Goal: Task Accomplishment & Management: Manage account settings

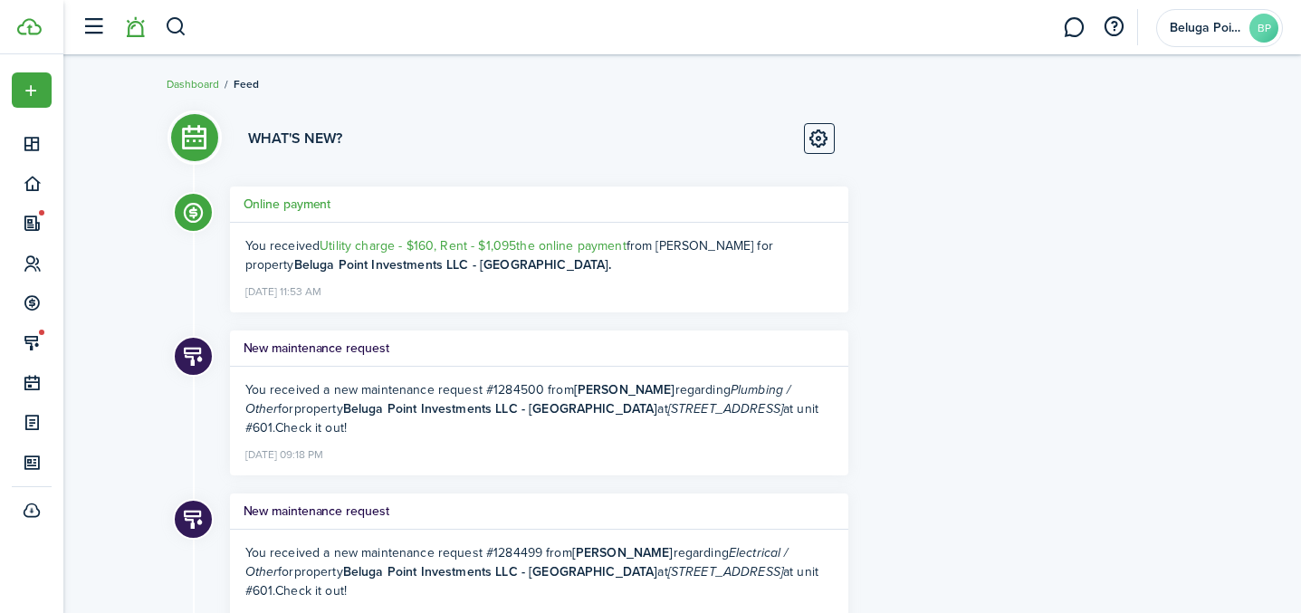
click at [133, 34] on li at bounding box center [135, 28] width 42 height 46
click at [138, 33] on li at bounding box center [135, 28] width 42 height 46
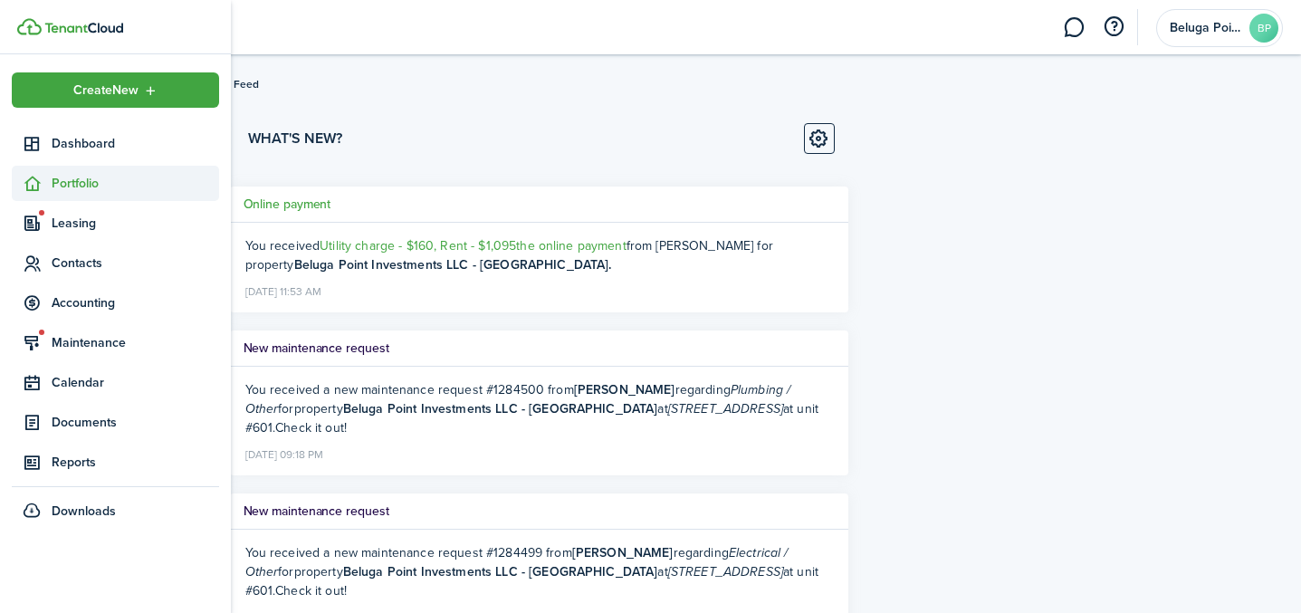
click at [79, 187] on span "Portfolio" at bounding box center [135, 183] width 167 height 19
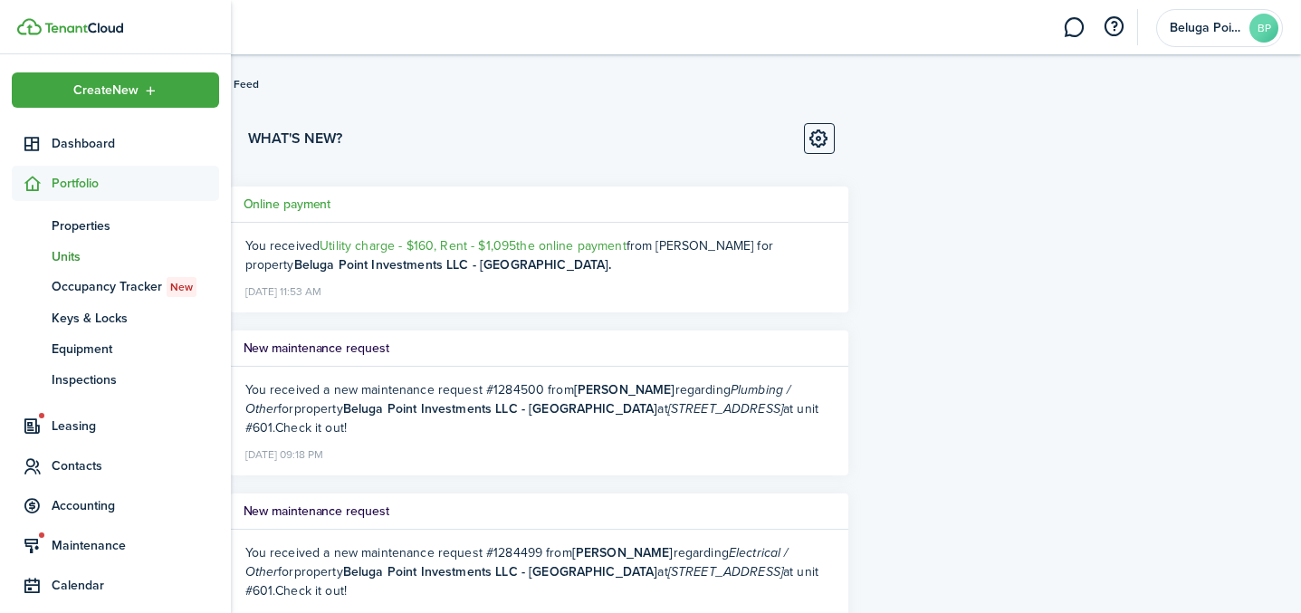
click at [79, 255] on span "Units" at bounding box center [135, 256] width 167 height 19
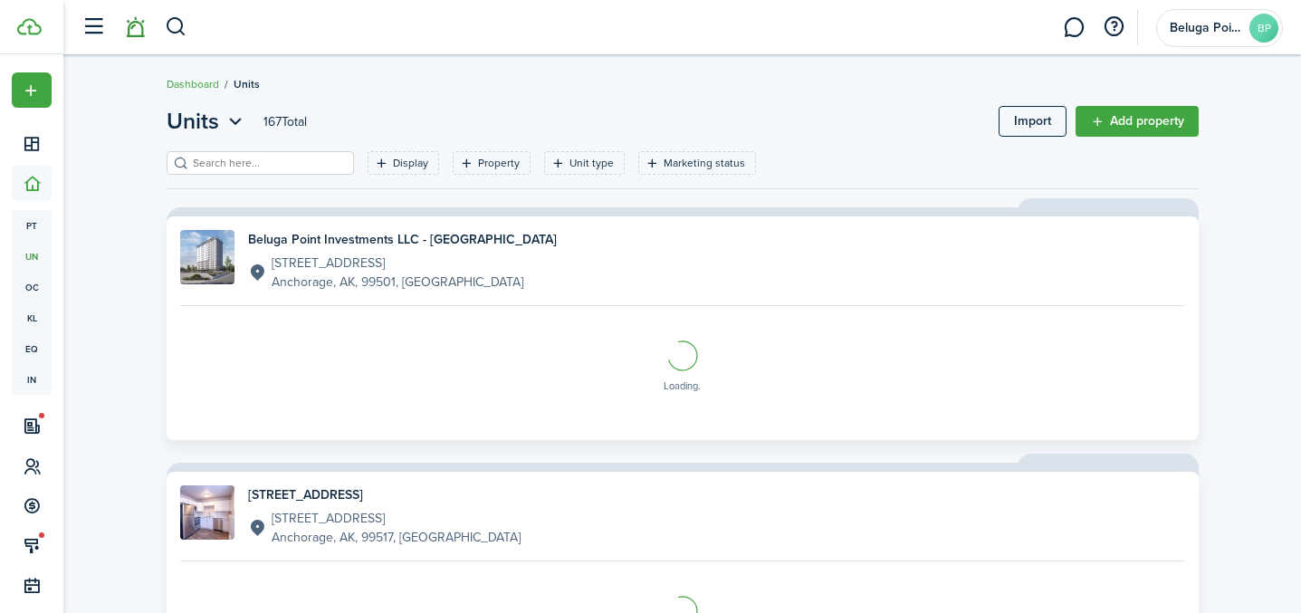
click at [139, 40] on link at bounding box center [135, 28] width 34 height 46
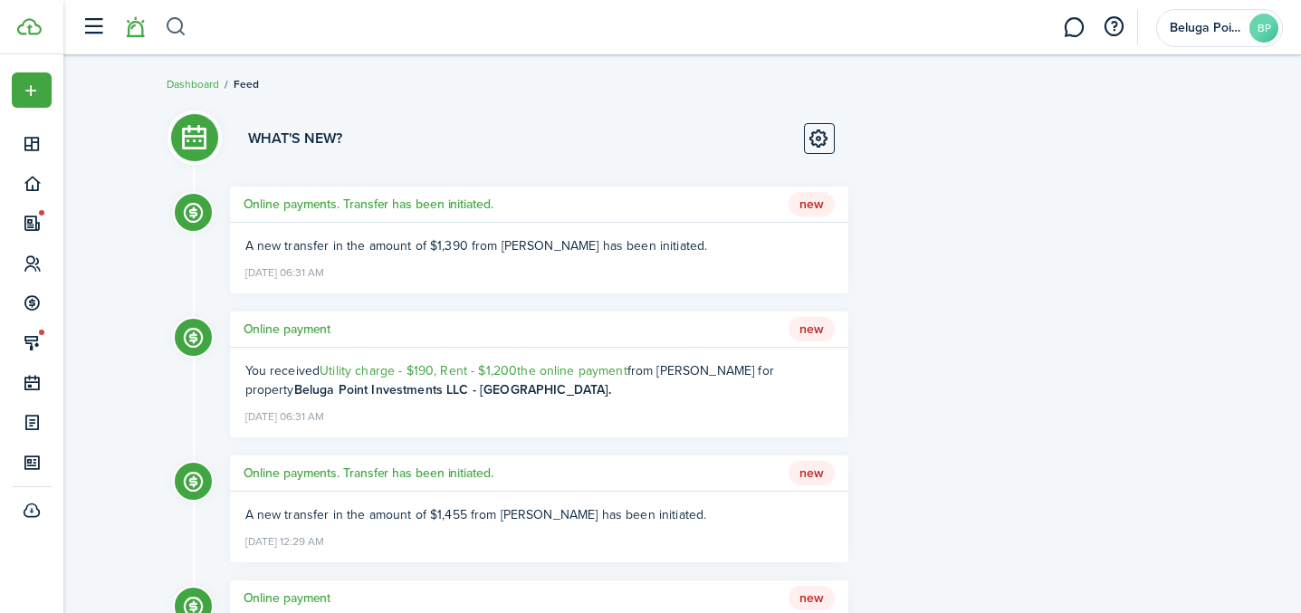
click at [169, 27] on button "button" at bounding box center [176, 27] width 23 height 31
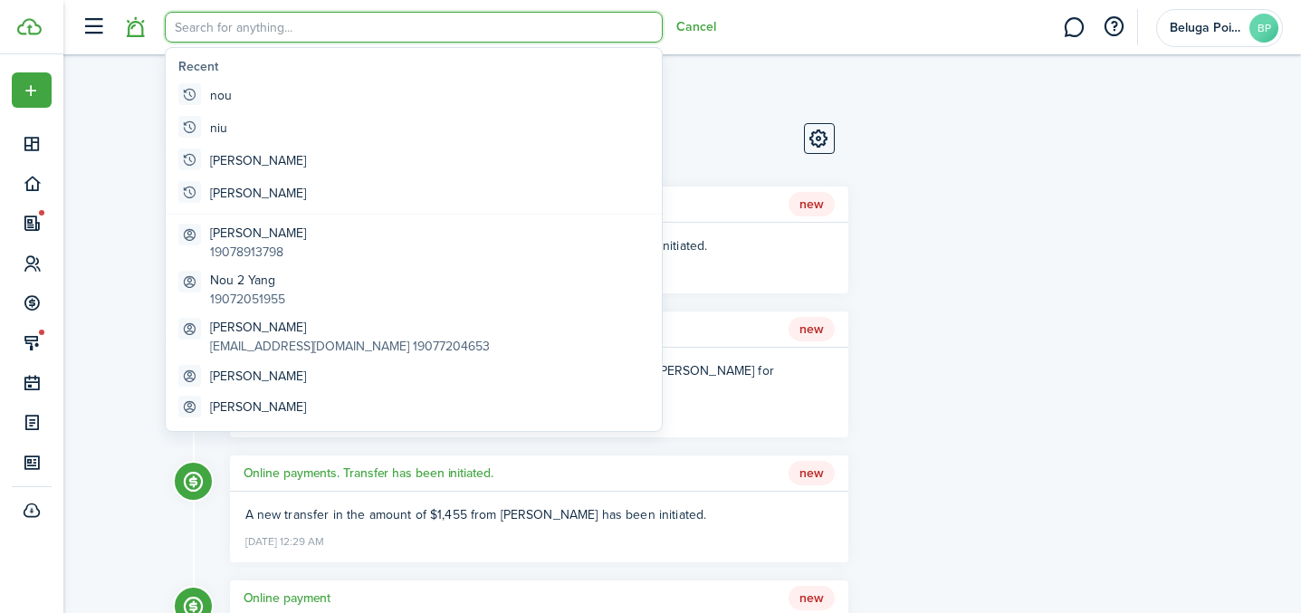
click at [256, 30] on input "search" at bounding box center [414, 27] width 498 height 31
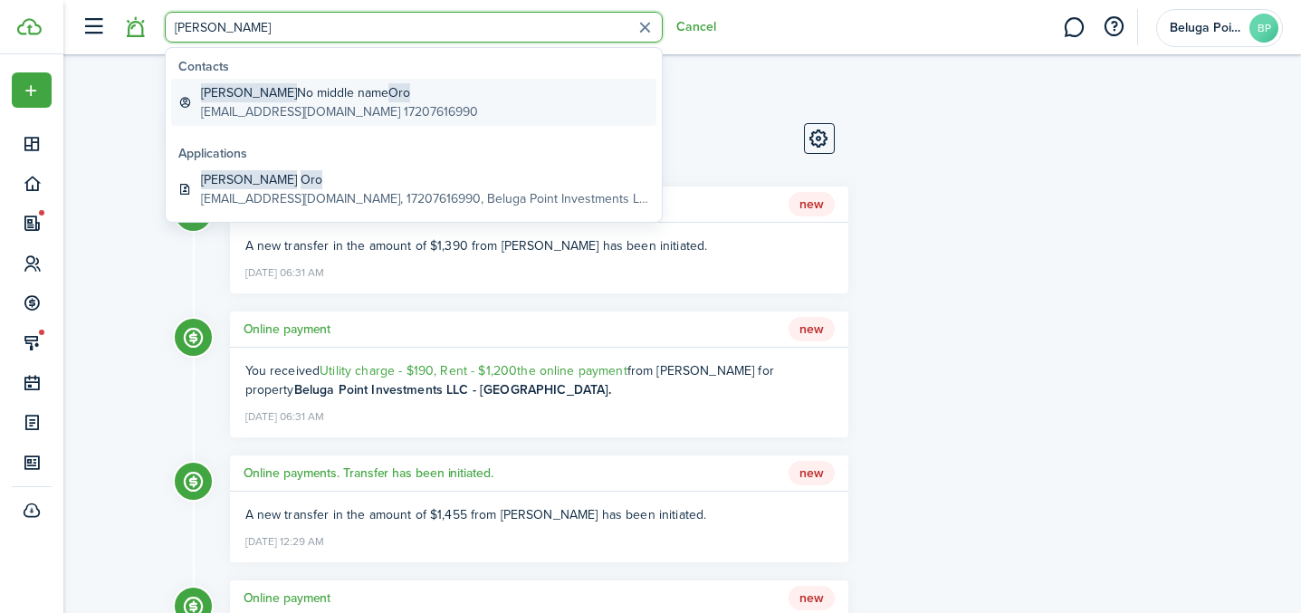
type input "[PERSON_NAME]"
click at [284, 109] on global-search-item-description "[EMAIL_ADDRESS][DOMAIN_NAME] 17207616990" at bounding box center [339, 111] width 277 height 19
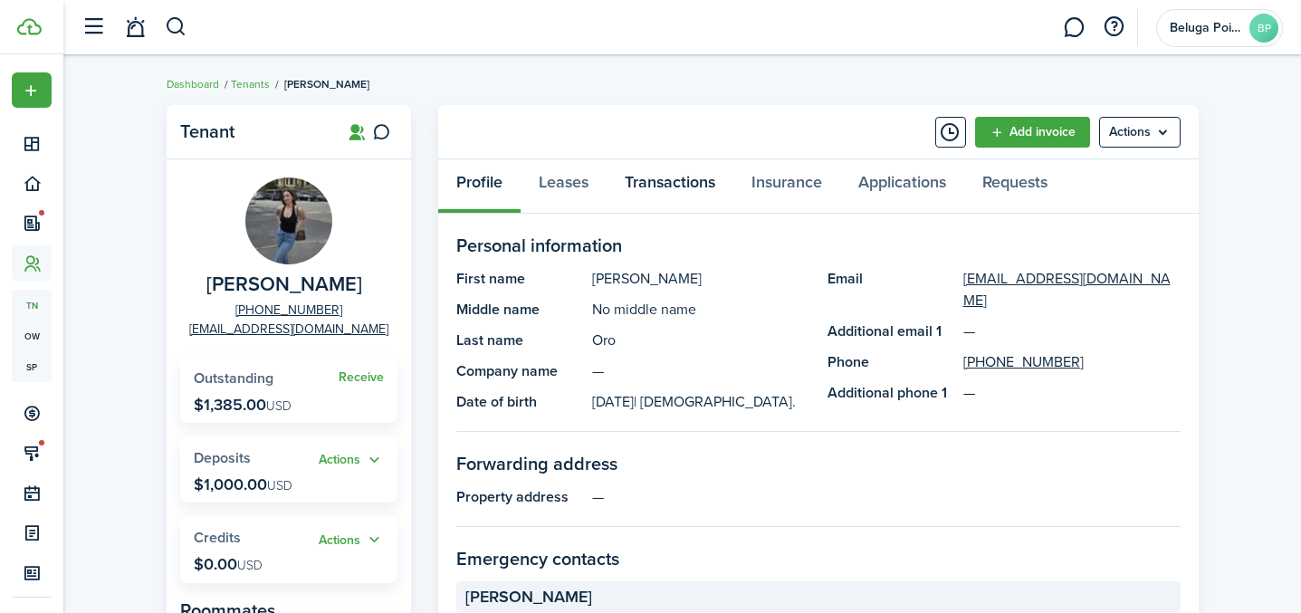
click at [704, 184] on link "Transactions" at bounding box center [669, 186] width 127 height 54
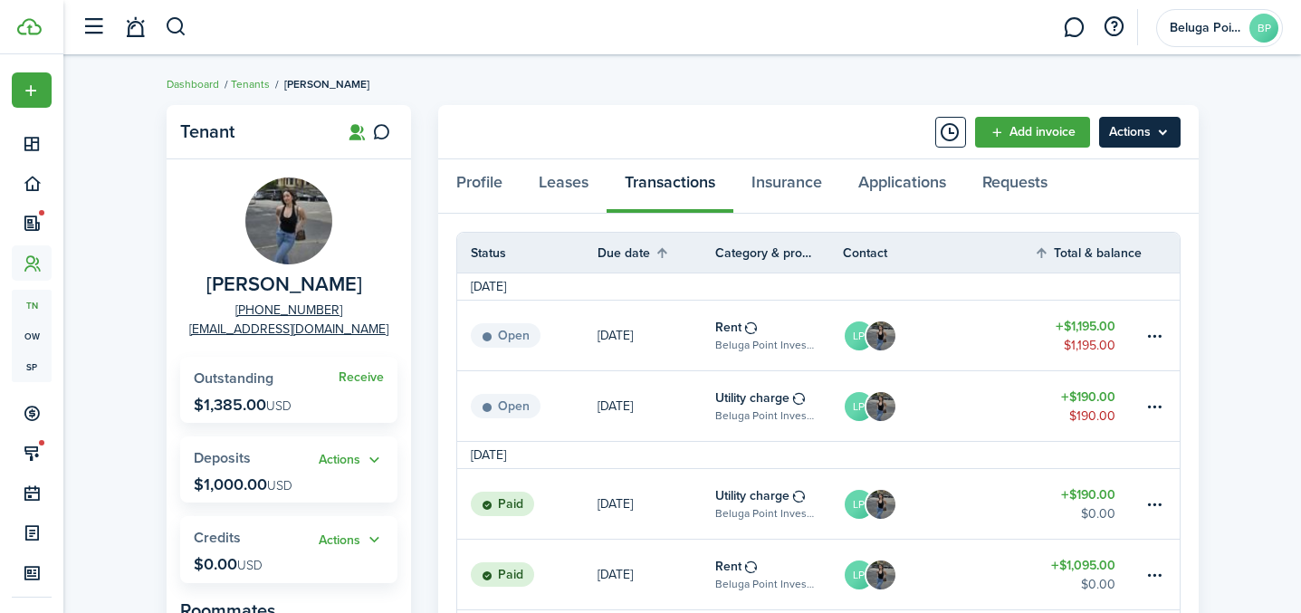
click at [1144, 138] on menu-btn "Actions" at bounding box center [1139, 132] width 81 height 31
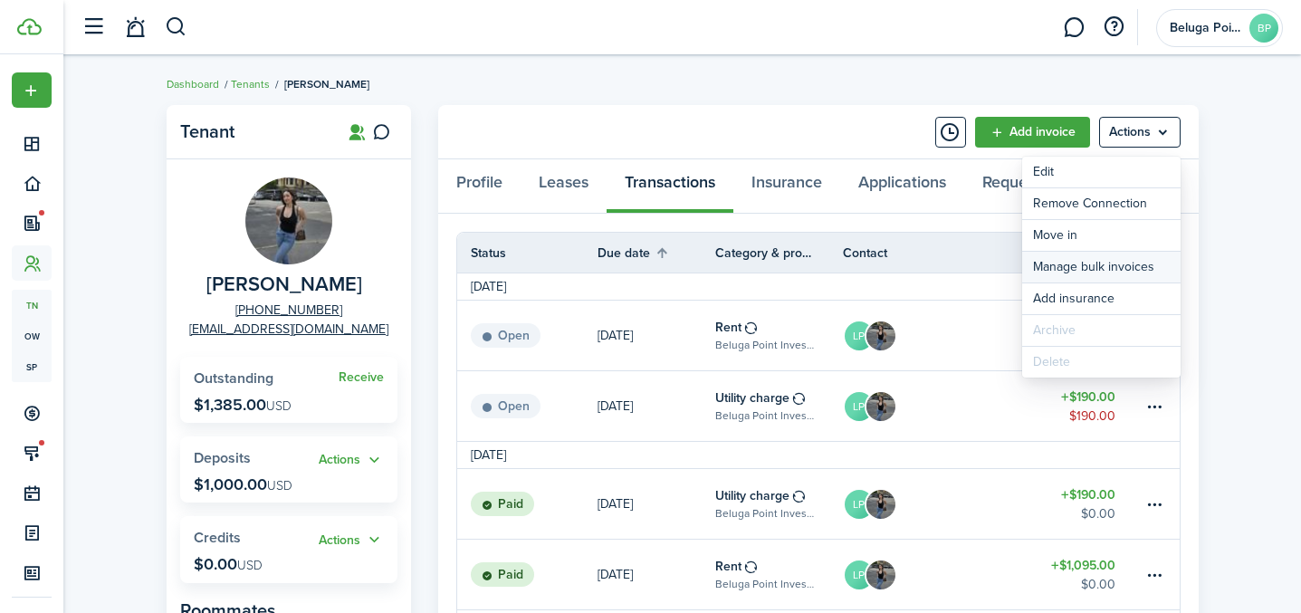
click at [1075, 277] on link "Manage bulk invoices" at bounding box center [1101, 267] width 158 height 31
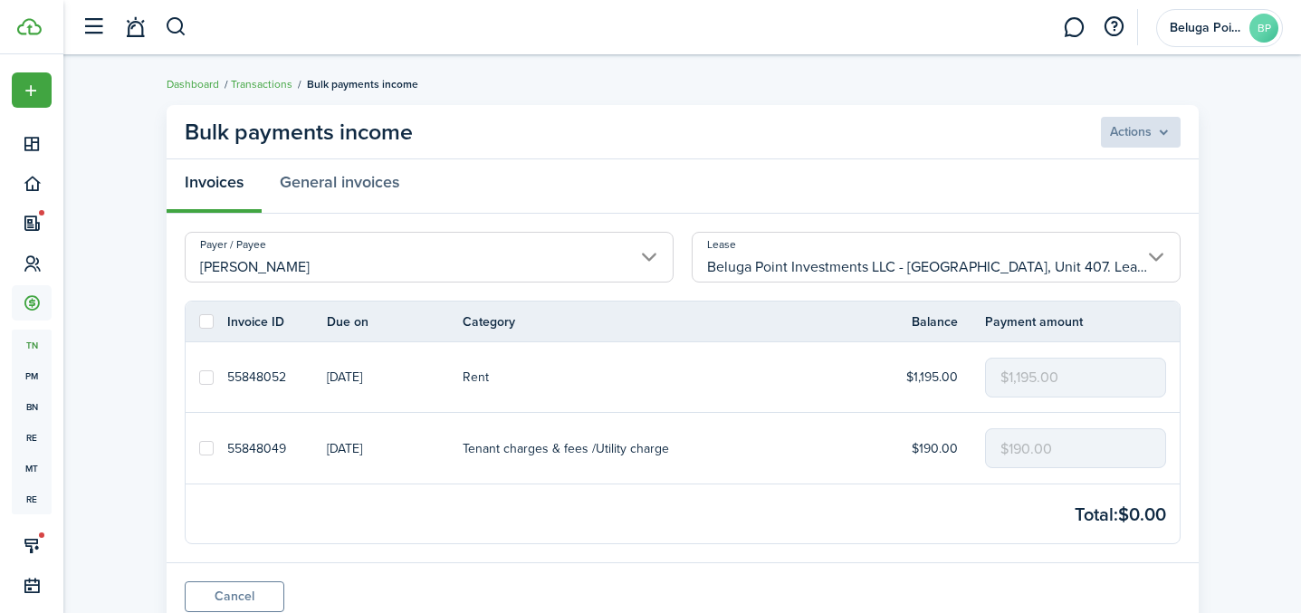
click at [212, 324] on label at bounding box center [206, 321] width 14 height 14
click at [199, 322] on input "checkbox" at bounding box center [198, 321] width 1 height 1
checkbox input "true"
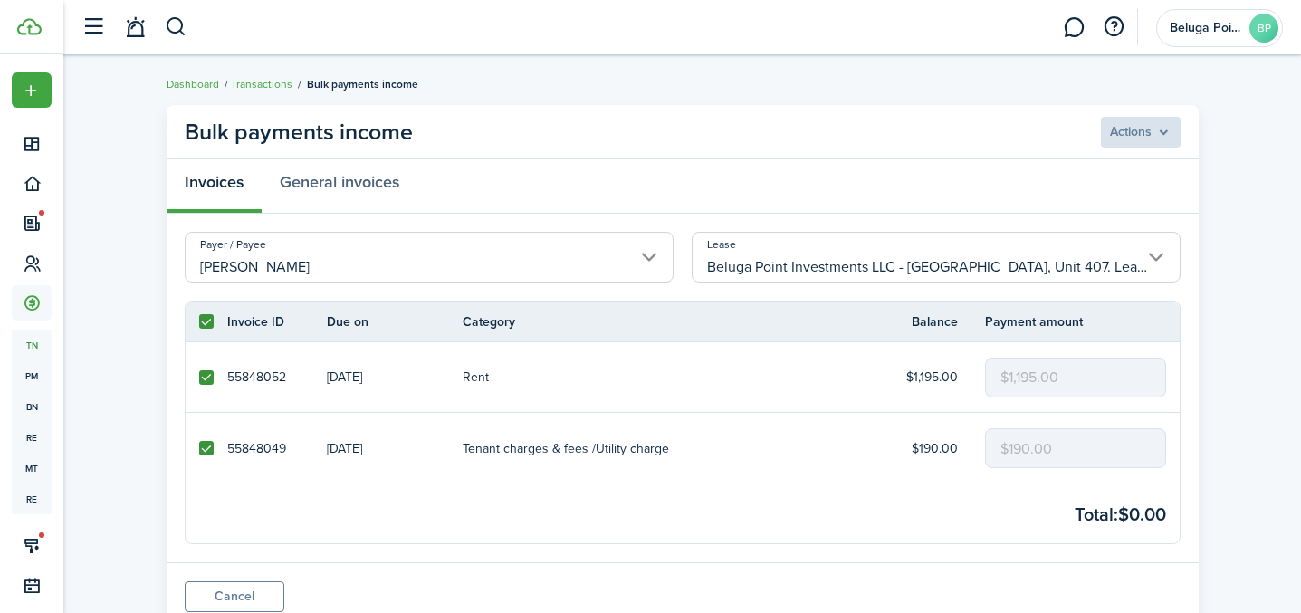
checkbox input "true"
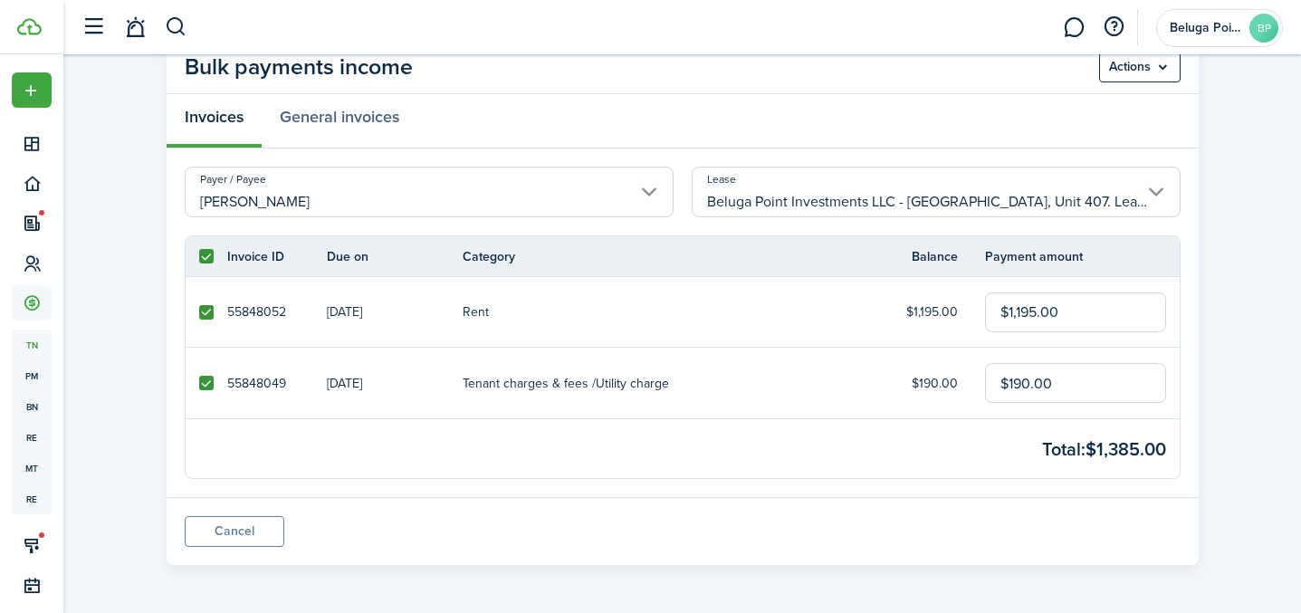
scroll to position [67, 0]
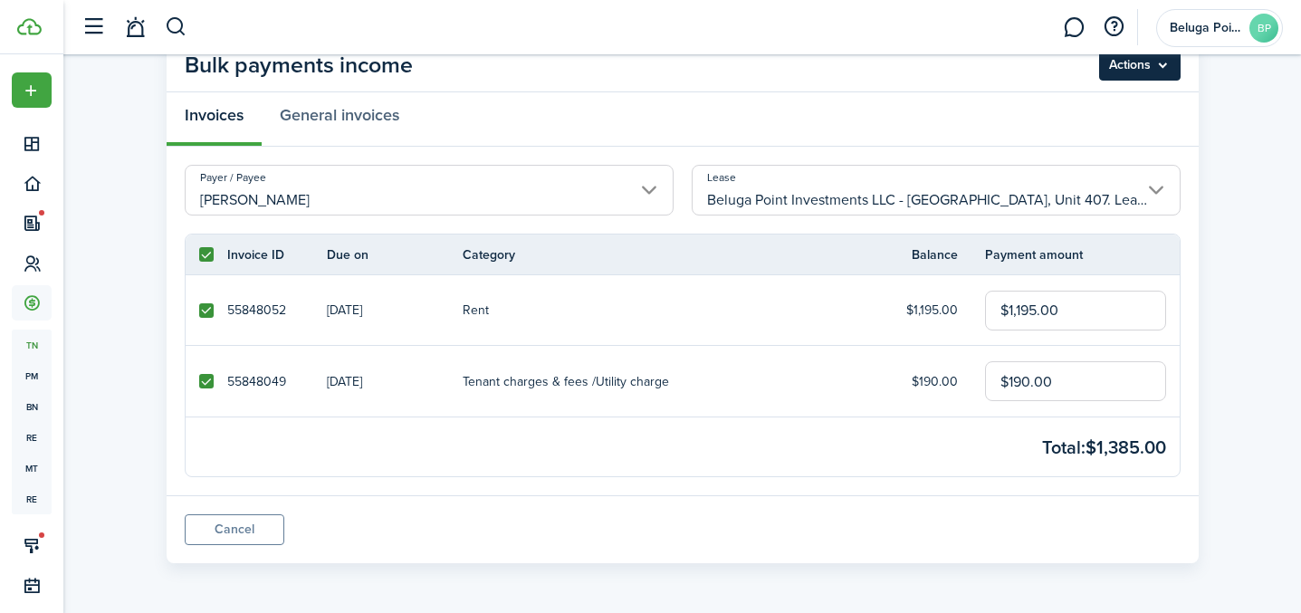
click at [1157, 72] on menu-btn "Actions" at bounding box center [1139, 65] width 81 height 31
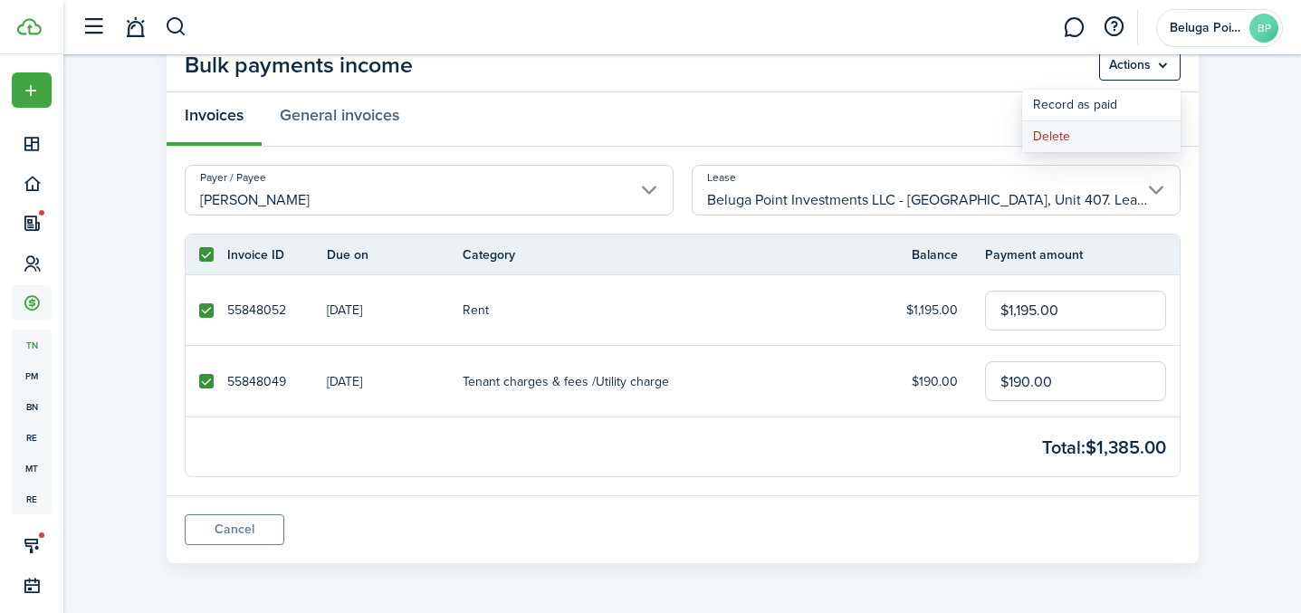
click at [1085, 137] on button "Delete" at bounding box center [1101, 136] width 158 height 31
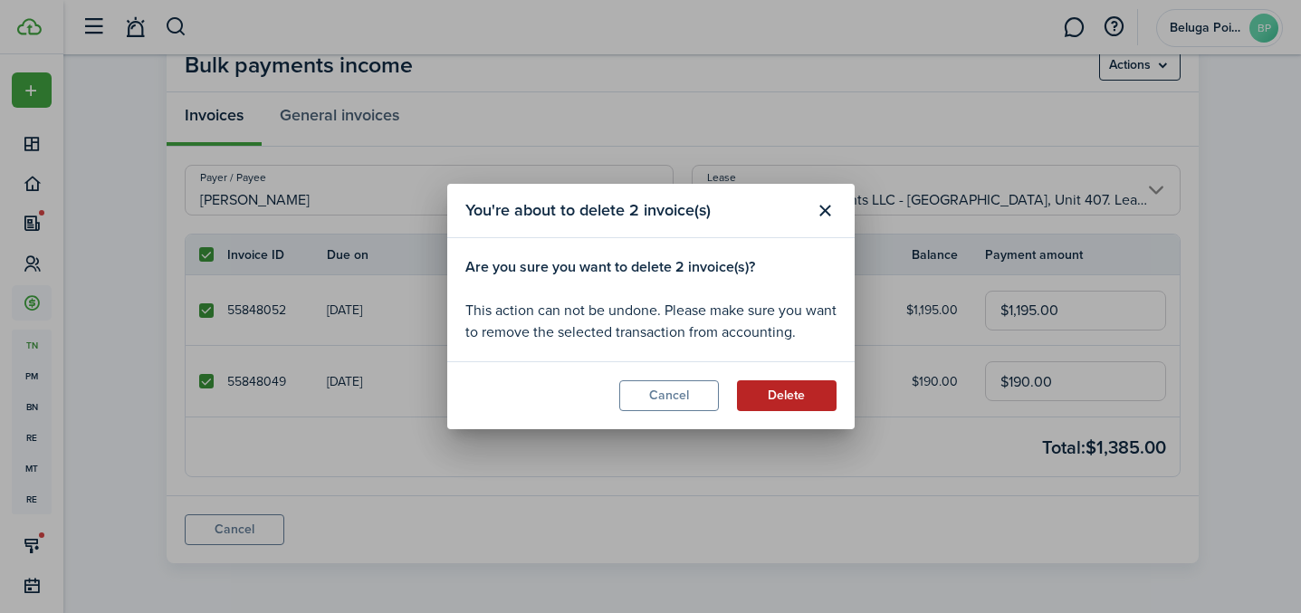
click at [763, 382] on button "Delete" at bounding box center [787, 395] width 100 height 31
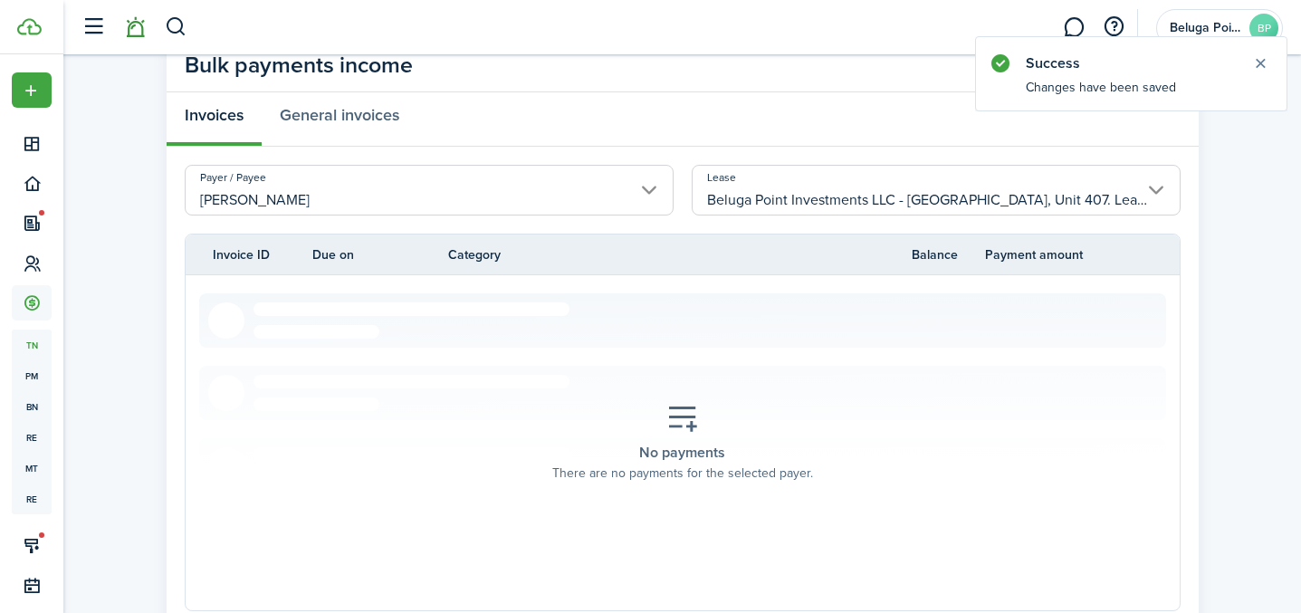
click at [137, 29] on link at bounding box center [135, 28] width 34 height 46
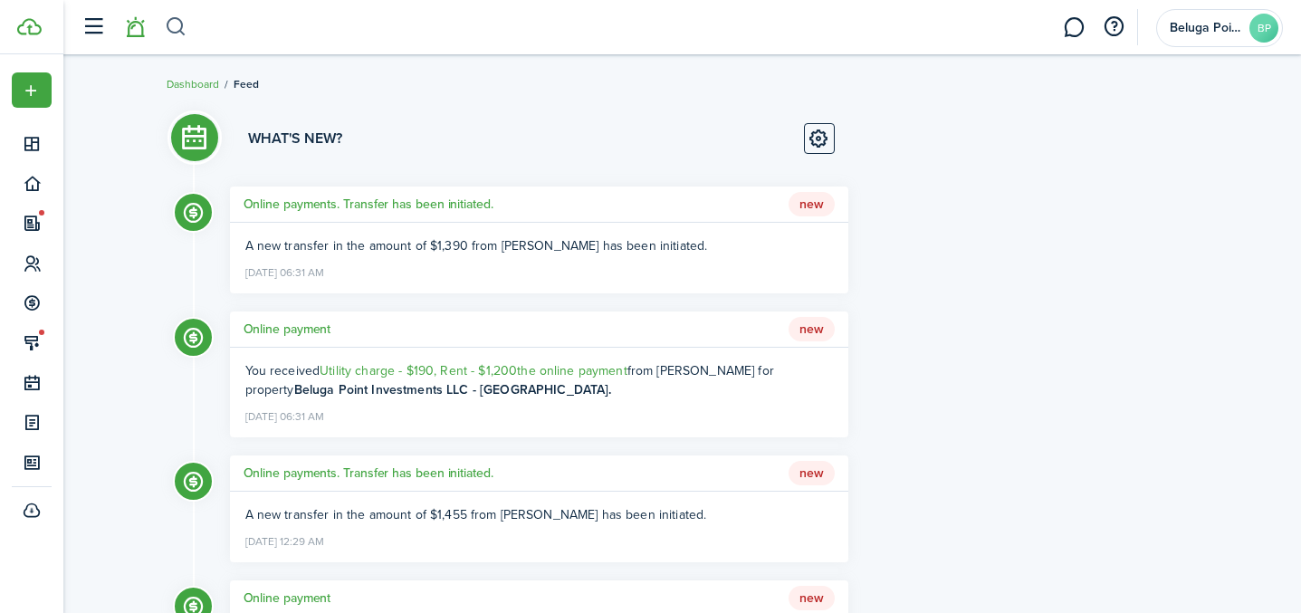
click at [180, 30] on button "button" at bounding box center [176, 27] width 23 height 31
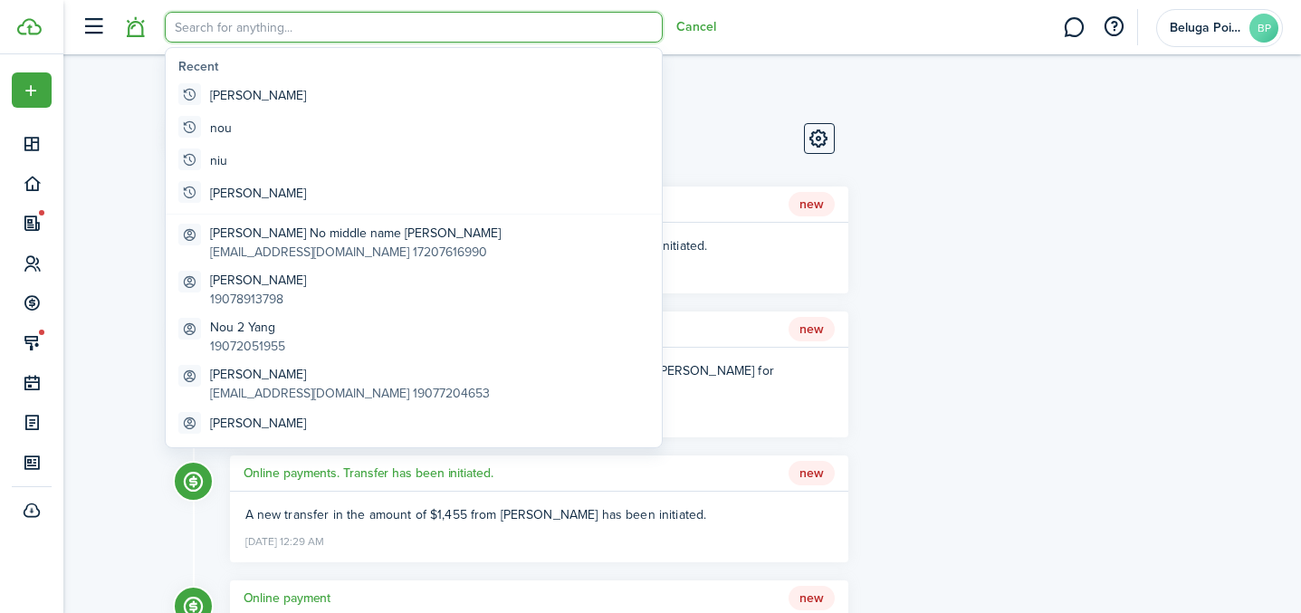
click at [280, 22] on input "search" at bounding box center [414, 27] width 498 height 31
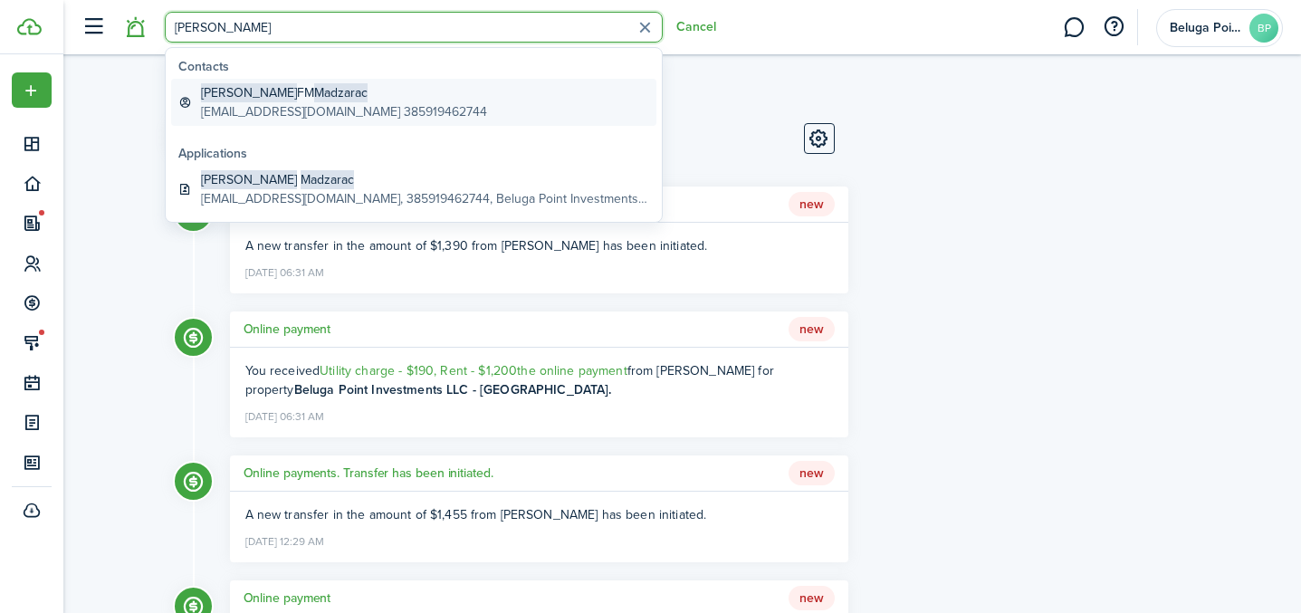
type input "[PERSON_NAME]"
click at [349, 113] on global-search-item-description "[EMAIL_ADDRESS][DOMAIN_NAME] 385919462744" at bounding box center [344, 111] width 286 height 19
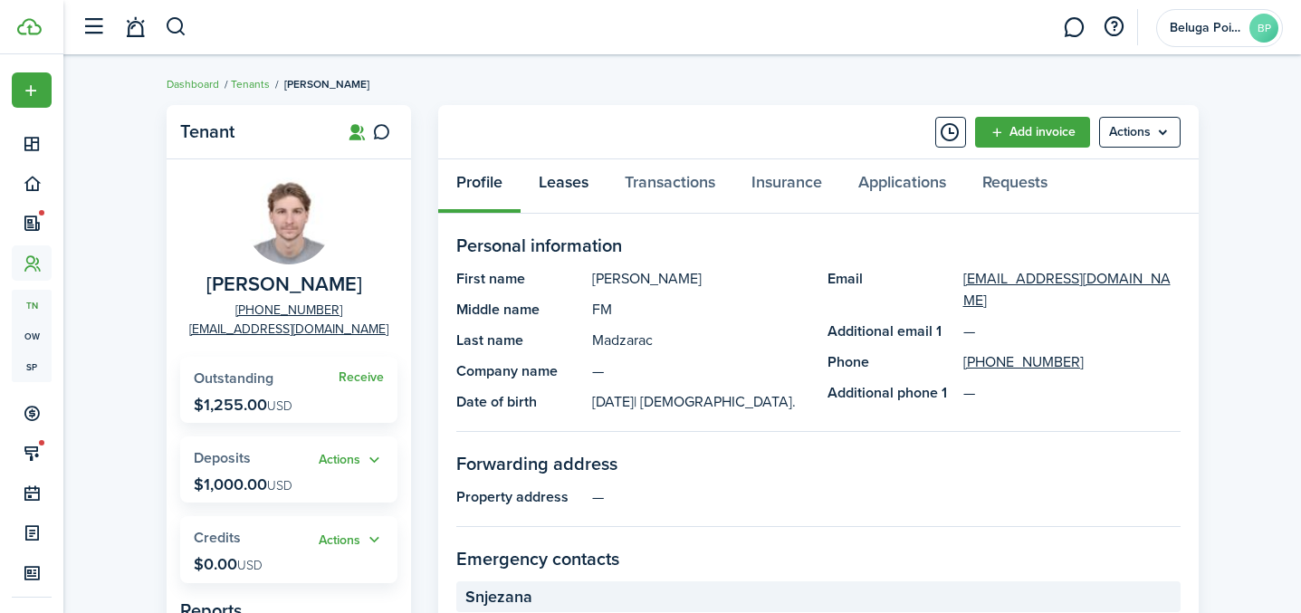
click at [580, 186] on link "Leases" at bounding box center [563, 186] width 86 height 54
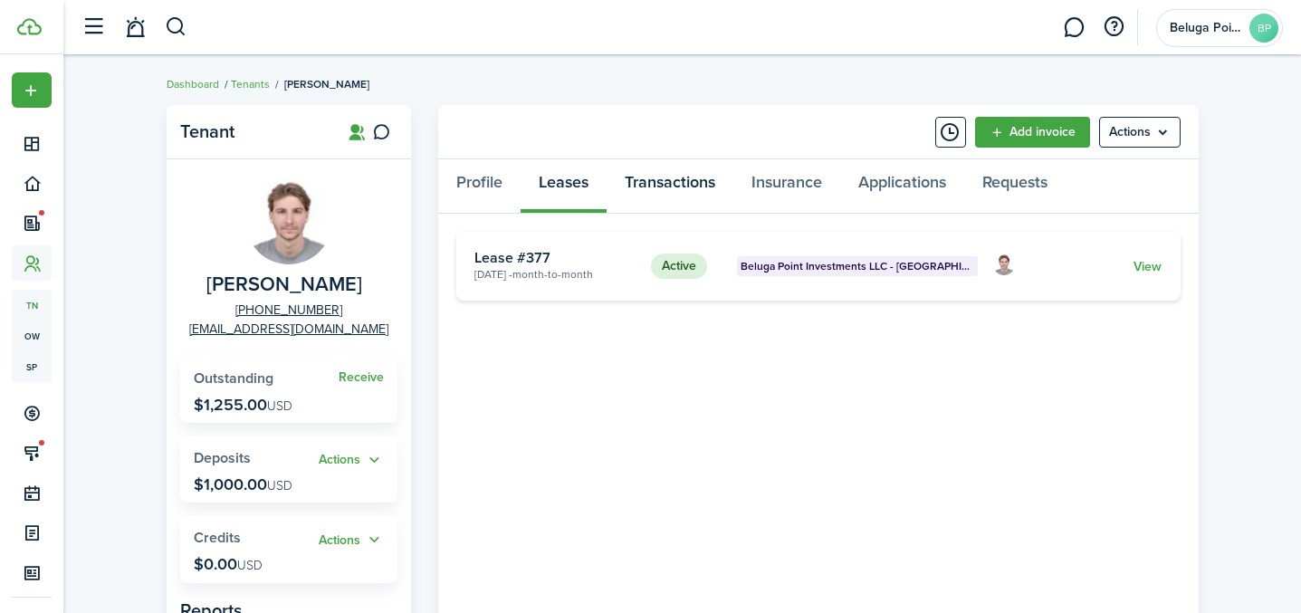
click at [683, 186] on link "Transactions" at bounding box center [669, 186] width 127 height 54
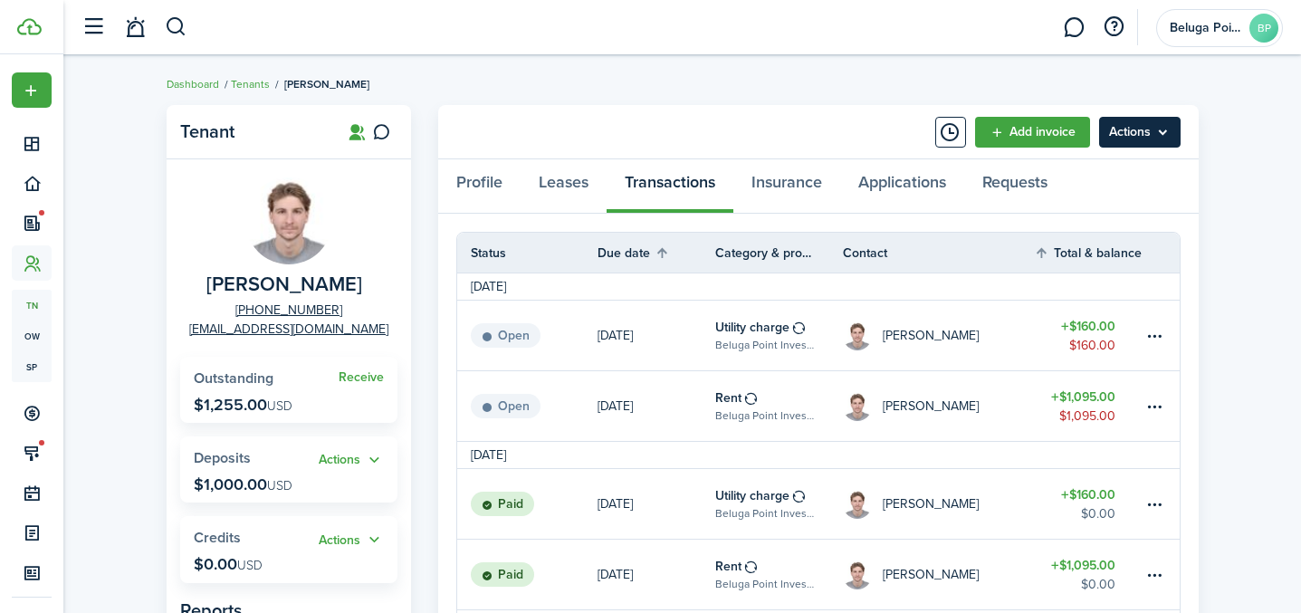
click at [1129, 136] on menu-btn "Actions" at bounding box center [1139, 132] width 81 height 31
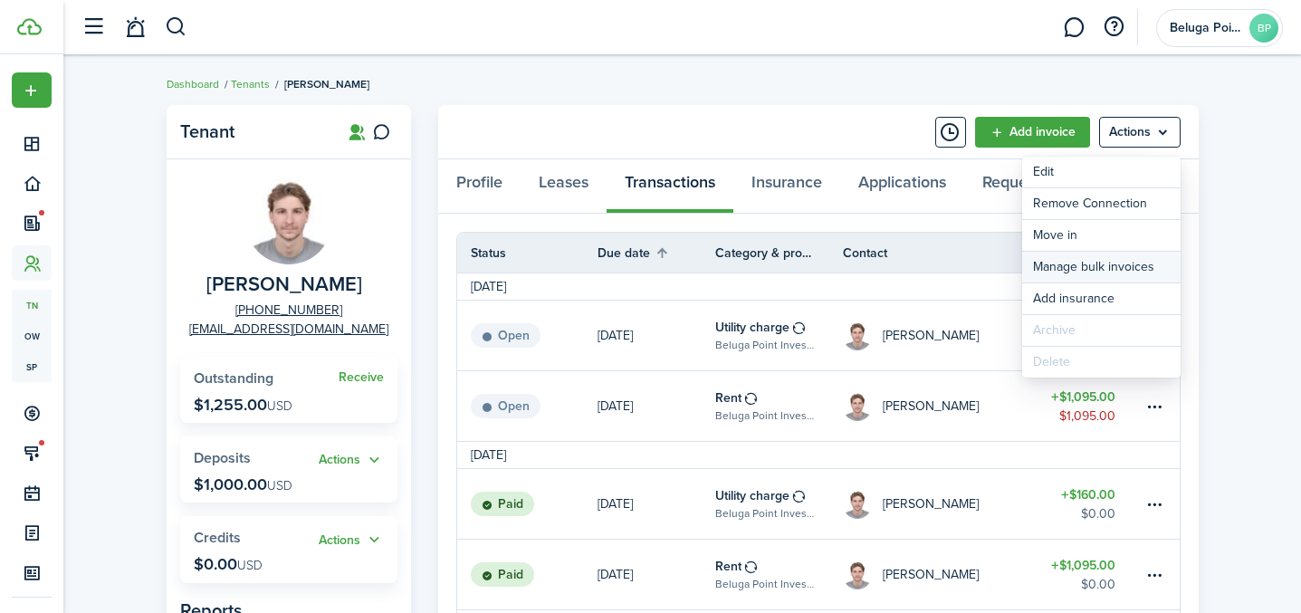
click at [1100, 271] on link "Manage bulk invoices" at bounding box center [1101, 267] width 158 height 31
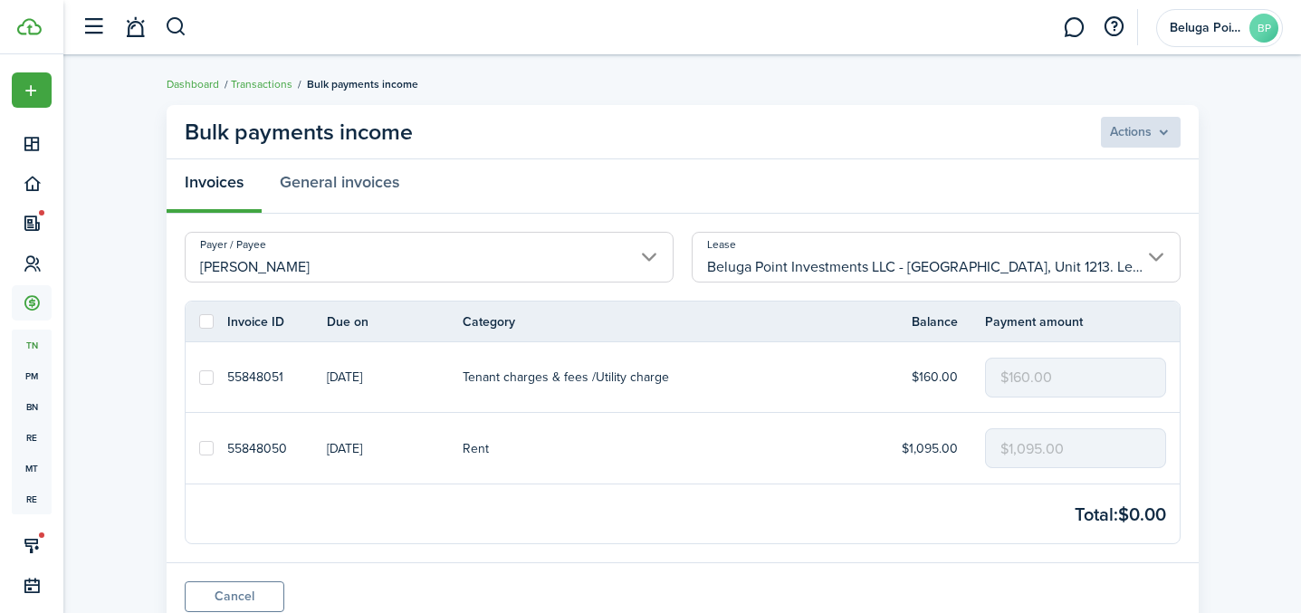
click at [209, 325] on label at bounding box center [206, 321] width 14 height 14
click at [199, 322] on input "checkbox" at bounding box center [198, 321] width 1 height 1
checkbox input "true"
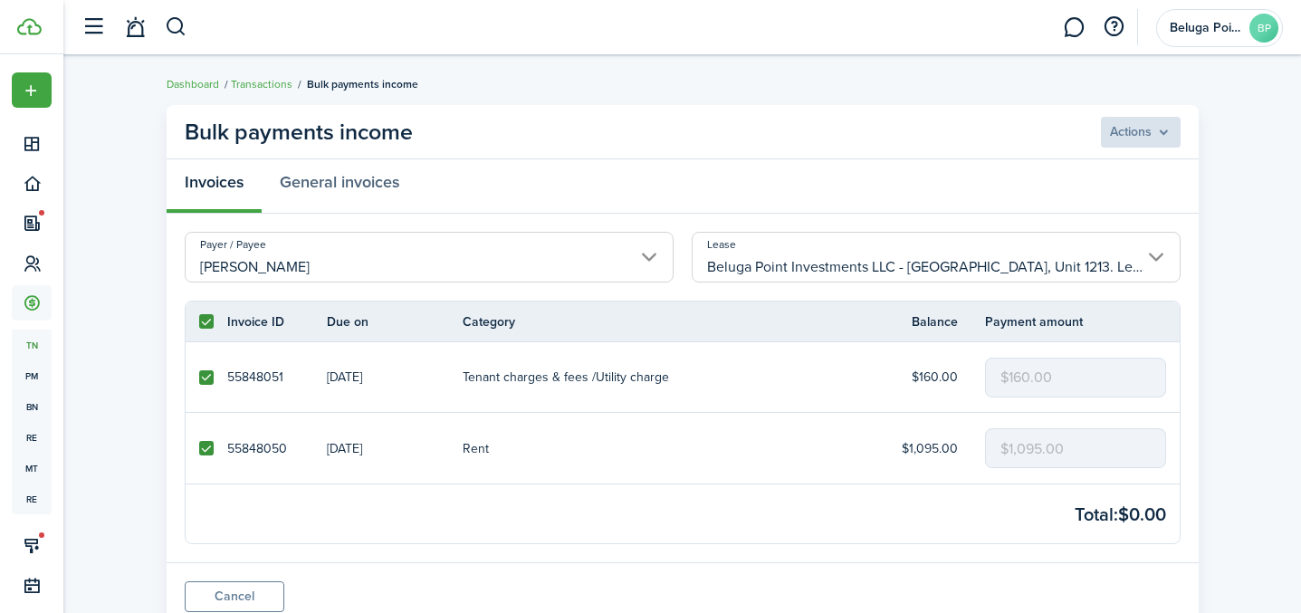
checkbox input "true"
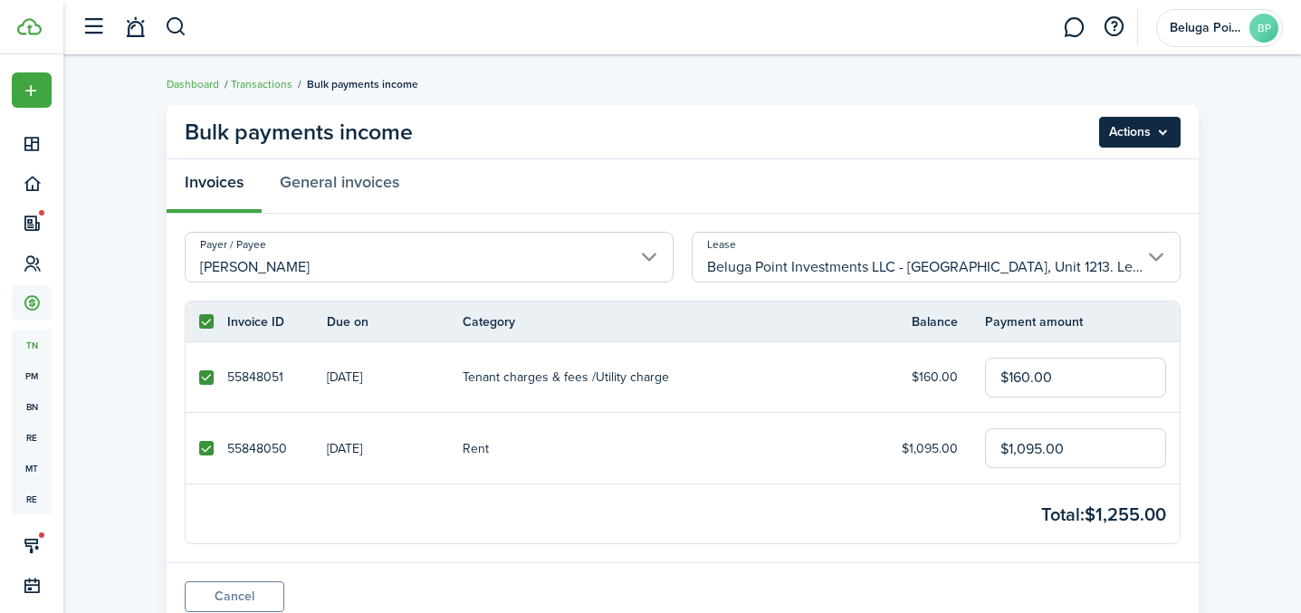
click at [1142, 138] on menu-btn "Actions" at bounding box center [1139, 132] width 81 height 31
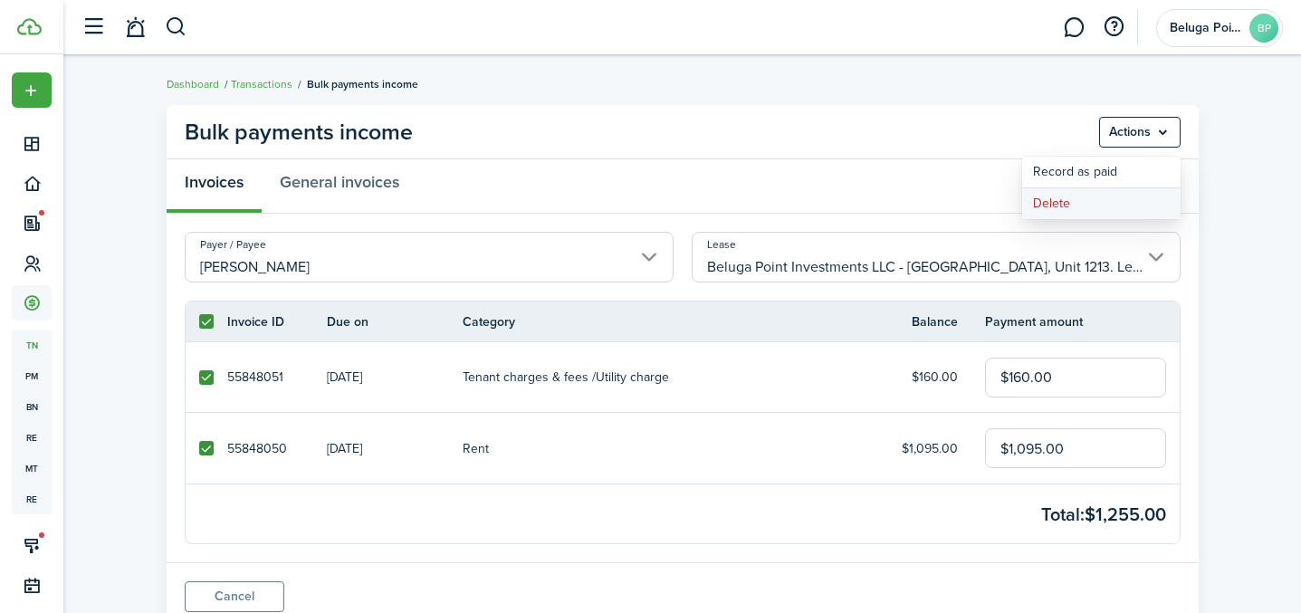
click at [1091, 211] on button "Delete" at bounding box center [1101, 203] width 158 height 31
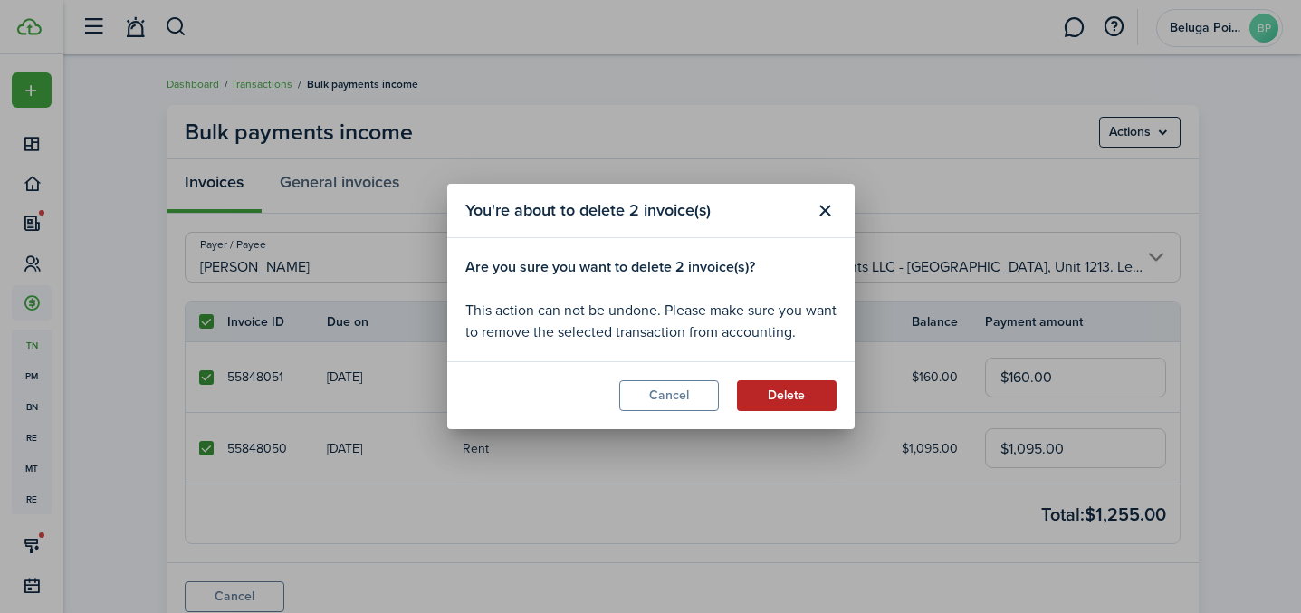
click at [783, 395] on button "Delete" at bounding box center [787, 395] width 100 height 31
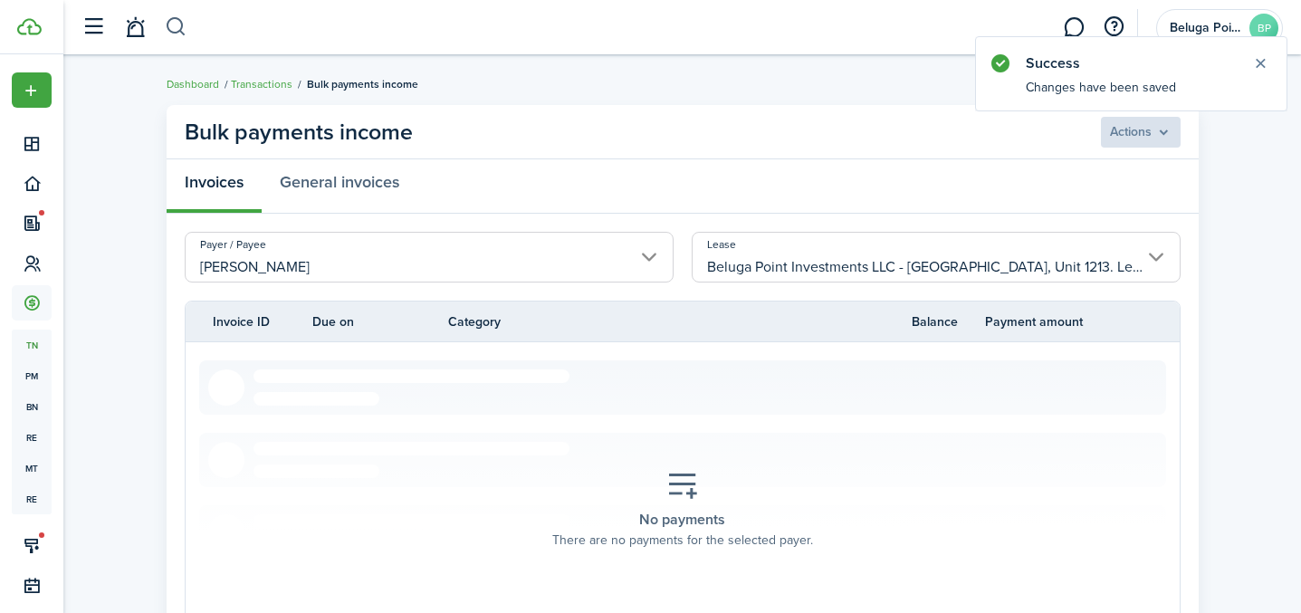
click at [182, 33] on button "button" at bounding box center [176, 27] width 23 height 31
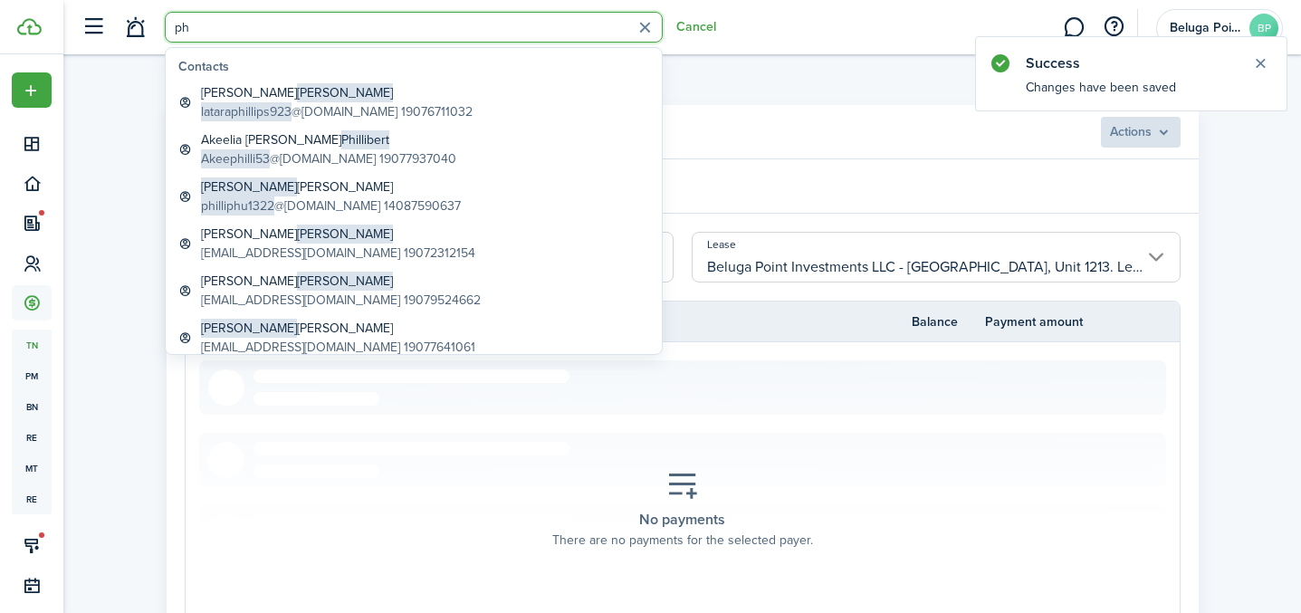
type input "p"
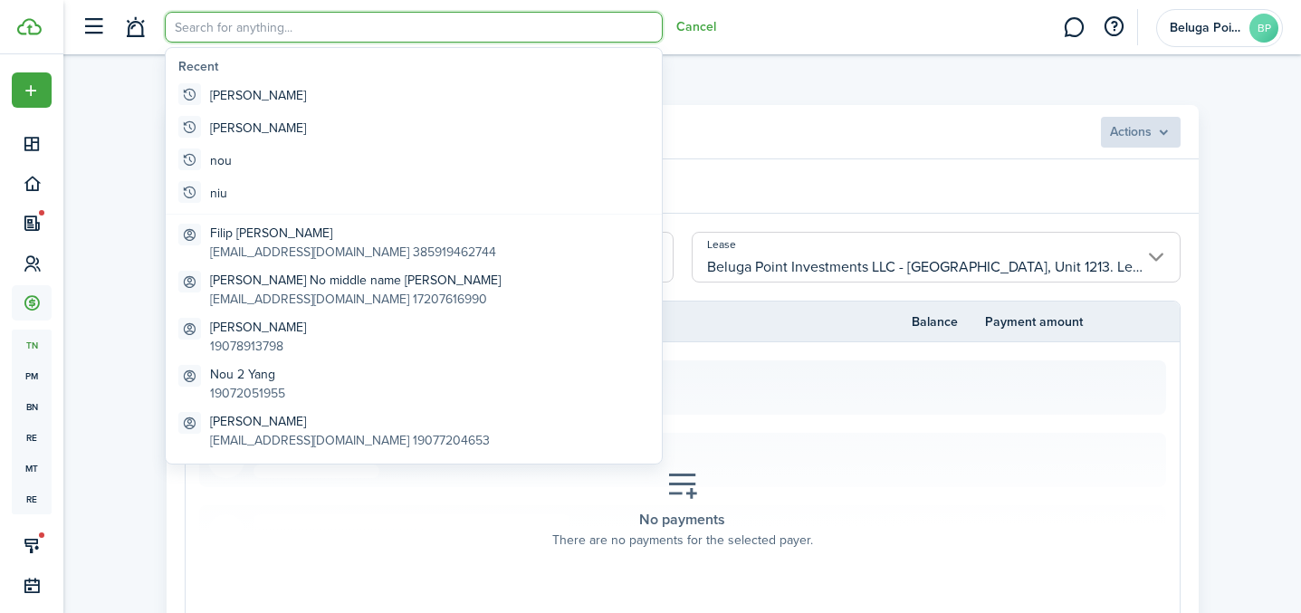
click at [811, 91] on breadcrumb "Dashboard Transactions Bulk payments income" at bounding box center [683, 75] width 1032 height 42
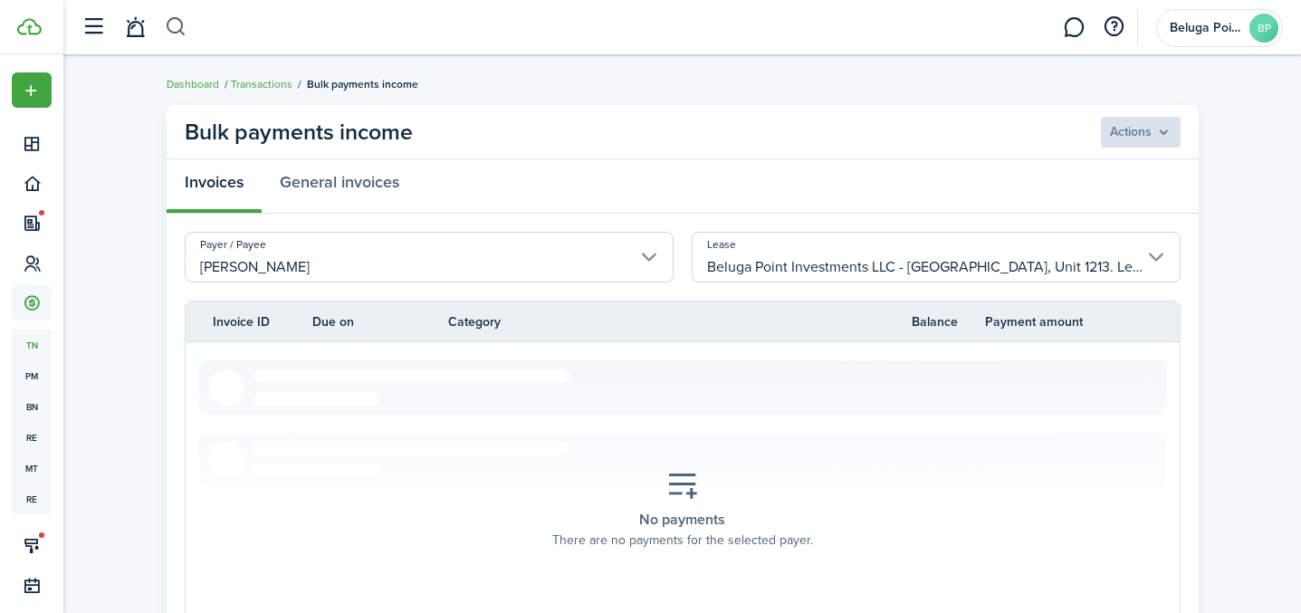
click at [165, 31] on button "button" at bounding box center [176, 27] width 23 height 31
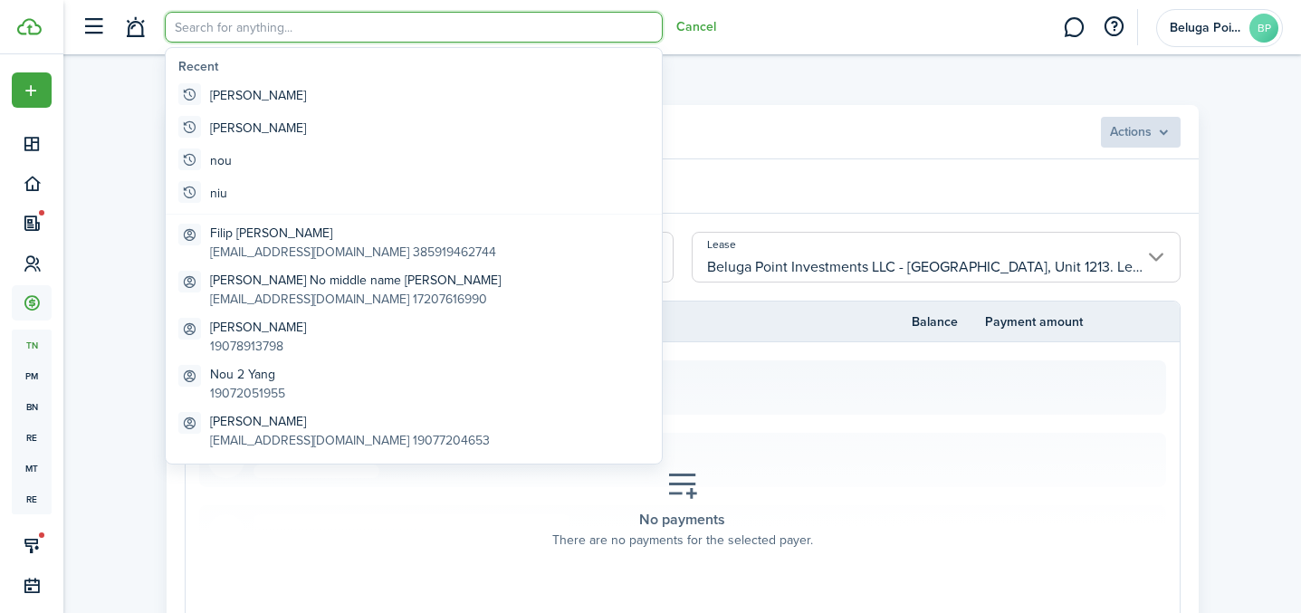
click at [298, 34] on input "search" at bounding box center [414, 27] width 498 height 31
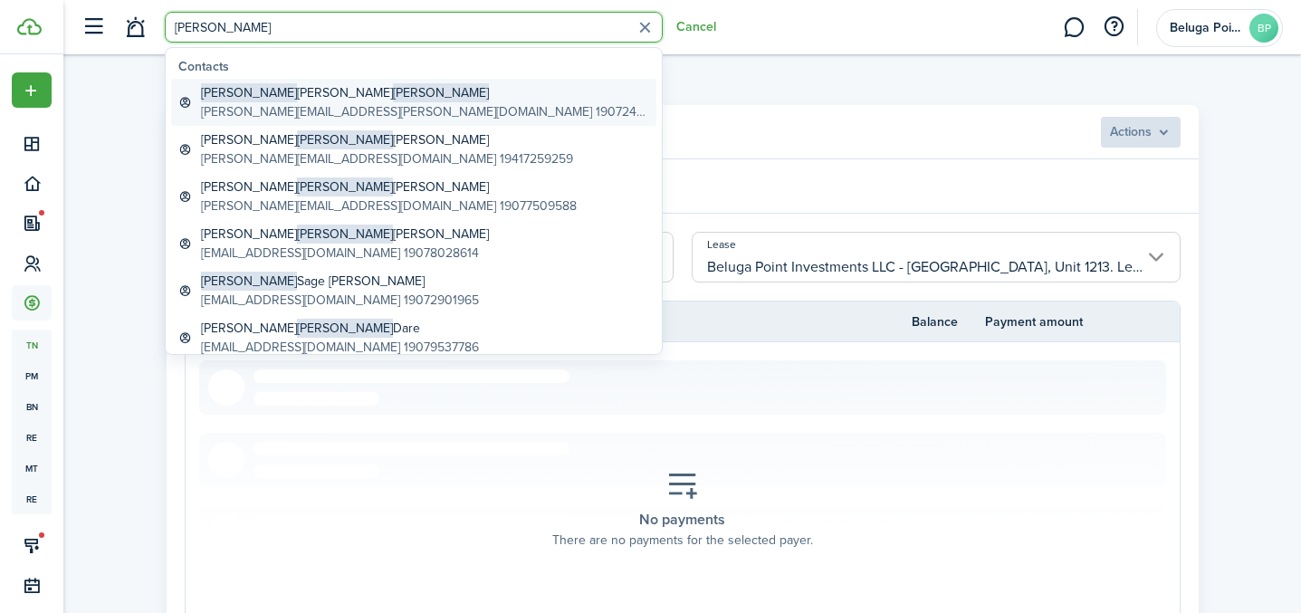
type input "[PERSON_NAME]"
click at [393, 96] on span "[PERSON_NAME]" at bounding box center [441, 92] width 96 height 19
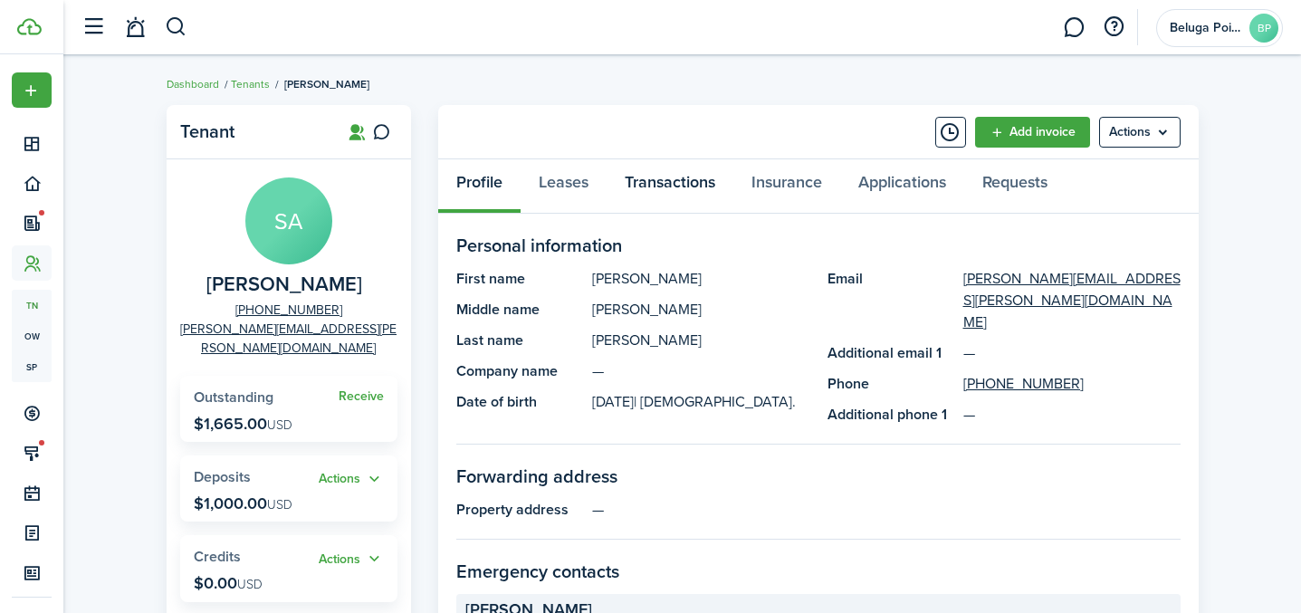
click at [680, 192] on link "Transactions" at bounding box center [669, 186] width 127 height 54
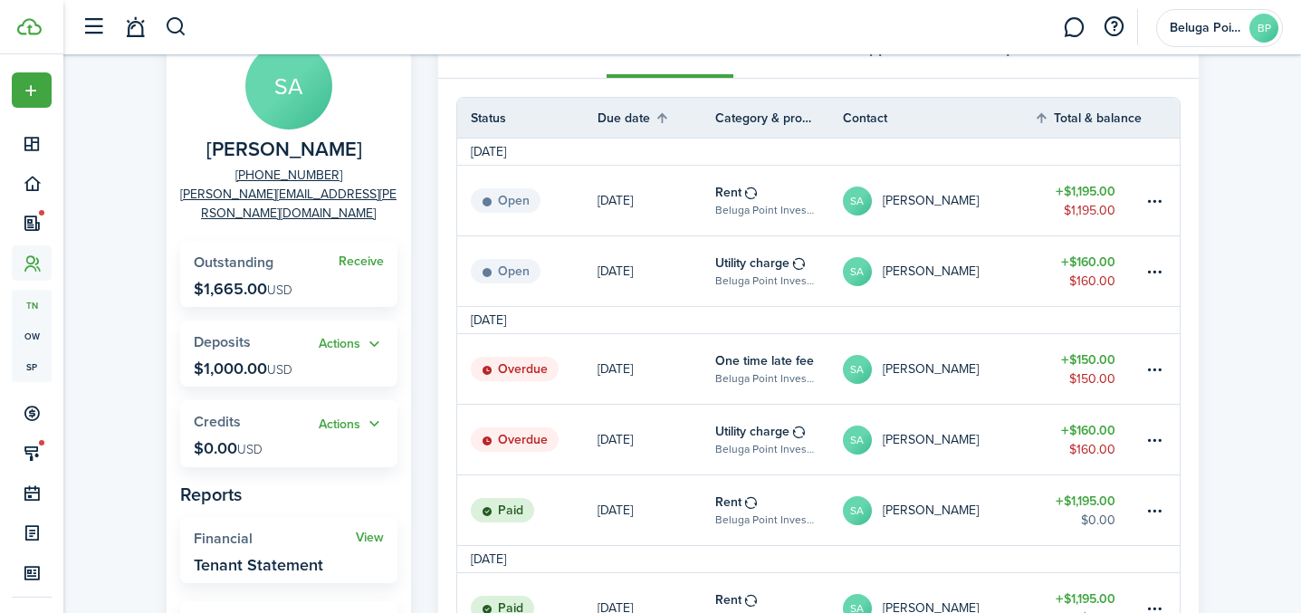
scroll to position [88, 0]
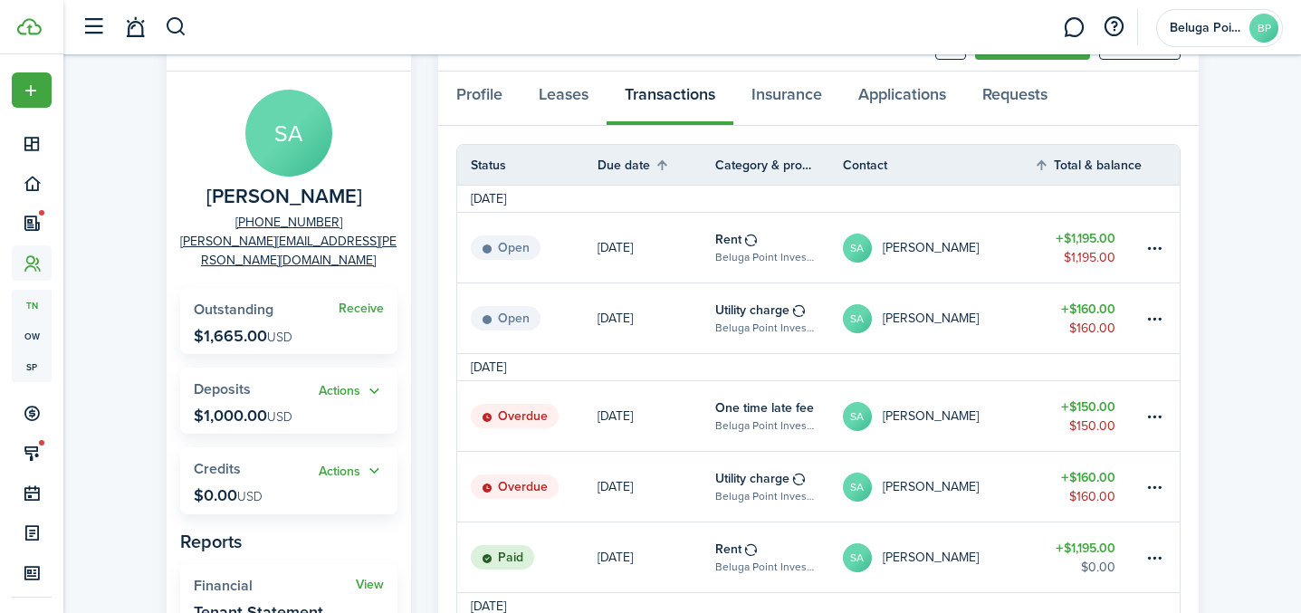
click at [157, 39] on header-control-items at bounding box center [129, 28] width 115 height 46
click at [167, 33] on button "button" at bounding box center [176, 27] width 23 height 31
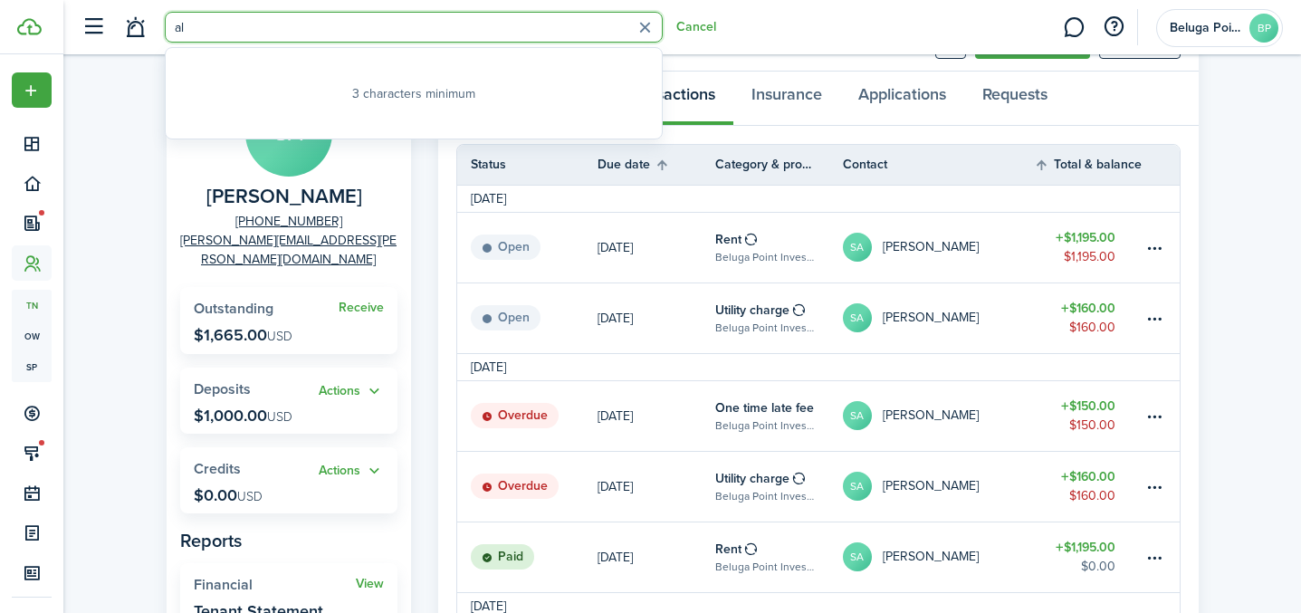
type input "a"
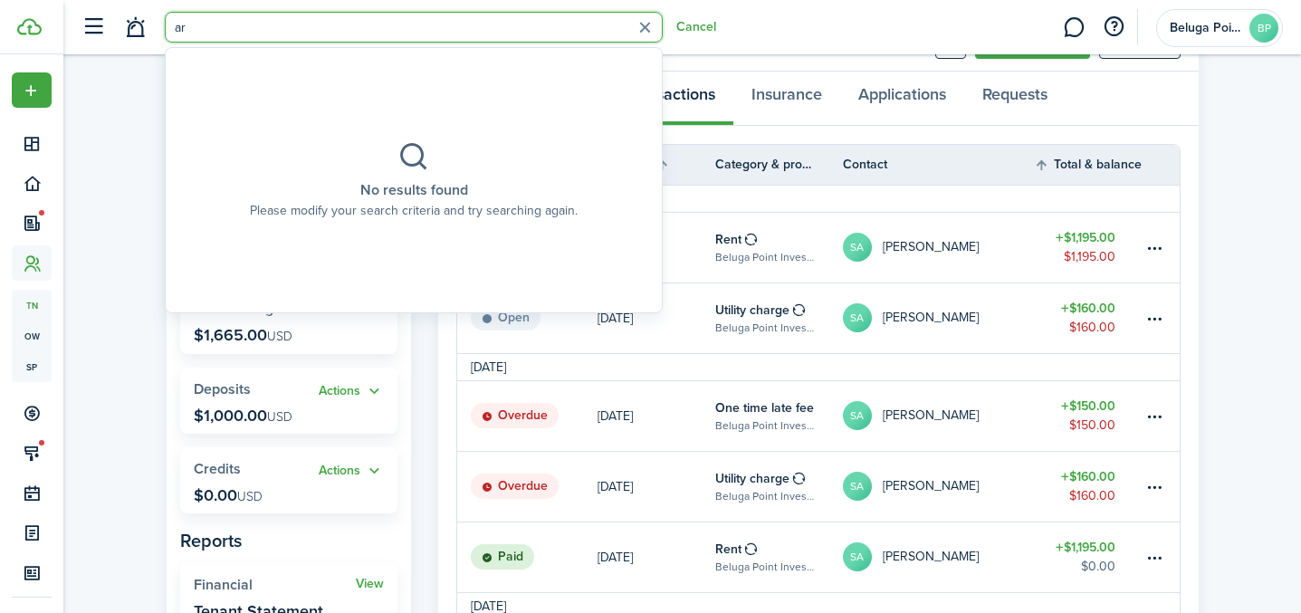
type input "a"
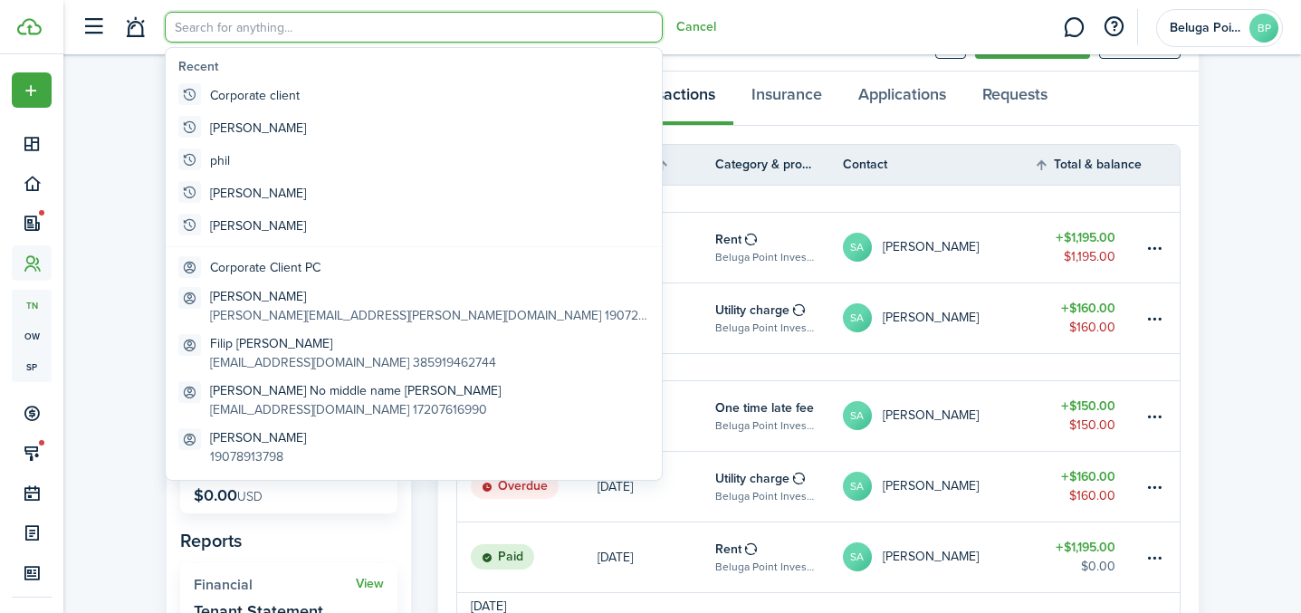
click at [131, 27] on link at bounding box center [135, 28] width 34 height 46
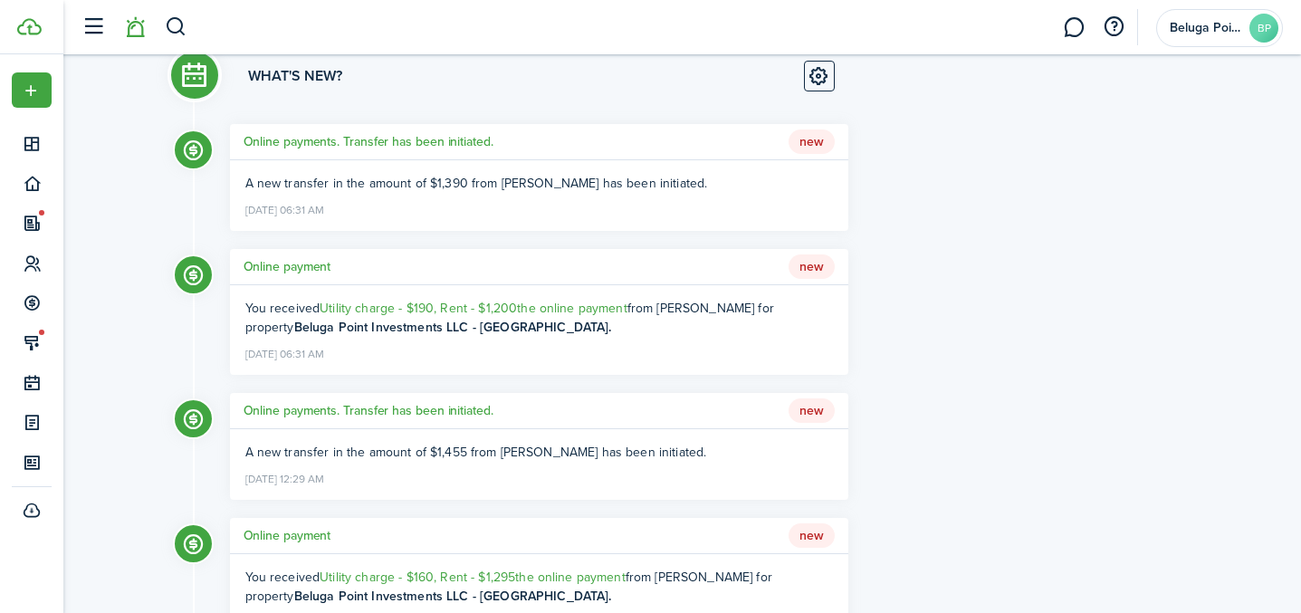
scroll to position [88, 0]
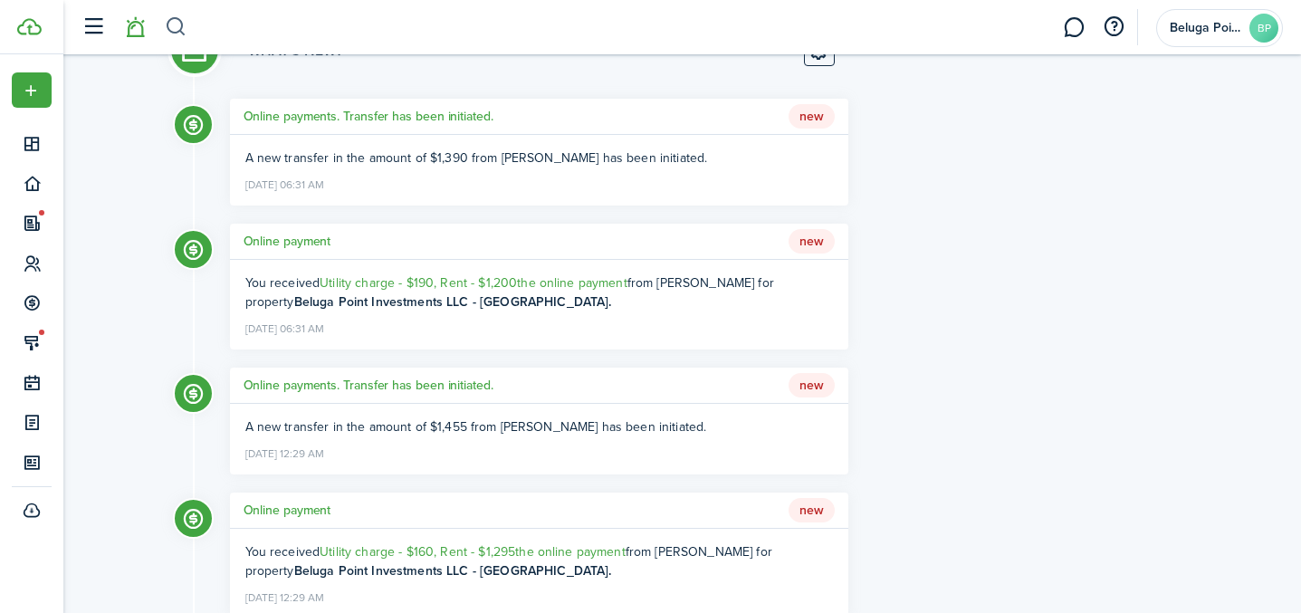
click at [181, 30] on button "button" at bounding box center [176, 27] width 23 height 31
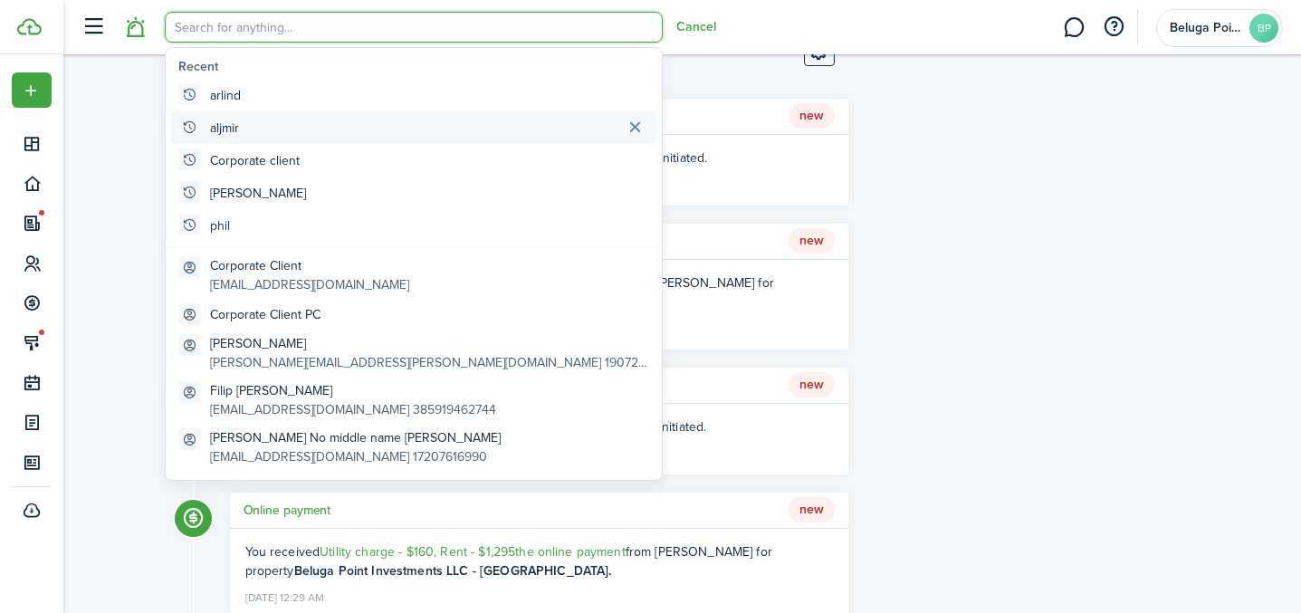
click at [229, 130] on global-search-item-title "aljmir" at bounding box center [224, 128] width 29 height 19
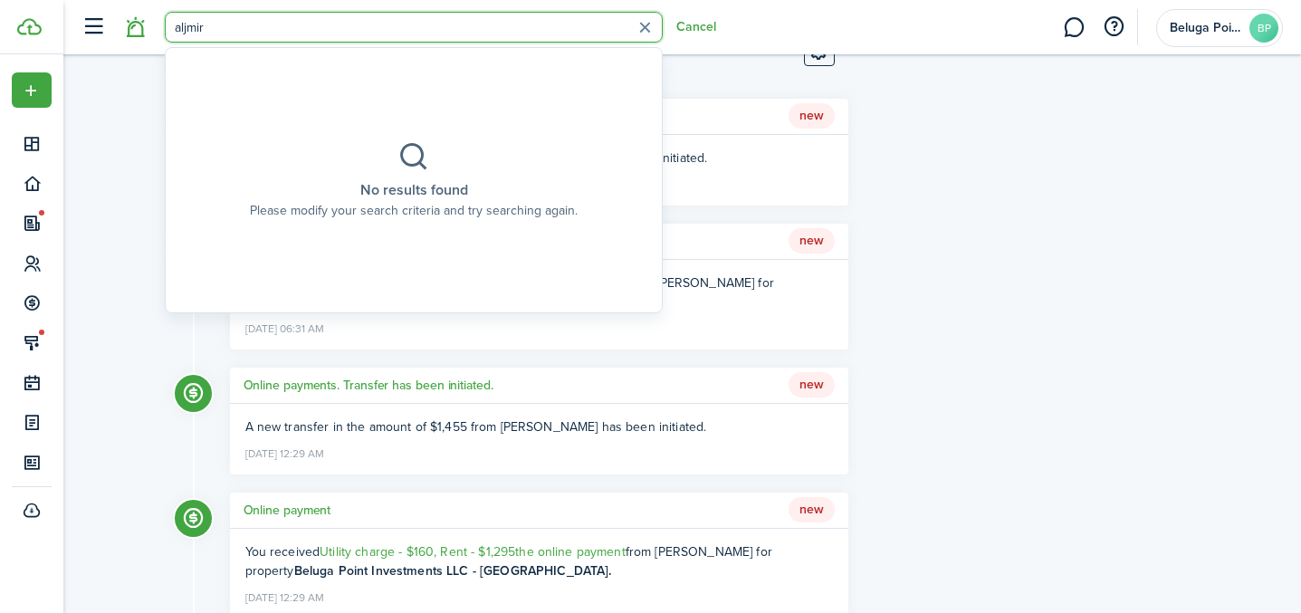
click at [185, 32] on input "aljmir" at bounding box center [414, 27] width 498 height 31
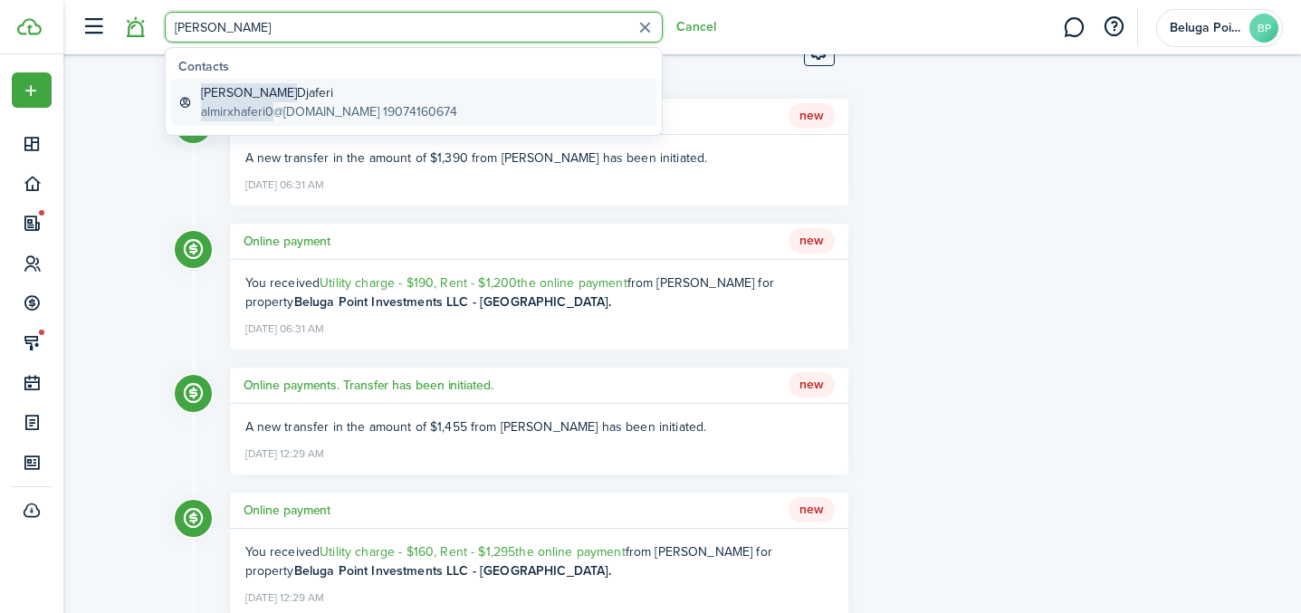
type input "[PERSON_NAME]"
click at [245, 112] on span "almirxhaferi0" at bounding box center [237, 111] width 72 height 19
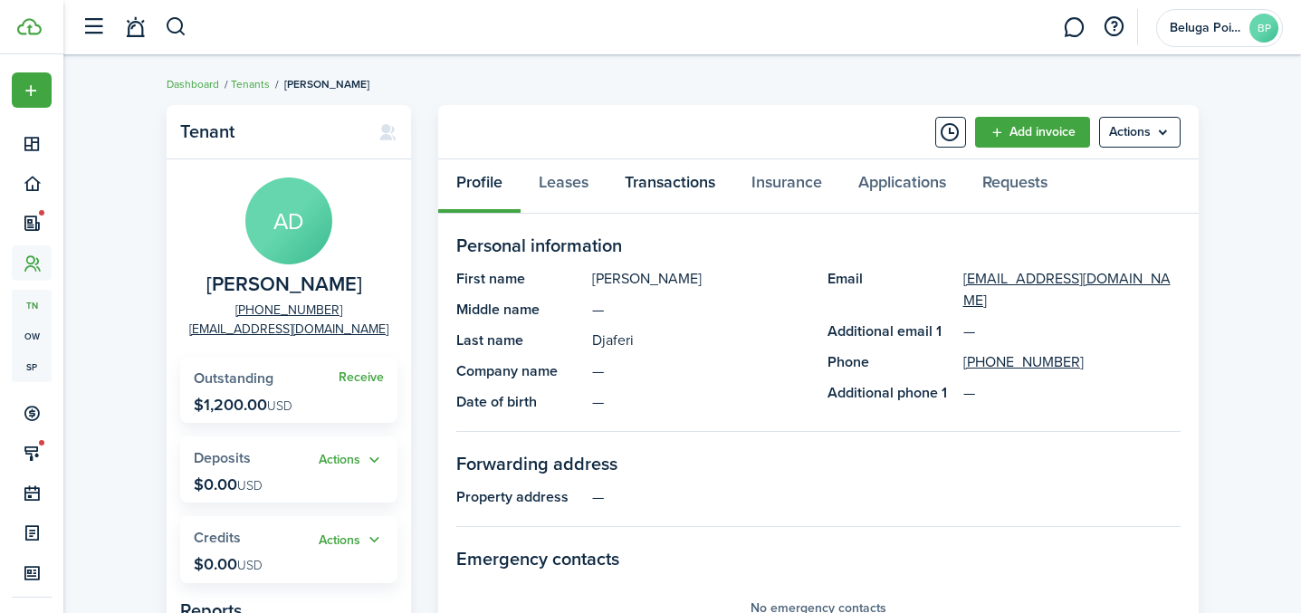
click at [683, 196] on link "Transactions" at bounding box center [669, 186] width 127 height 54
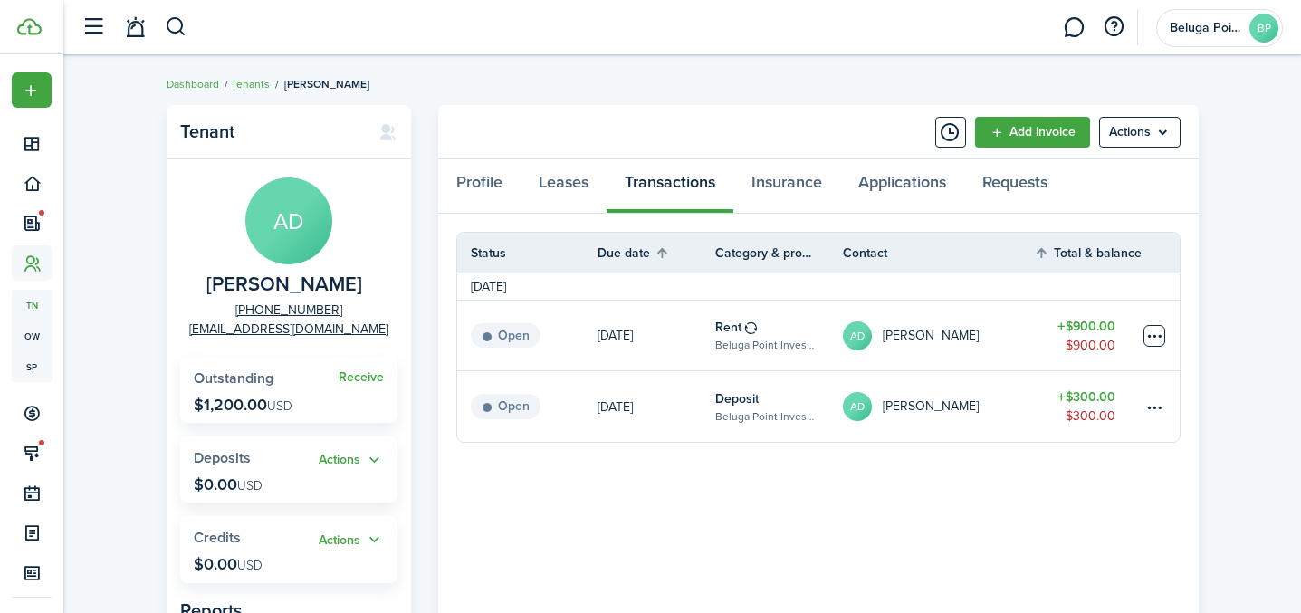
click at [1150, 336] on table-menu-btn-icon at bounding box center [1154, 336] width 22 height 22
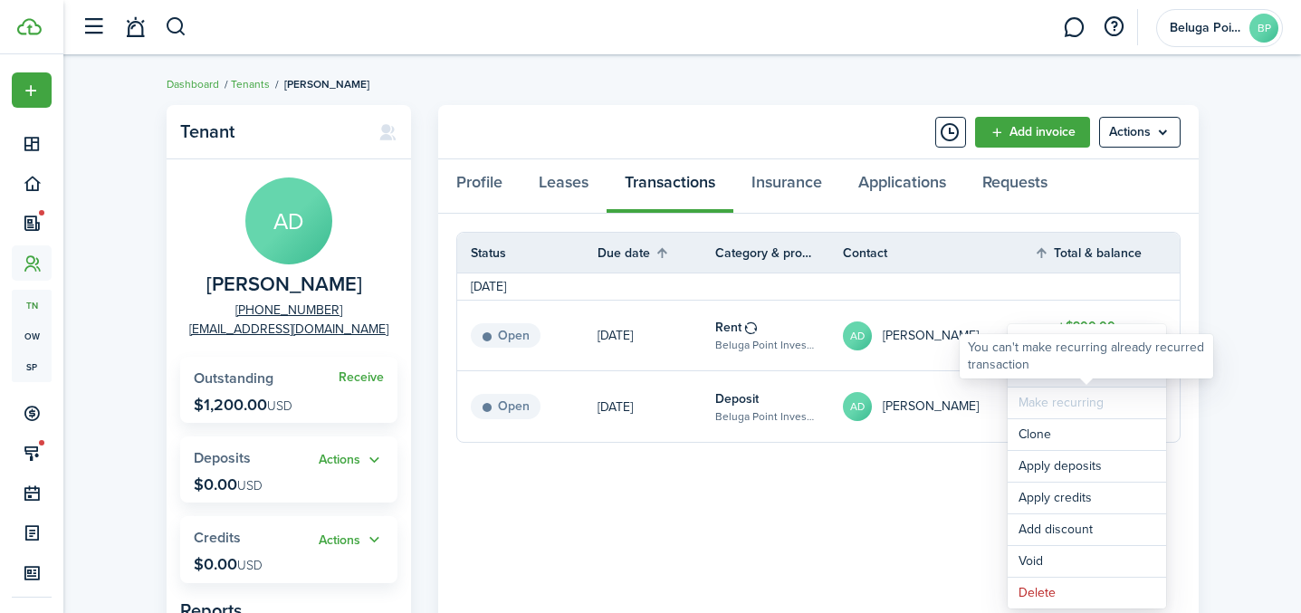
click at [1065, 379] on link "Mark as paid" at bounding box center [1086, 371] width 158 height 31
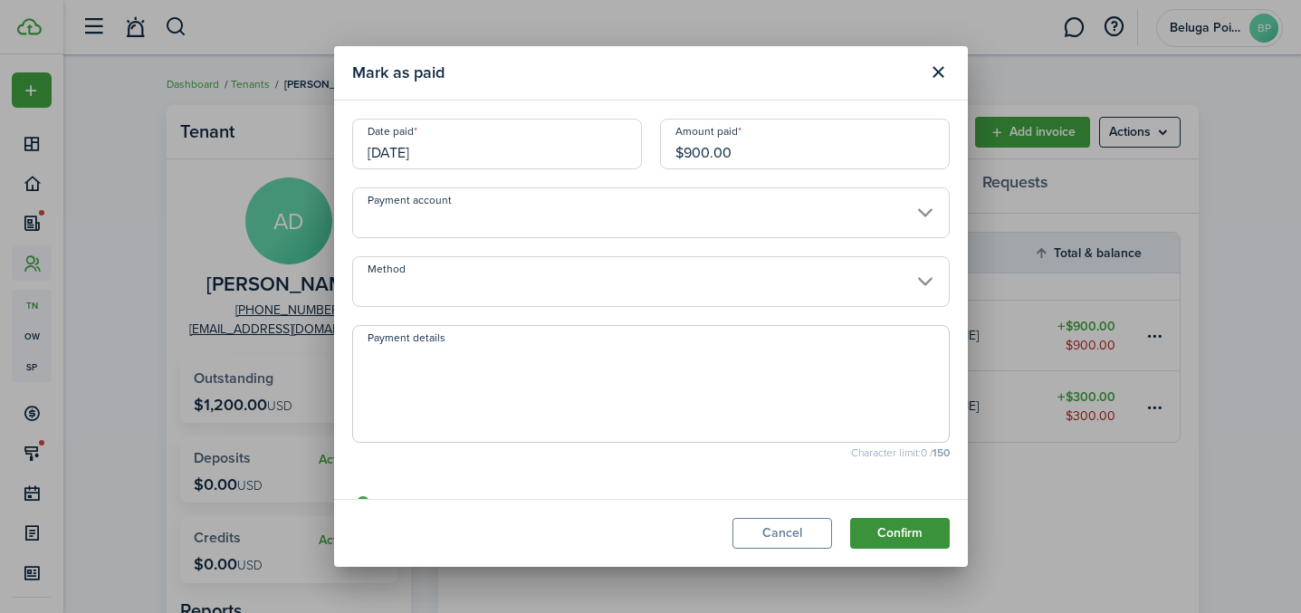
click at [931, 532] on button "Confirm" at bounding box center [900, 533] width 100 height 31
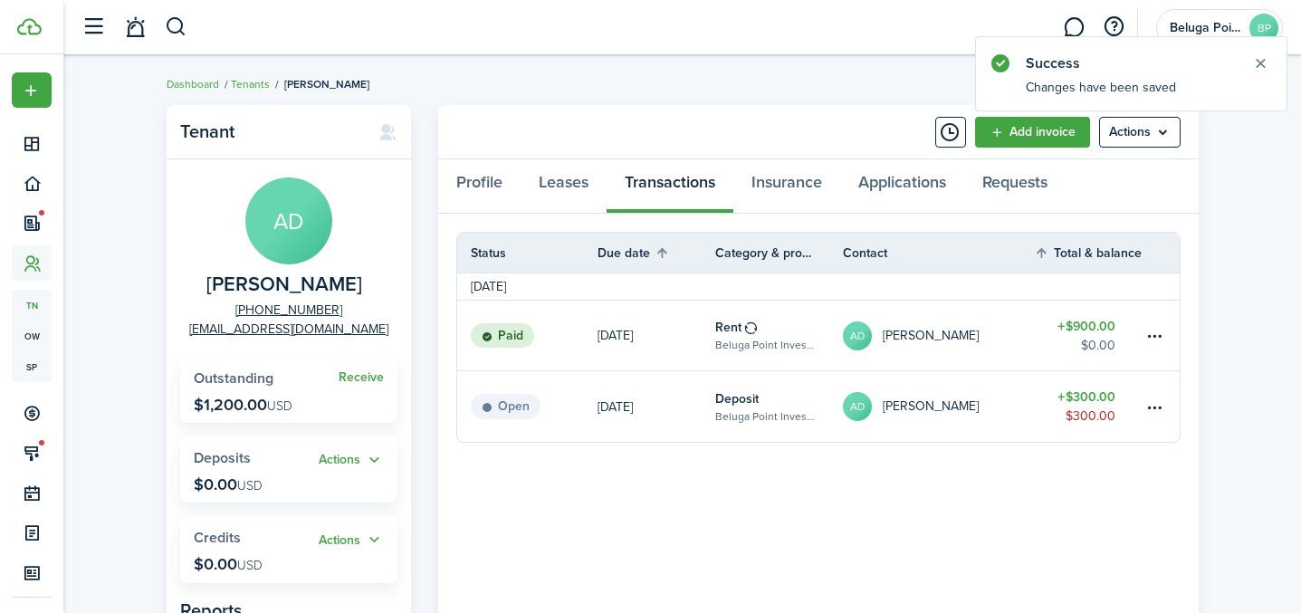
click at [1086, 396] on table-amount-title "$300.00" at bounding box center [1086, 396] width 58 height 19
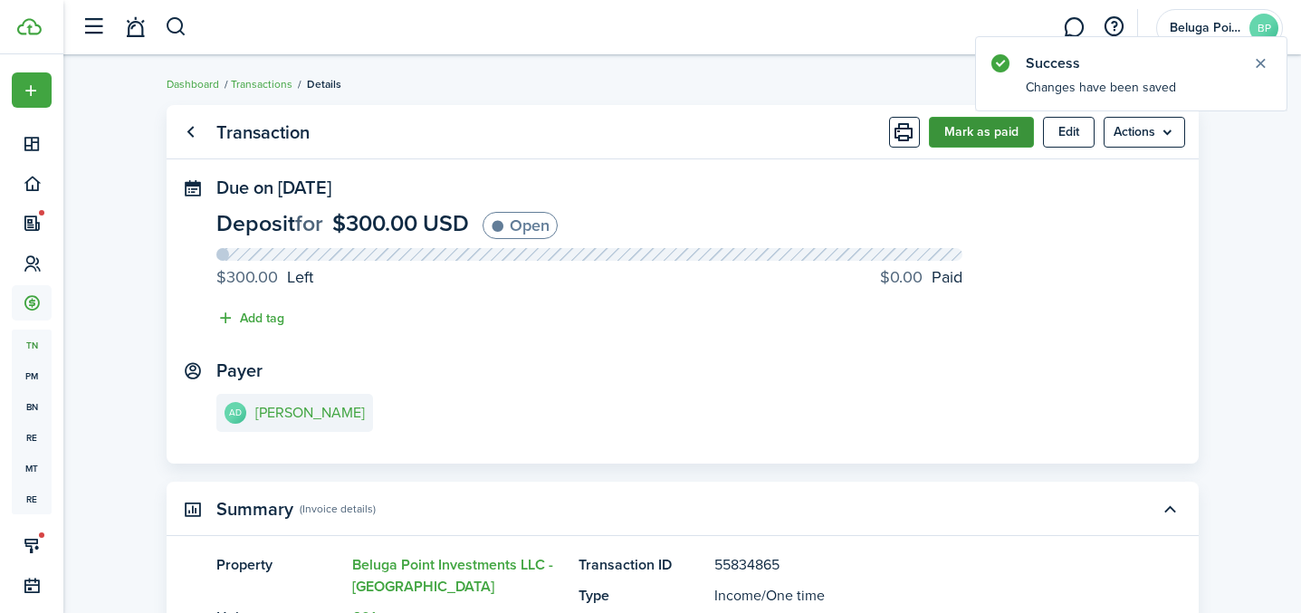
click at [983, 134] on button "Mark as paid" at bounding box center [981, 132] width 105 height 31
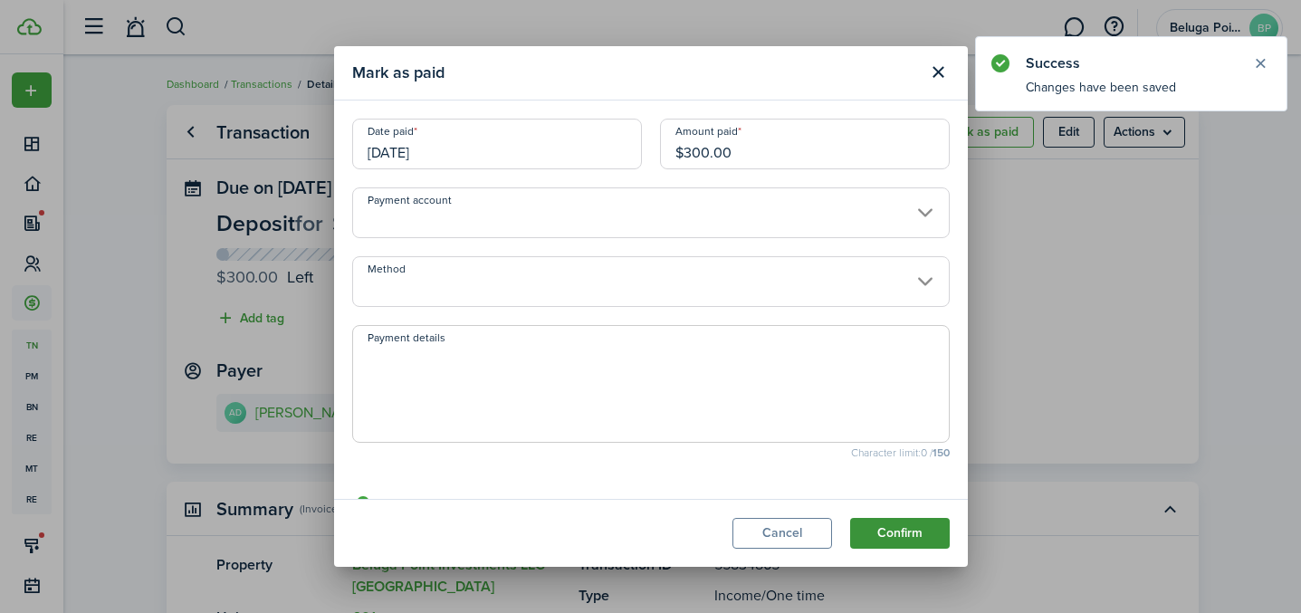
click at [888, 535] on button "Confirm" at bounding box center [900, 533] width 100 height 31
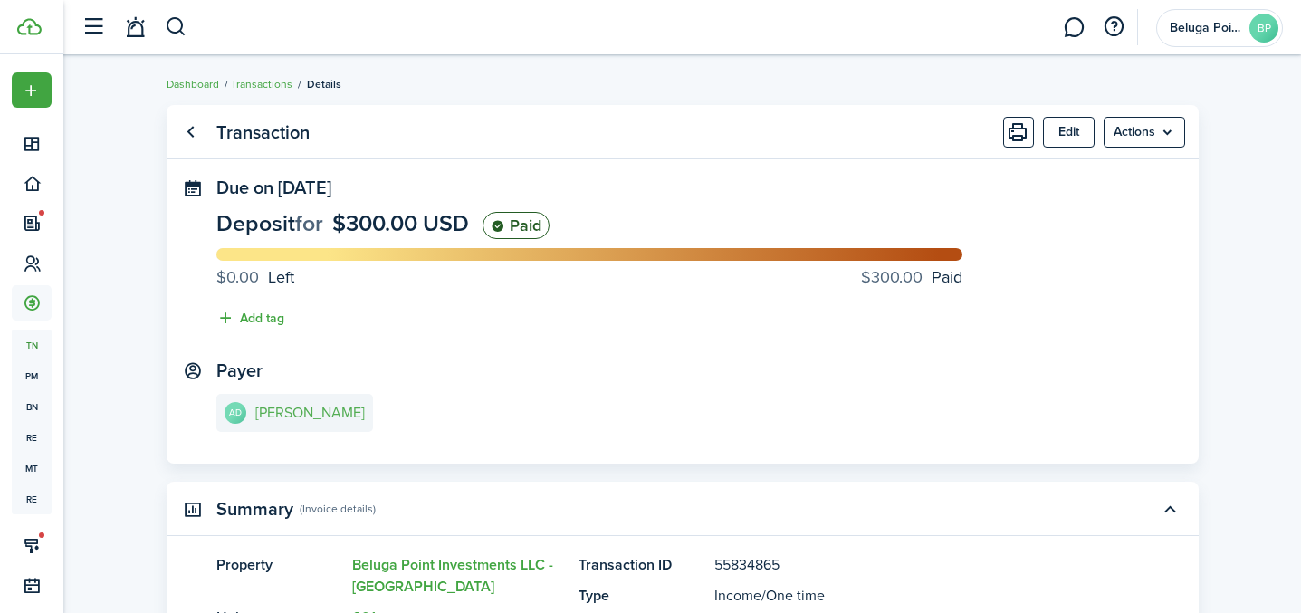
click at [289, 430] on link "AD [PERSON_NAME]" at bounding box center [294, 413] width 157 height 38
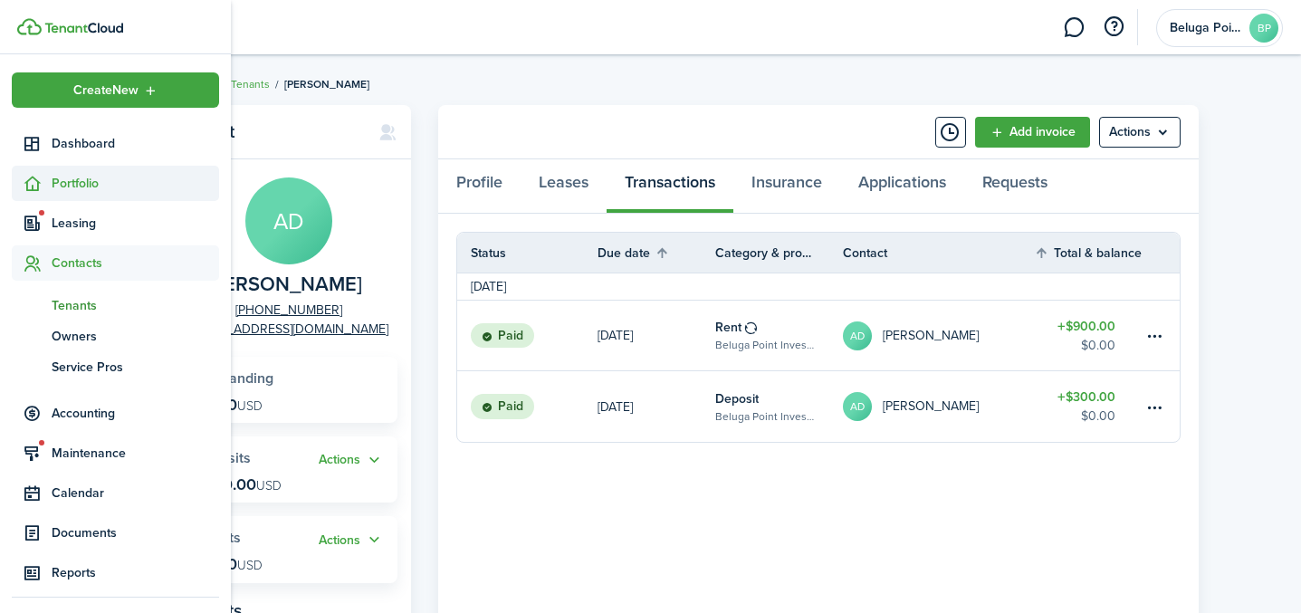
click at [98, 186] on span "Portfolio" at bounding box center [135, 183] width 167 height 19
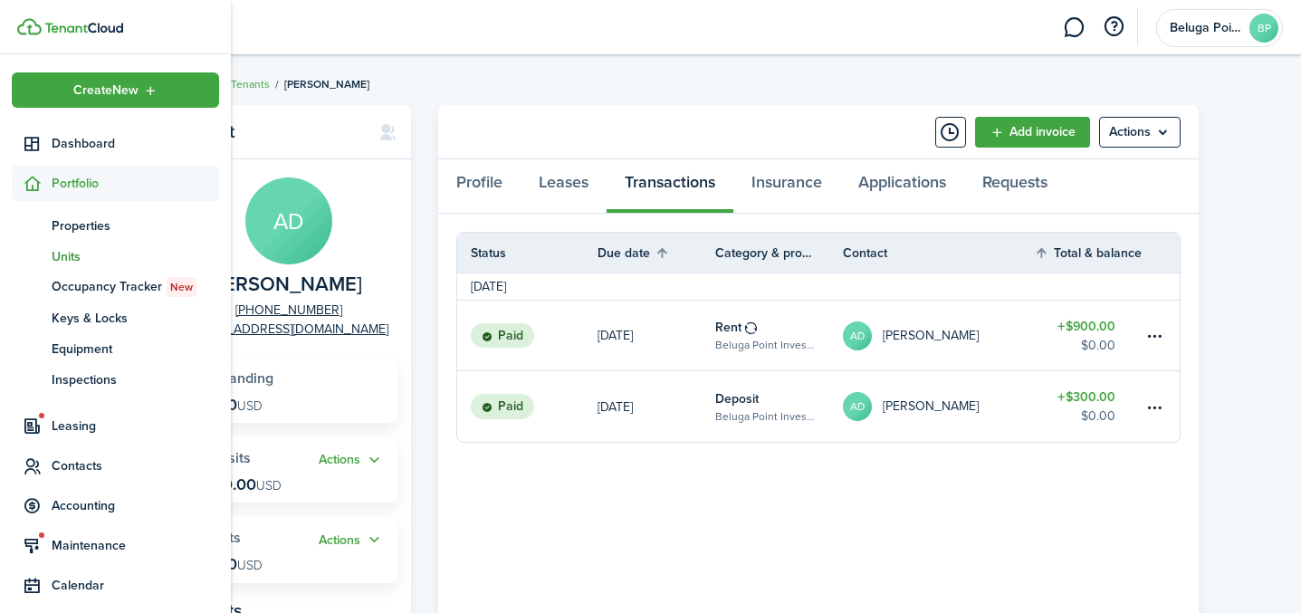
click at [72, 260] on span "Units" at bounding box center [135, 256] width 167 height 19
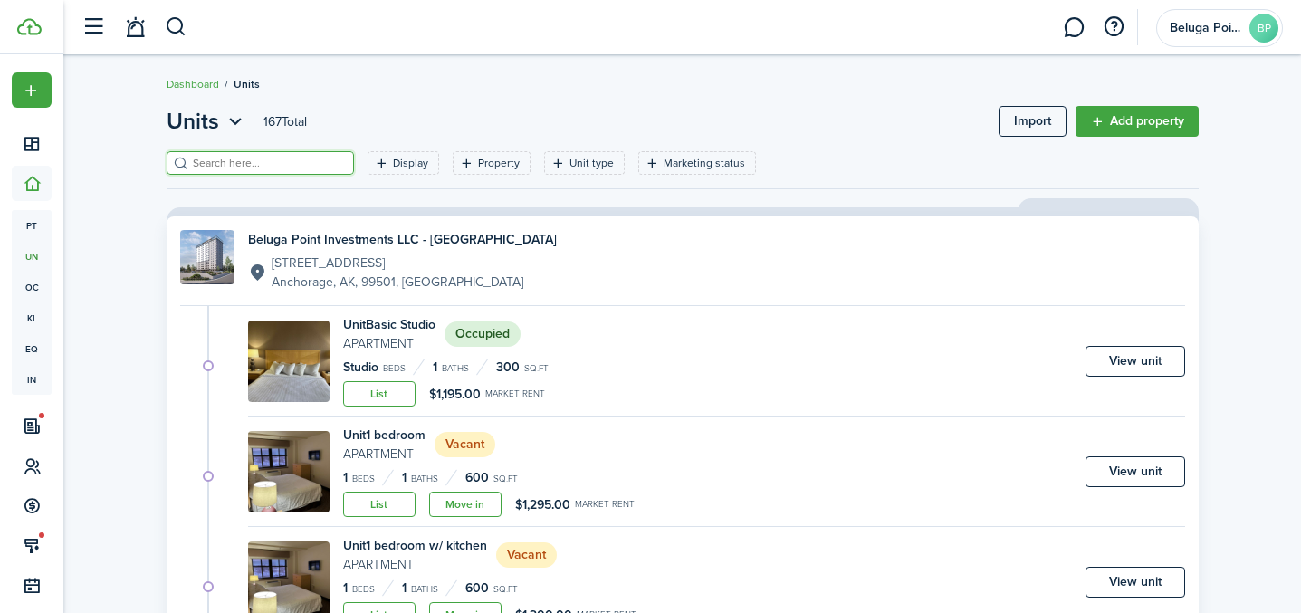
click at [221, 167] on input "search" at bounding box center [267, 163] width 159 height 17
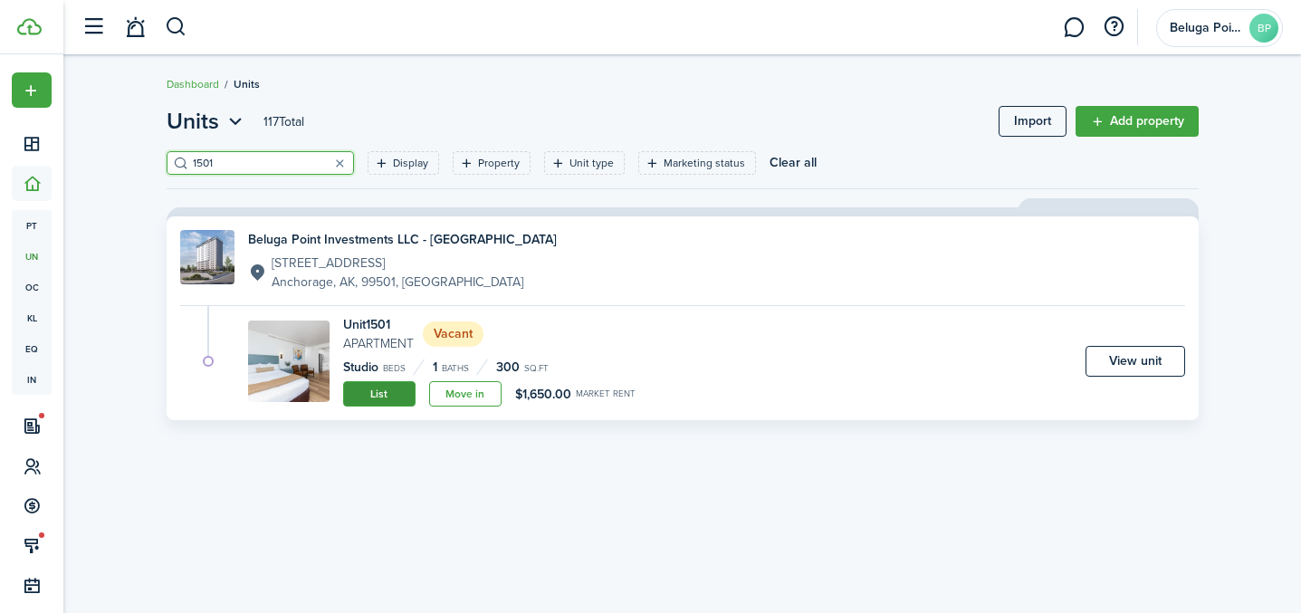
type input "1501"
click at [400, 396] on link "List" at bounding box center [379, 393] width 72 height 25
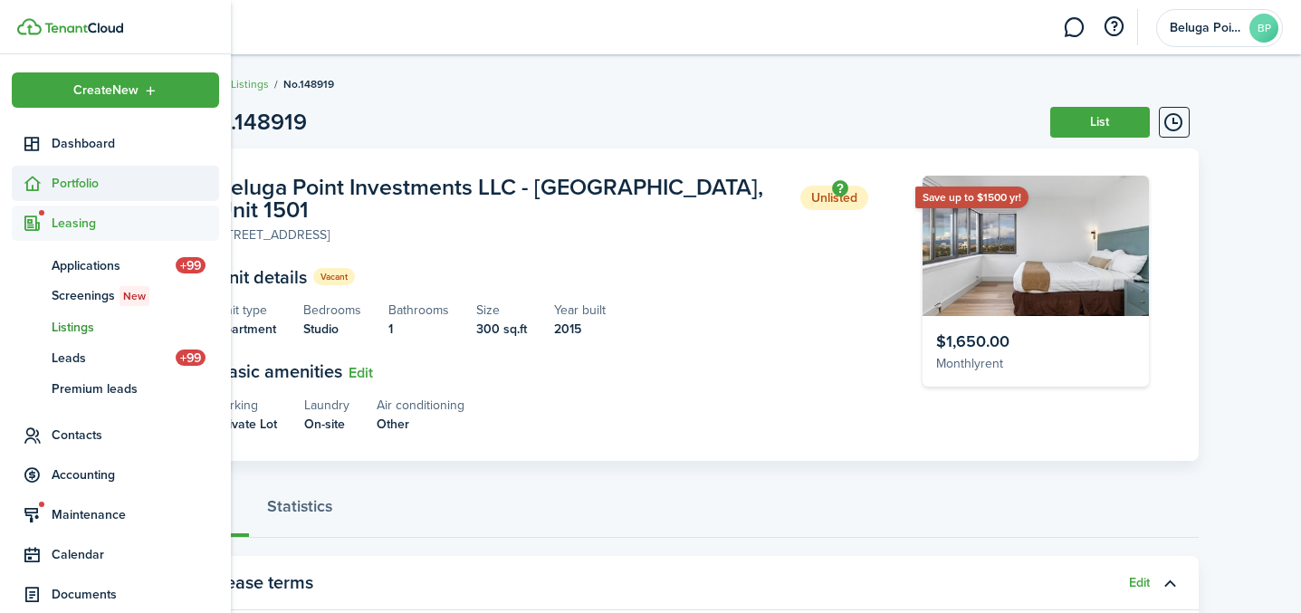
click at [53, 184] on span "Portfolio" at bounding box center [135, 183] width 167 height 19
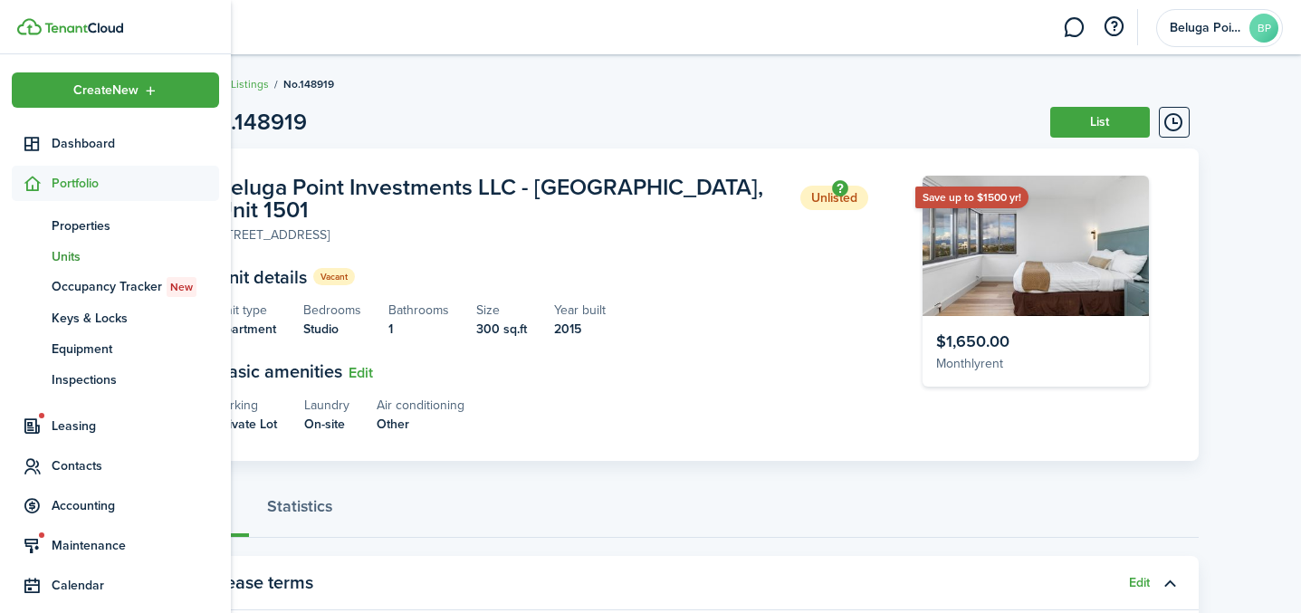
click at [85, 263] on span "Units" at bounding box center [135, 256] width 167 height 19
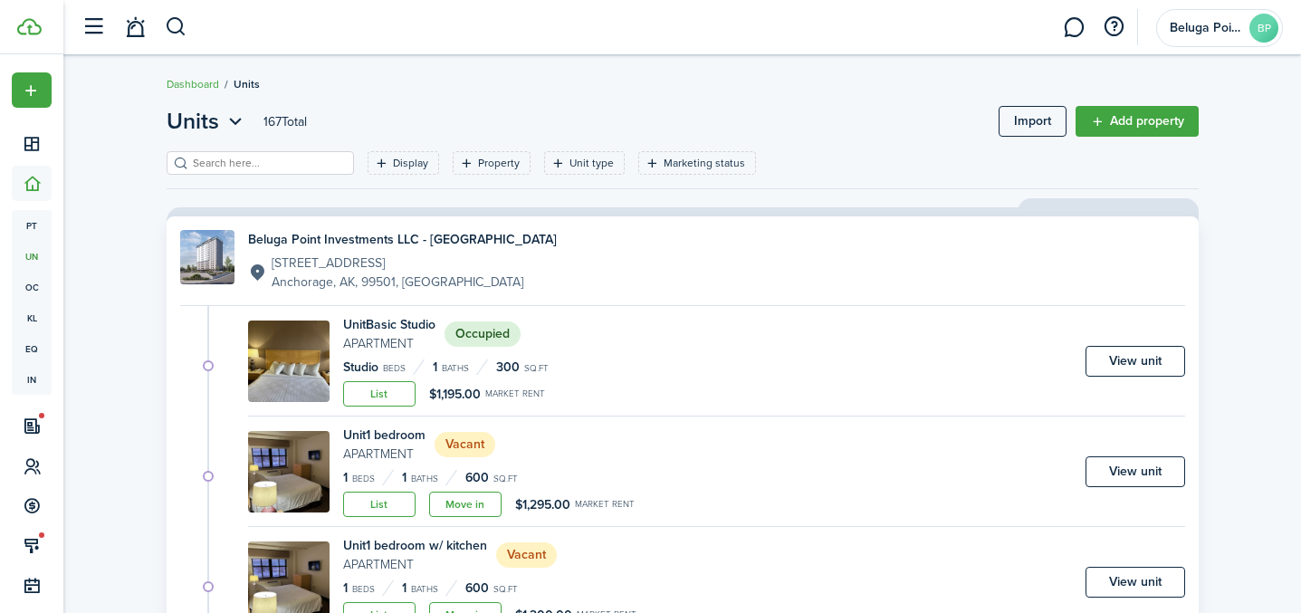
click at [259, 167] on input "search" at bounding box center [267, 163] width 159 height 17
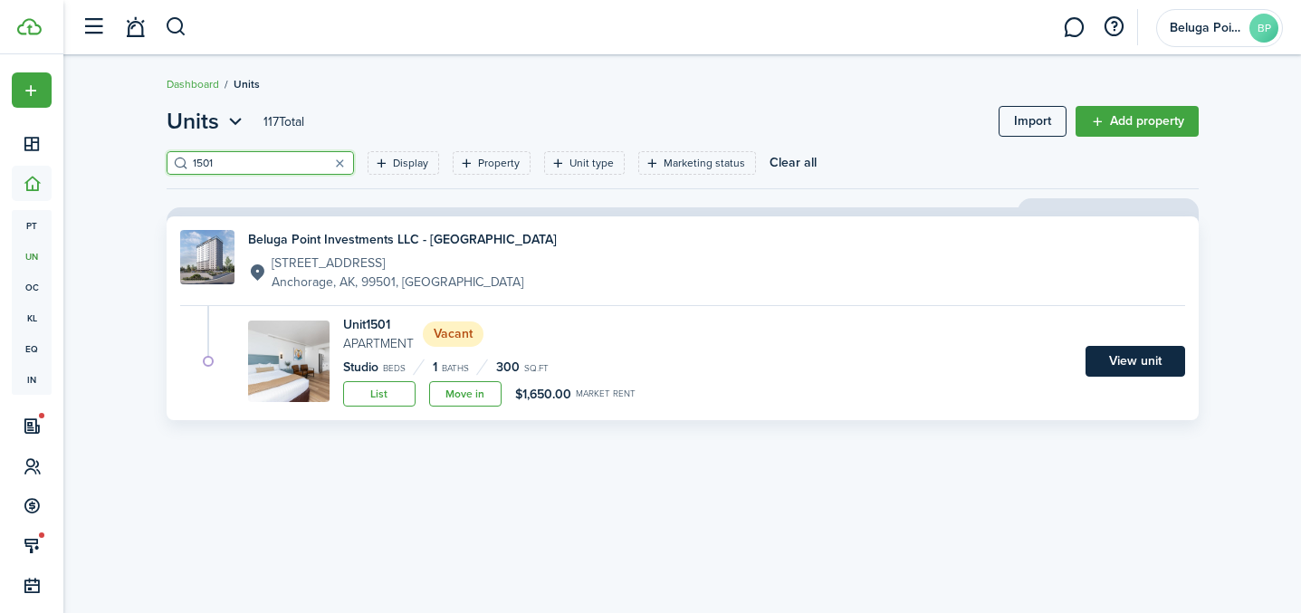
type input "1501"
click at [1154, 361] on link "View unit" at bounding box center [1135, 361] width 100 height 31
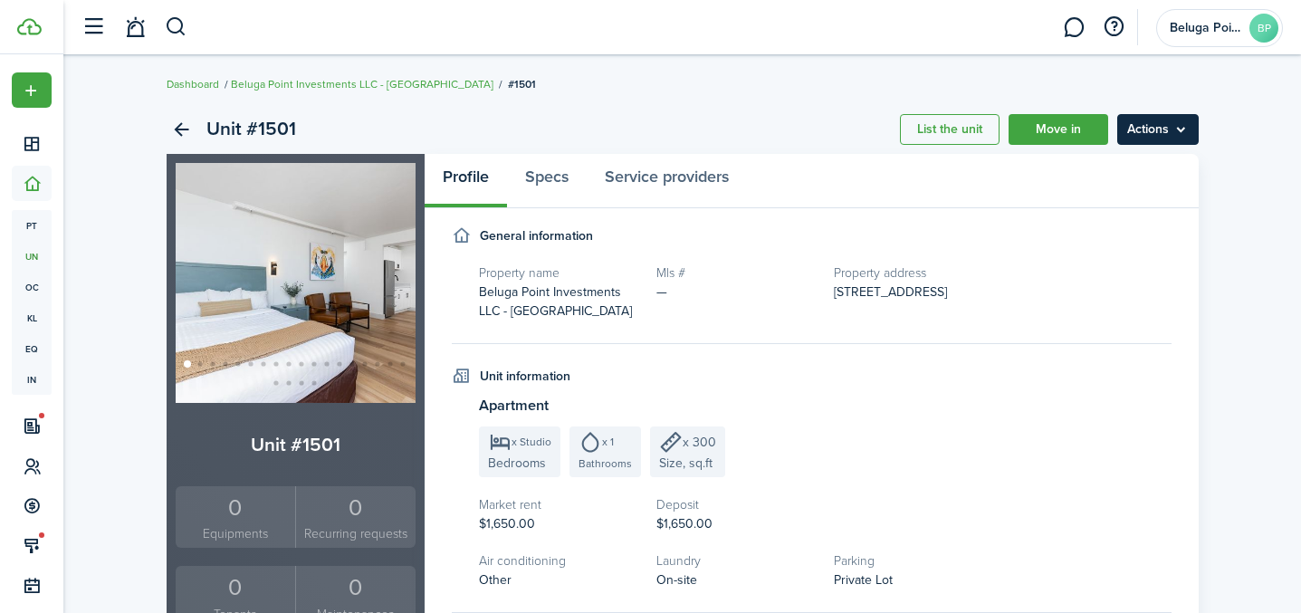
click at [1171, 135] on menu-btn "Actions" at bounding box center [1157, 129] width 81 height 31
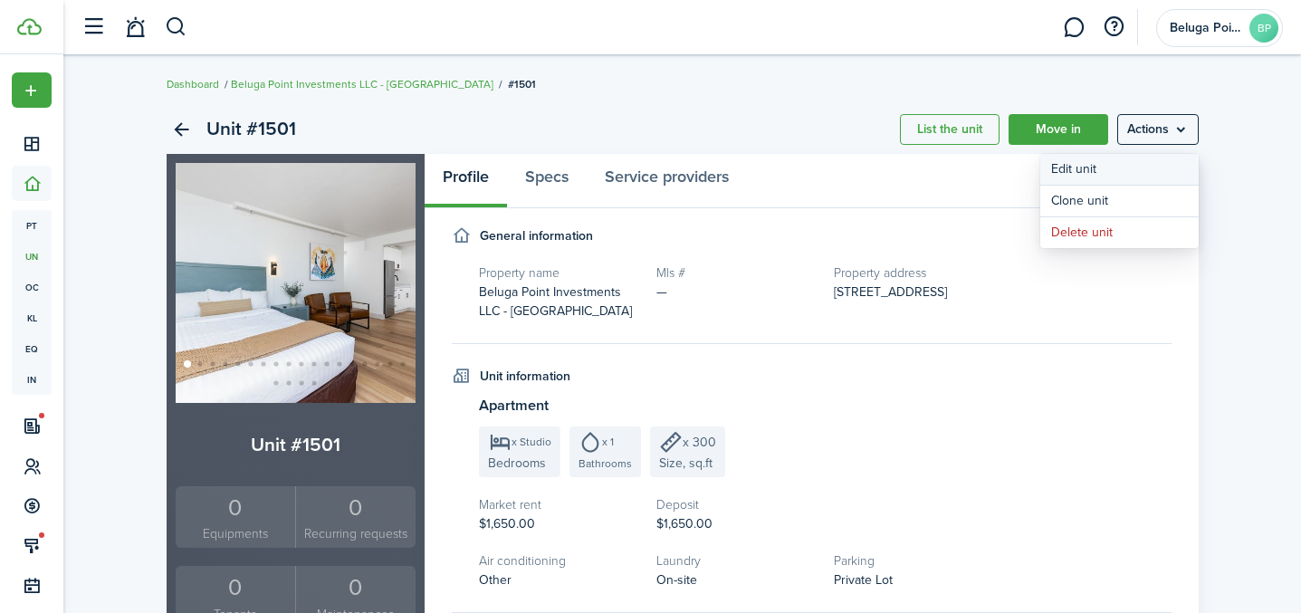
click at [1103, 167] on link "Edit unit" at bounding box center [1119, 169] width 158 height 31
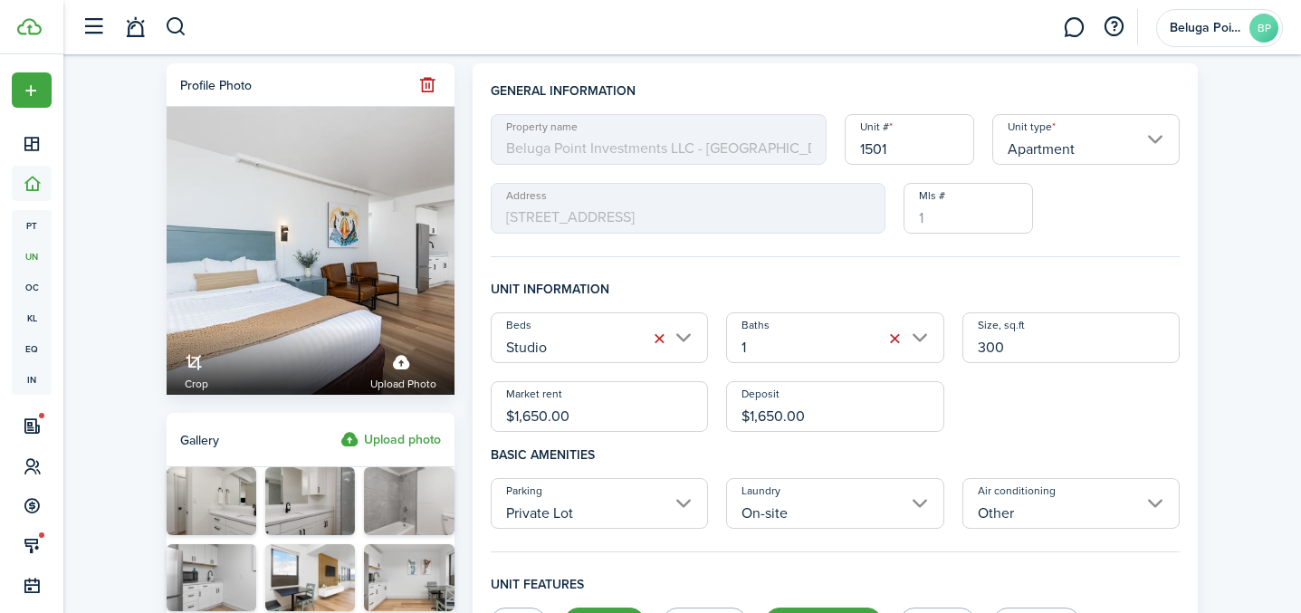
drag, startPoint x: 594, startPoint y: 418, endPoint x: 473, endPoint y: 412, distance: 120.6
type input "$940.00"
drag, startPoint x: 828, startPoint y: 417, endPoint x: 711, endPoint y: 413, distance: 117.8
click at [711, 413] on div "Beds Studio Baths 1 Size, sq.ft 300 Market rent $940.00 Deposit $1,650.00" at bounding box center [836, 371] width 708 height 119
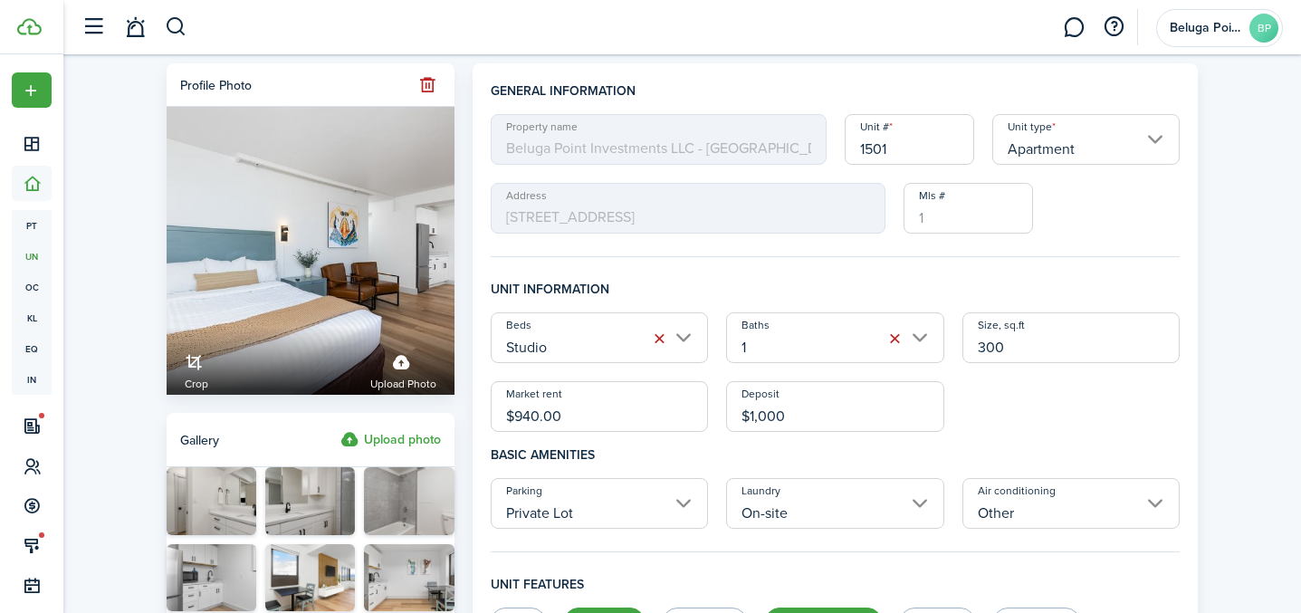
type input "$1,000.00"
click at [1050, 414] on div "Beds Studio Baths 1 Size, sq.ft 300 Market rent $940.00 Deposit $1,000.00" at bounding box center [836, 371] width 708 height 119
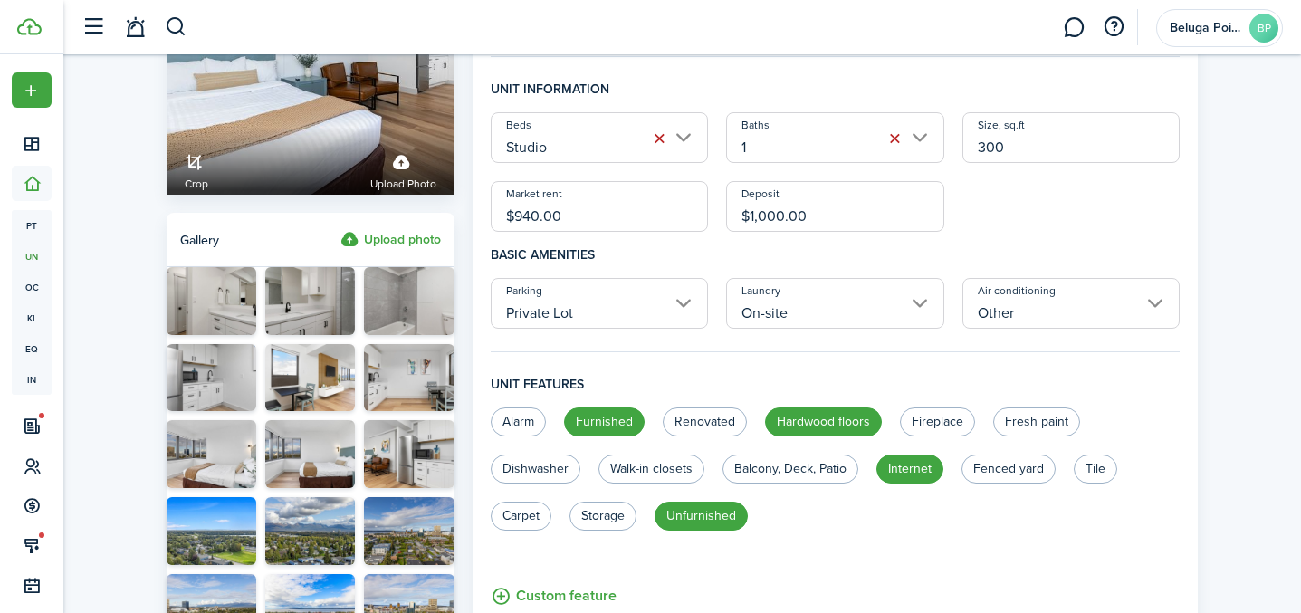
scroll to position [204, 0]
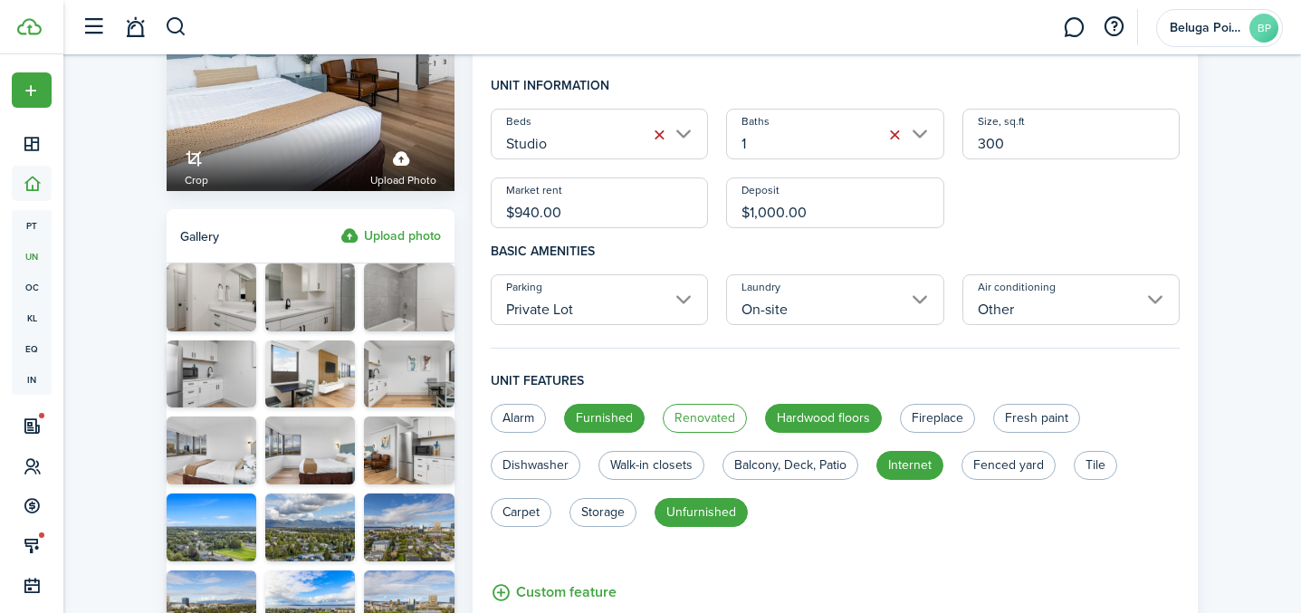
click at [690, 422] on label "Renovated" at bounding box center [705, 418] width 84 height 29
radio input "true"
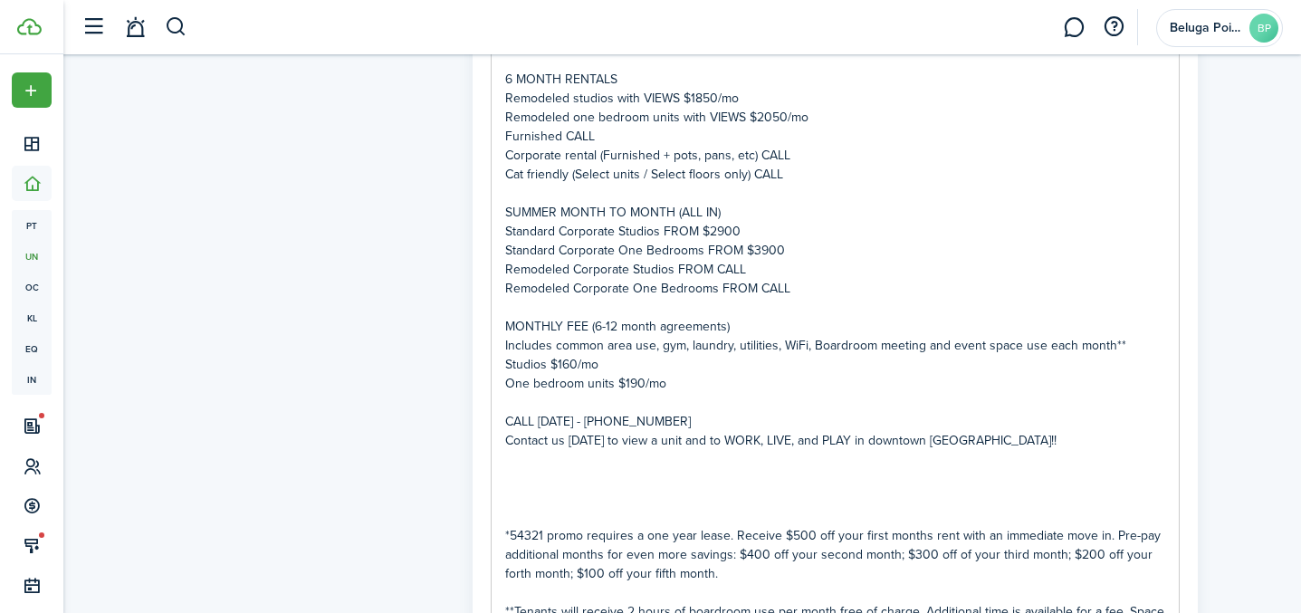
scroll to position [1802, 0]
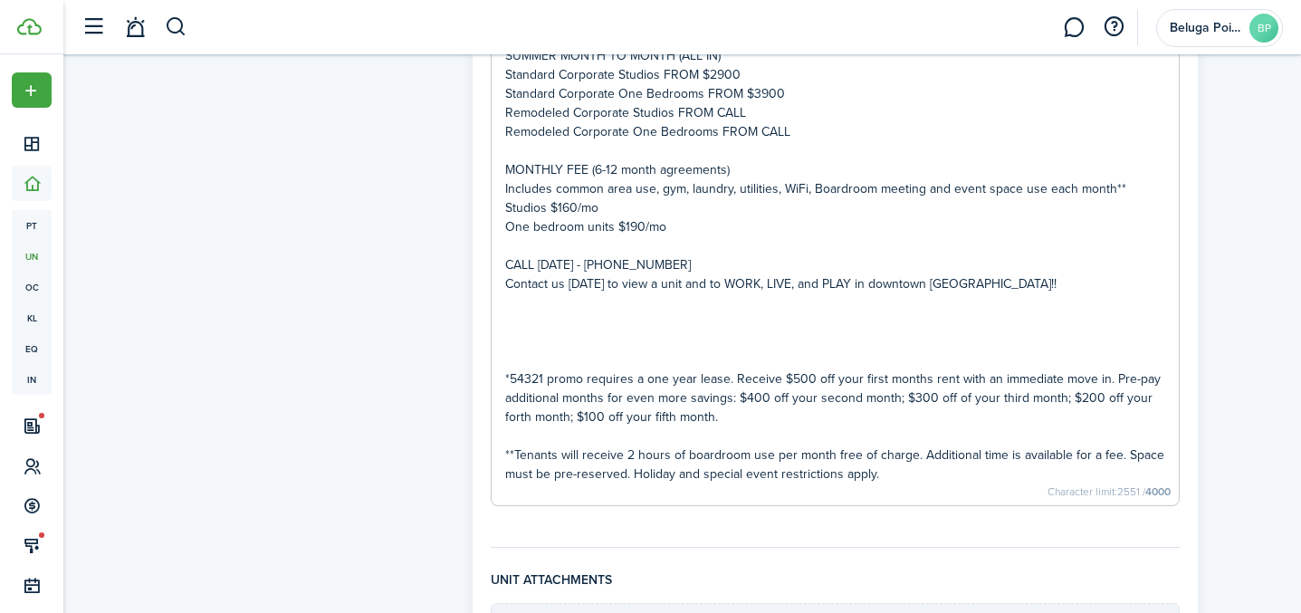
drag, startPoint x: 670, startPoint y: 263, endPoint x: 700, endPoint y: 269, distance: 30.4
click at [670, 263] on p "CALL [DATE] - [PHONE_NUMBER]" at bounding box center [835, 264] width 661 height 19
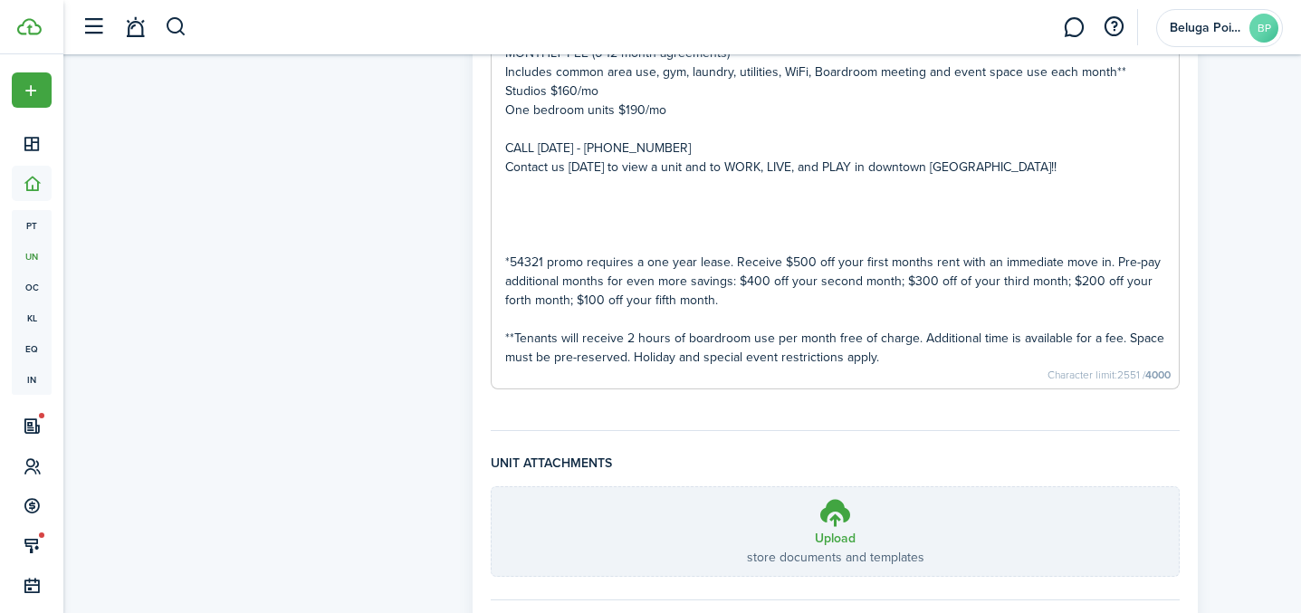
scroll to position [1918, 0]
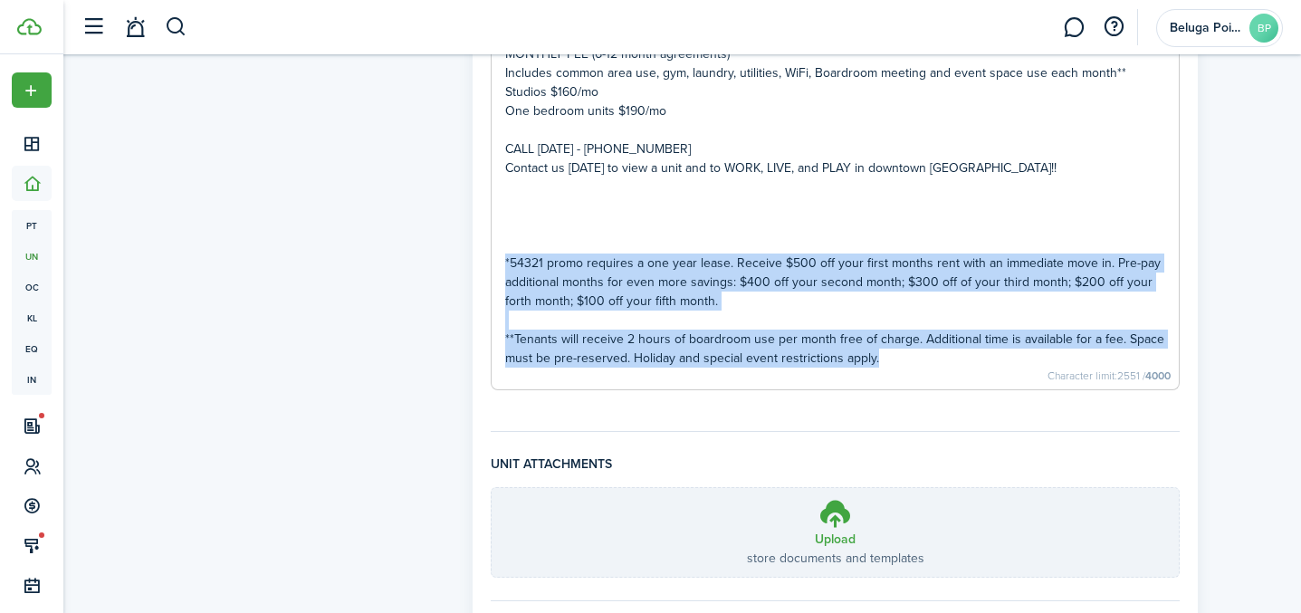
drag, startPoint x: 502, startPoint y: 263, endPoint x: 892, endPoint y: 364, distance: 402.2
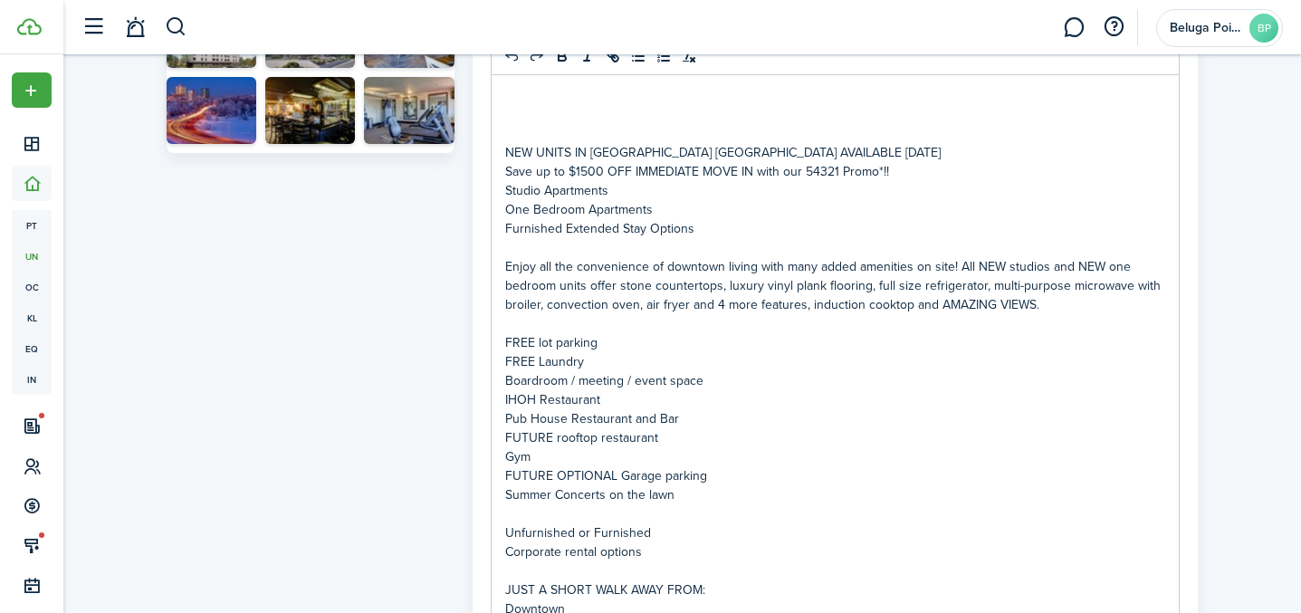
scroll to position [852, 0]
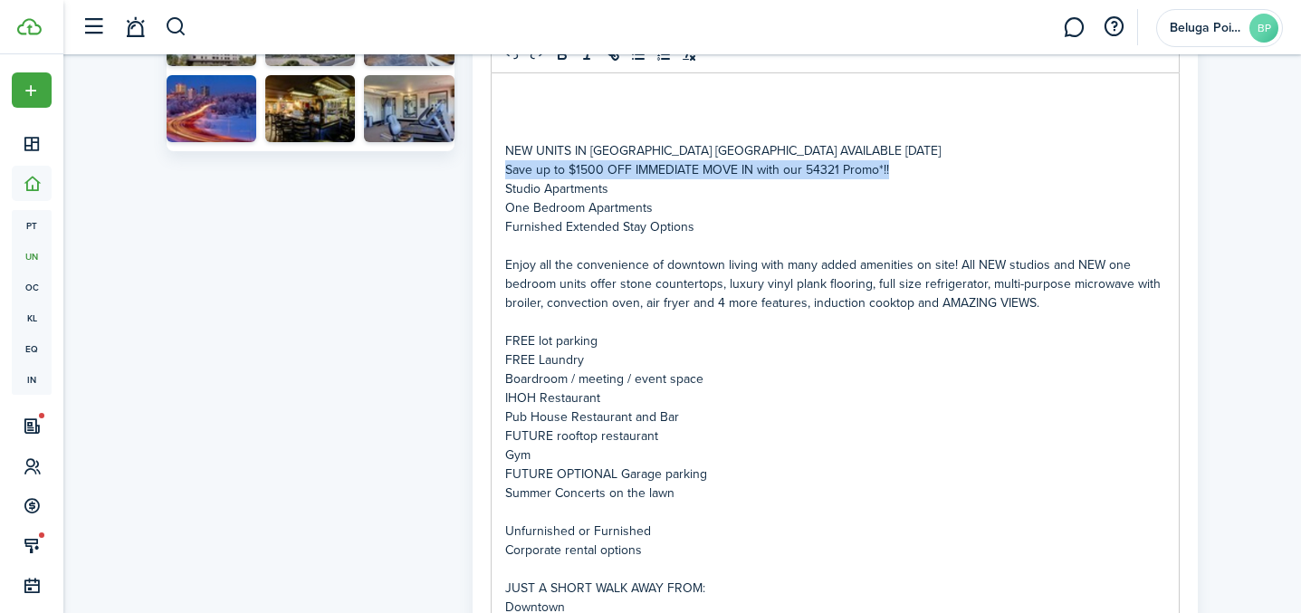
drag, startPoint x: 900, startPoint y: 165, endPoint x: 500, endPoint y: 170, distance: 400.1
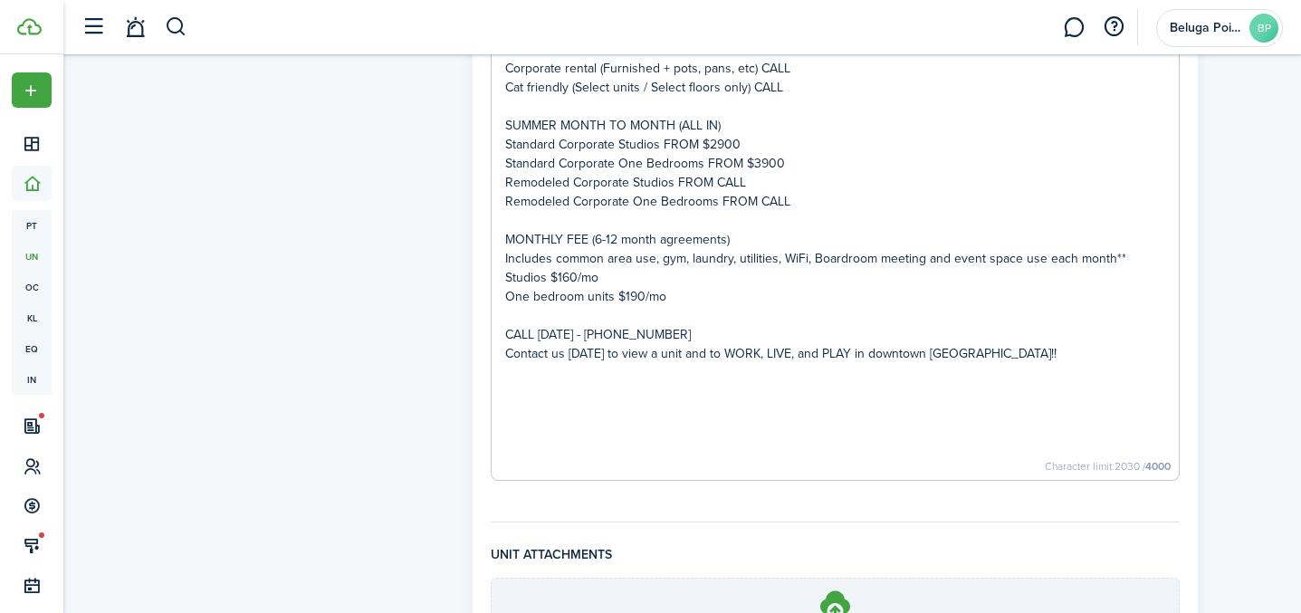
scroll to position [1913, 0]
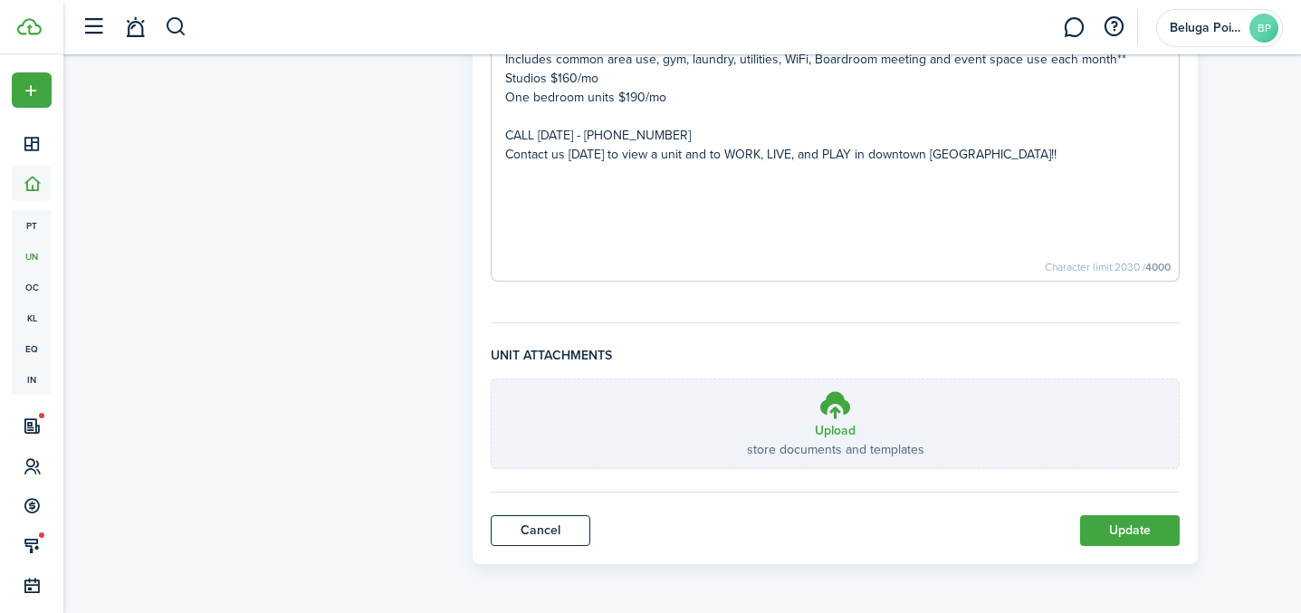
click at [592, 136] on p "CALL [DATE] - [PHONE_NUMBER]" at bounding box center [835, 135] width 661 height 19
click at [1141, 533] on button "Update" at bounding box center [1130, 530] width 100 height 31
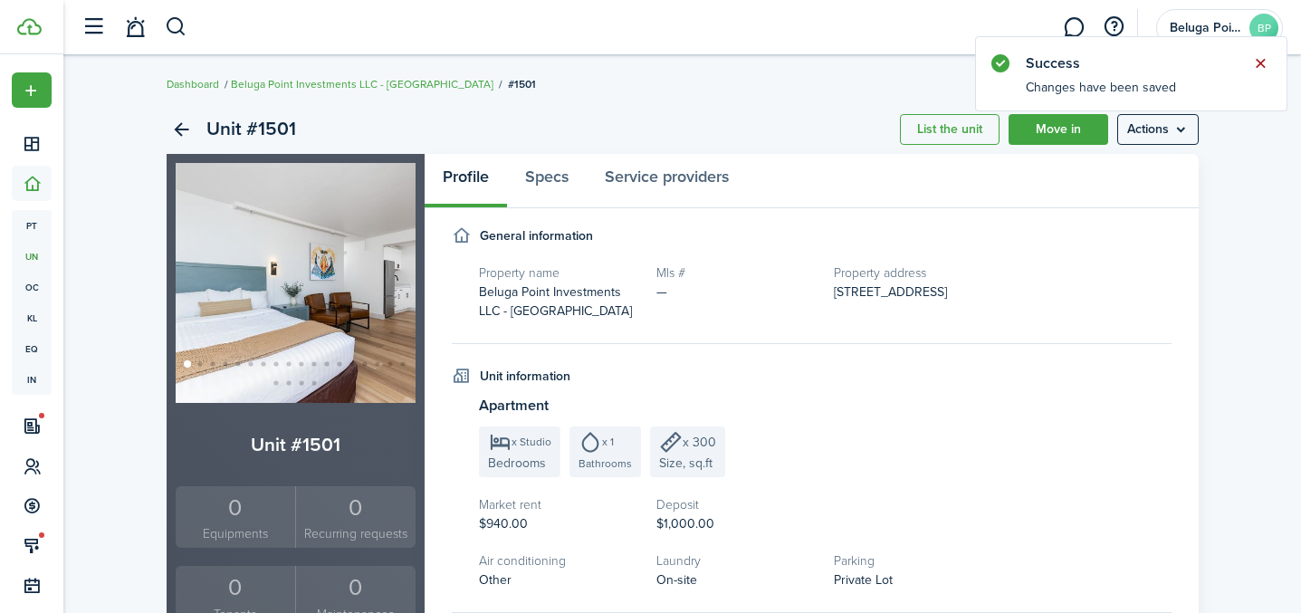
click at [1262, 65] on button "Close notify" at bounding box center [1259, 63] width 25 height 25
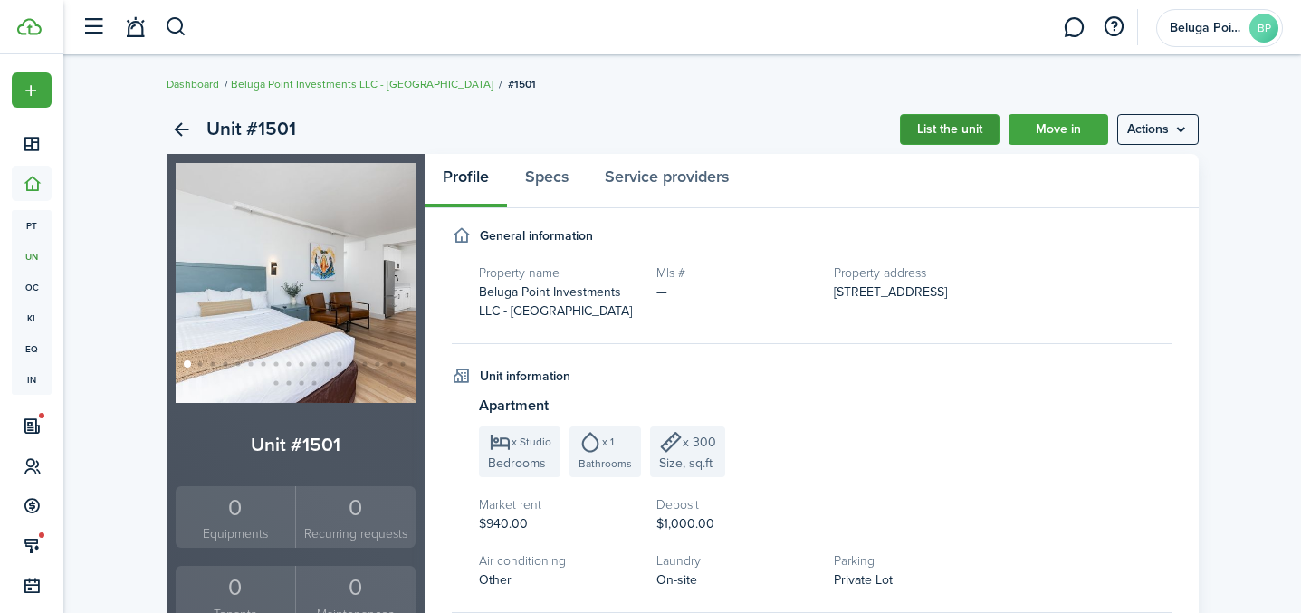
click at [928, 135] on link "List the unit" at bounding box center [950, 129] width 100 height 31
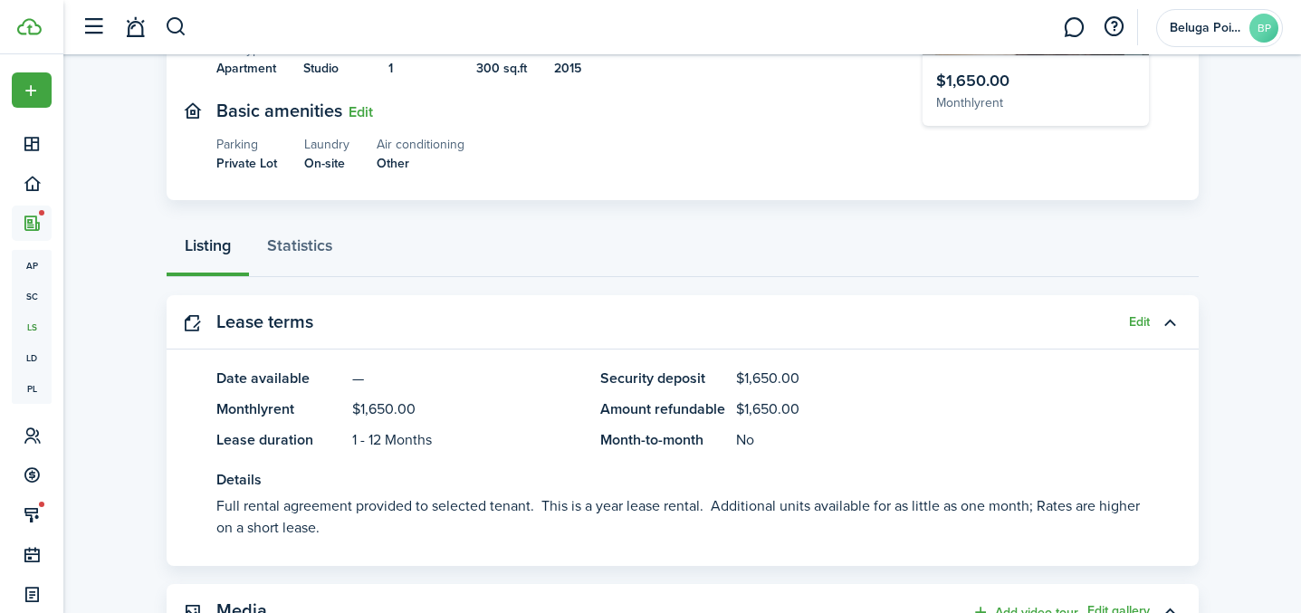
scroll to position [270, 0]
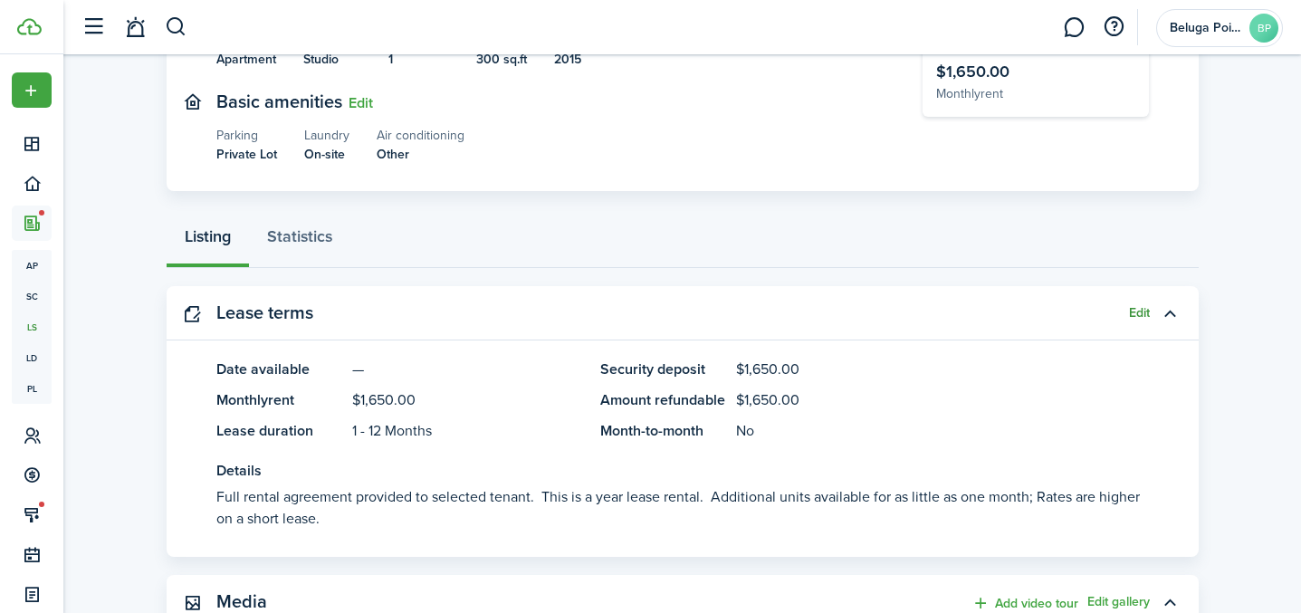
click at [1134, 306] on button "Edit" at bounding box center [1139, 313] width 21 height 14
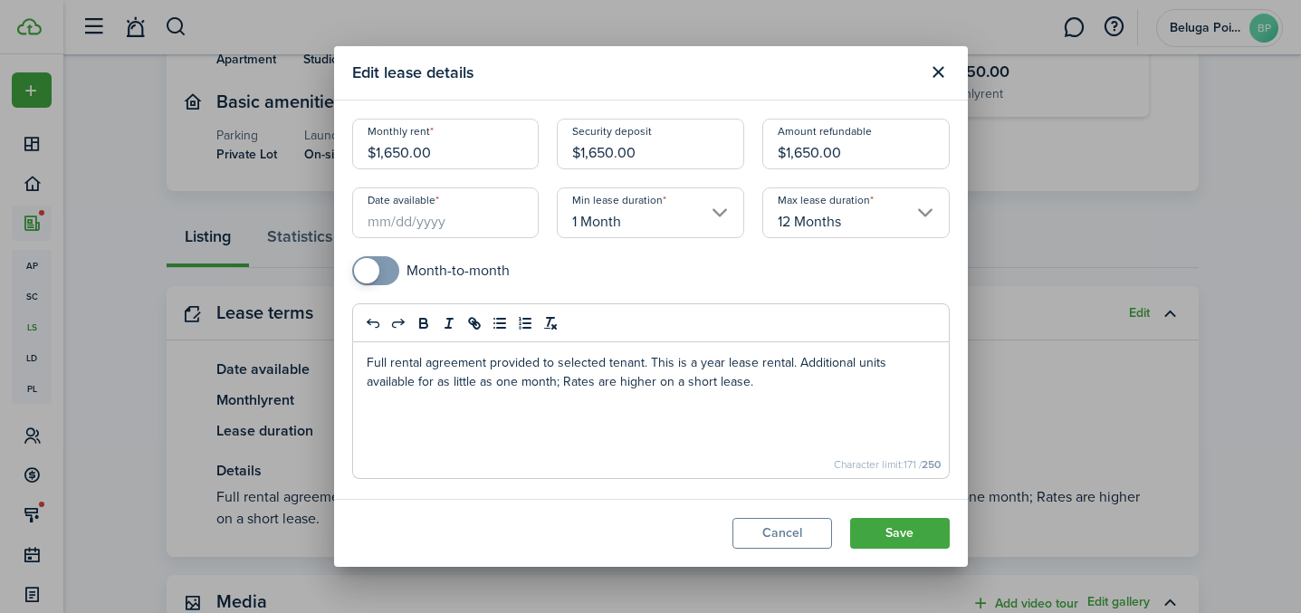
drag, startPoint x: 443, startPoint y: 149, endPoint x: 262, endPoint y: 148, distance: 181.0
click at [262, 148] on div "Edit lease details Monthly rent $1,650.00 Security deposit $1,650.00 Amount ref…" at bounding box center [650, 306] width 1301 height 613
type input "$940.00"
drag, startPoint x: 673, startPoint y: 155, endPoint x: 556, endPoint y: 155, distance: 116.8
click at [556, 154] on div "Security deposit $1,650.00" at bounding box center [650, 153] width 205 height 69
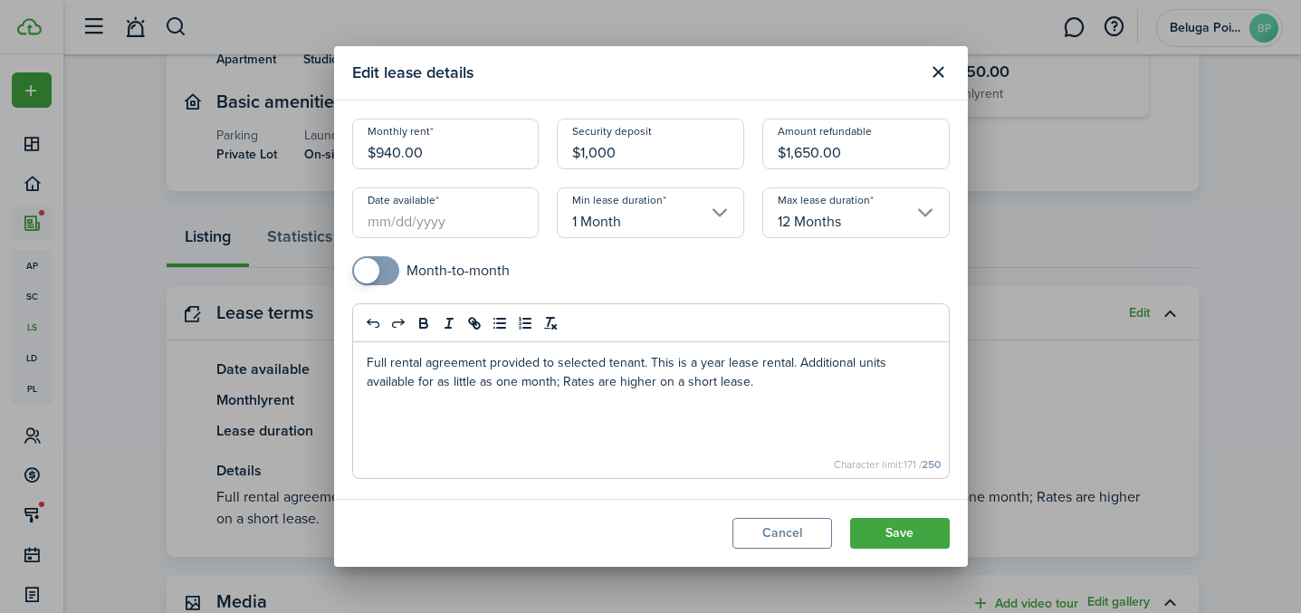
type input "$1,000.00"
click at [417, 233] on input "Date available" at bounding box center [445, 212] width 187 height 51
type input "$1,000.00"
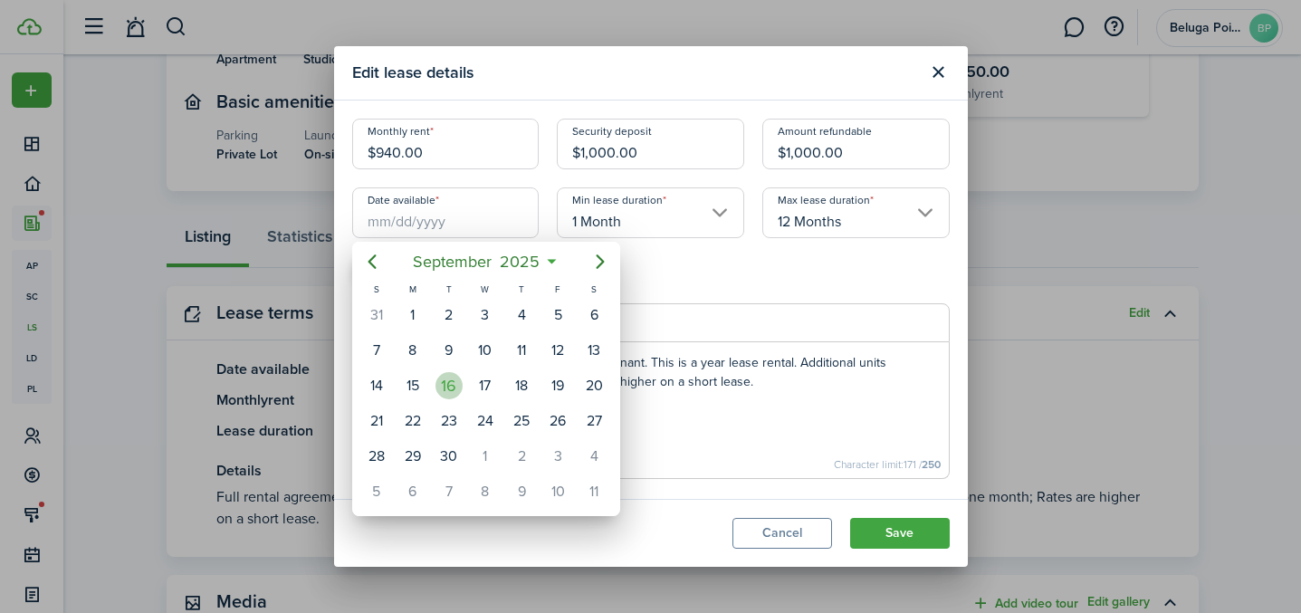
click at [453, 391] on div "16" at bounding box center [448, 385] width 27 height 27
type input "[DATE]"
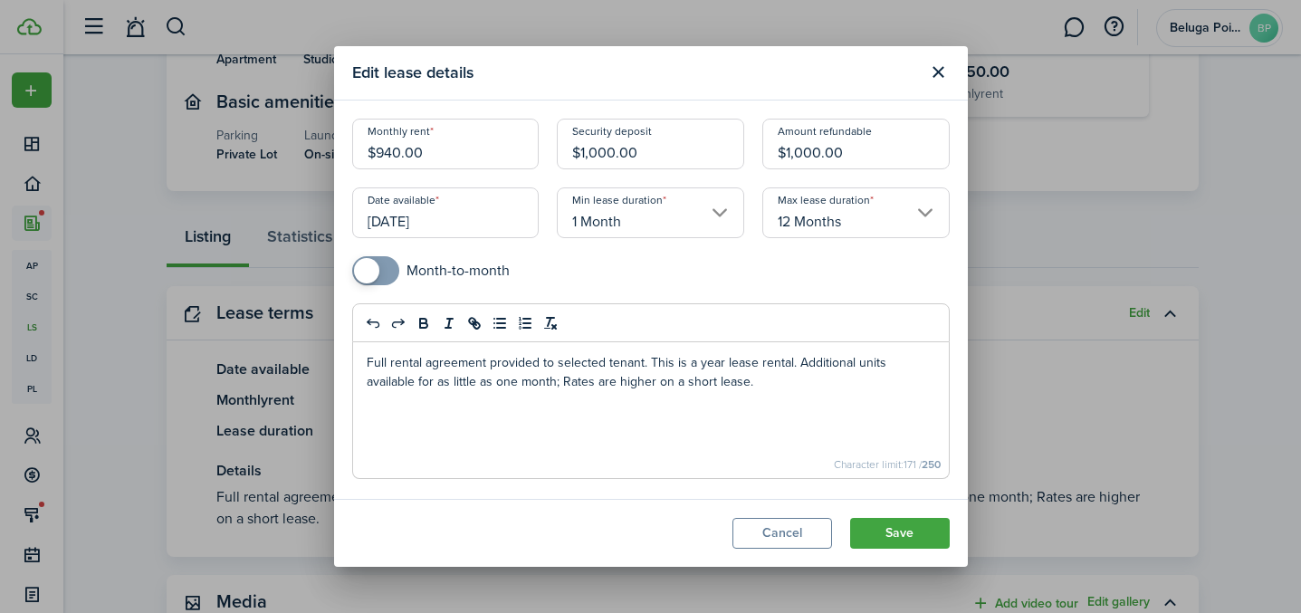
click at [663, 225] on input "1 Month" at bounding box center [650, 212] width 187 height 51
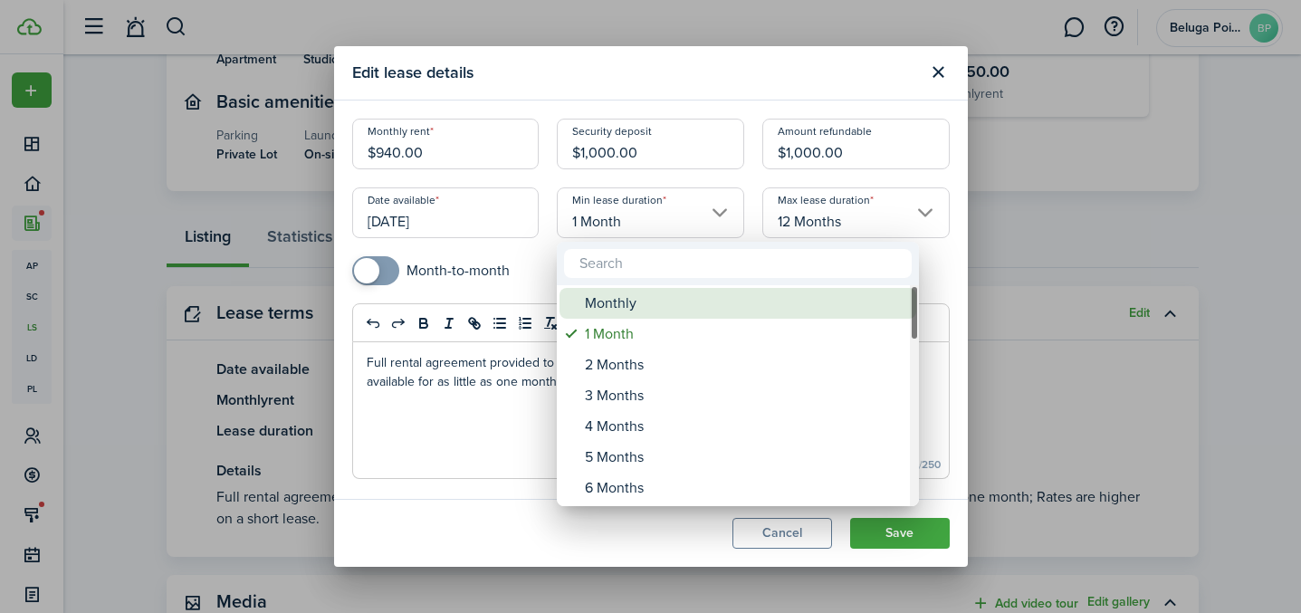
click at [617, 293] on div "Monthly" at bounding box center [745, 303] width 320 height 31
type input "Monthly"
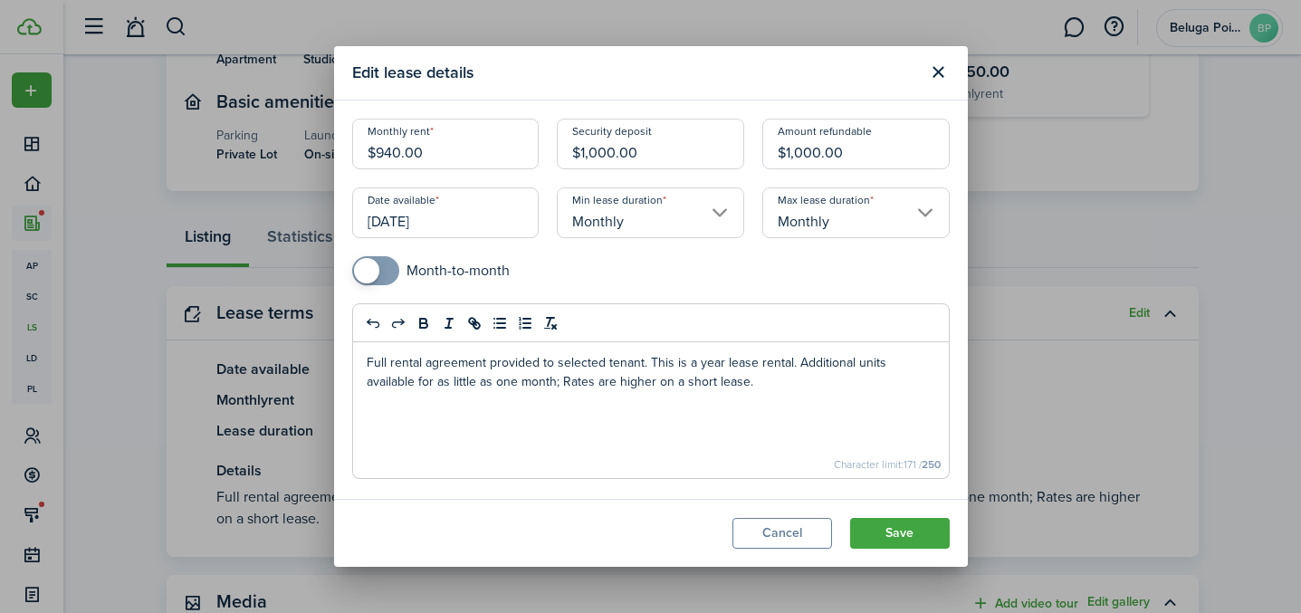
checkbox input "true"
click at [383, 282] on span at bounding box center [376, 270] width 18 height 29
click at [902, 532] on button "Save" at bounding box center [900, 533] width 100 height 31
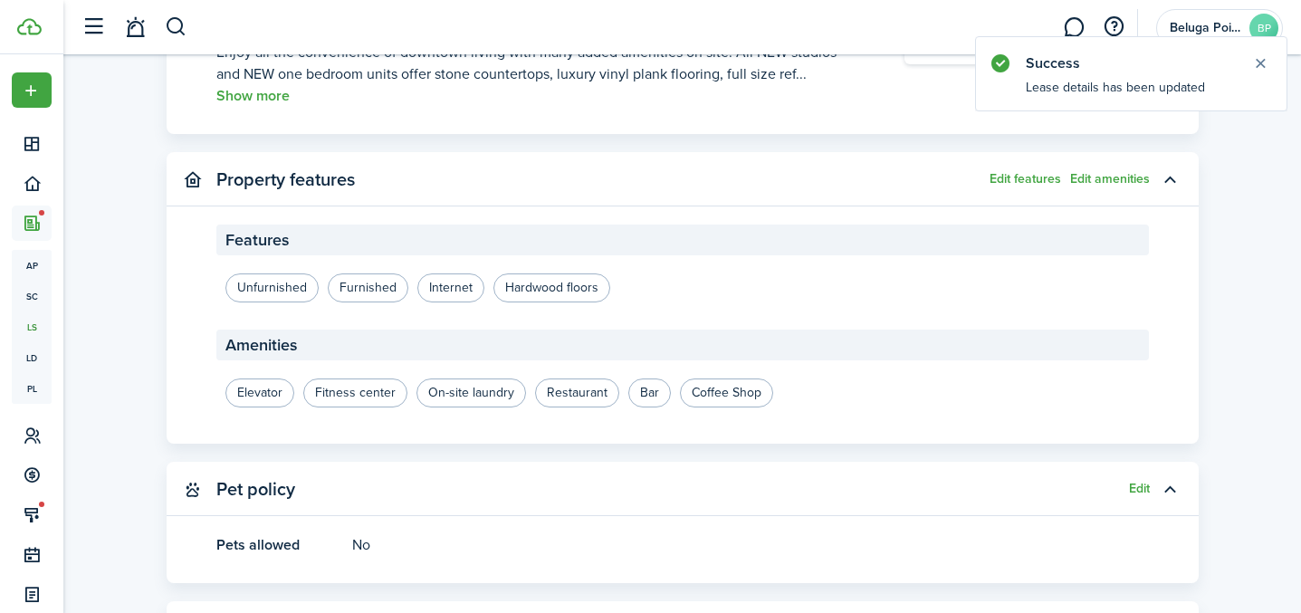
scroll to position [1536, 0]
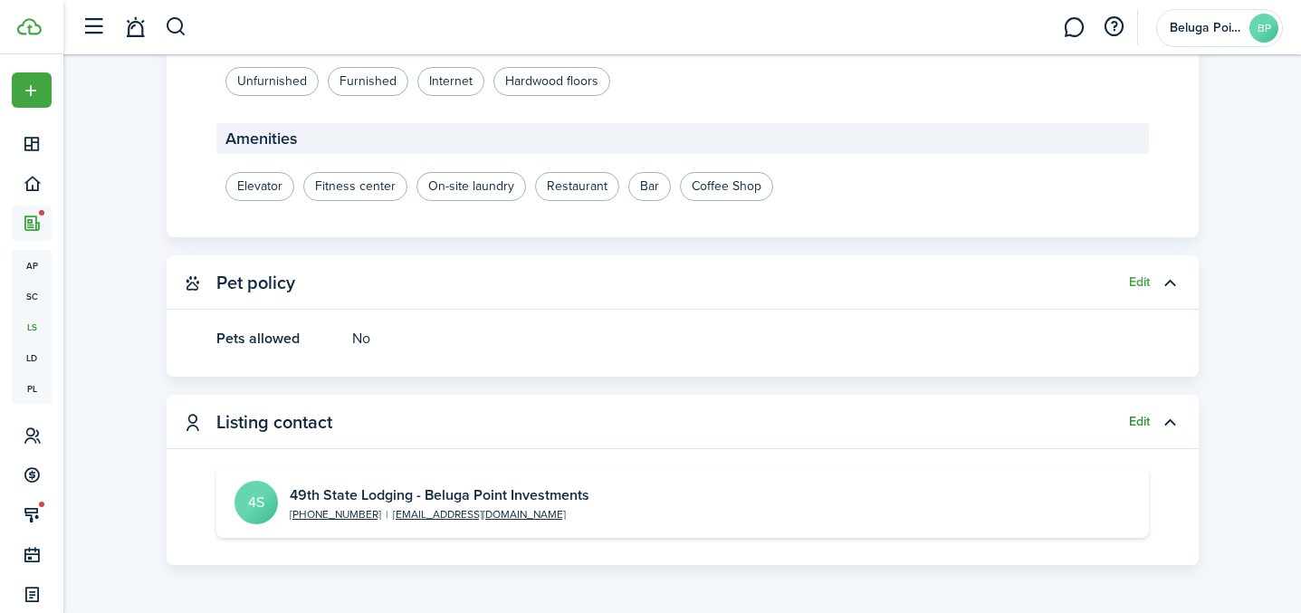
click at [1137, 415] on button "Edit" at bounding box center [1139, 422] width 21 height 14
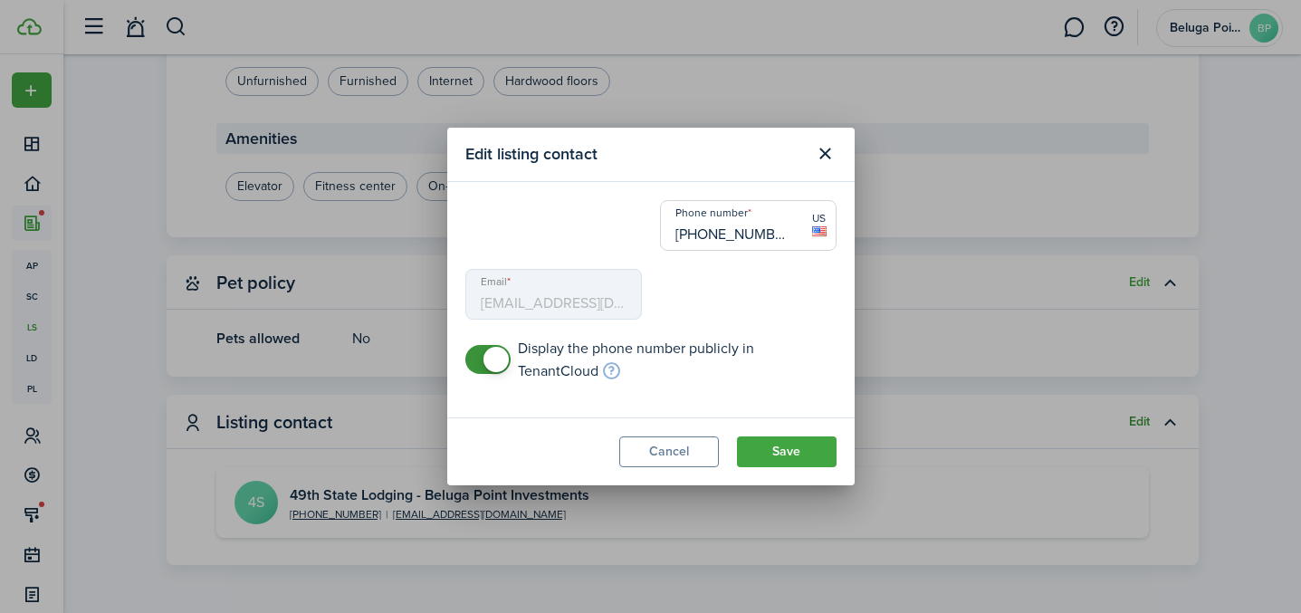
type input "[PHONE_NUMBER]"
click at [797, 447] on button "Save" at bounding box center [787, 451] width 100 height 31
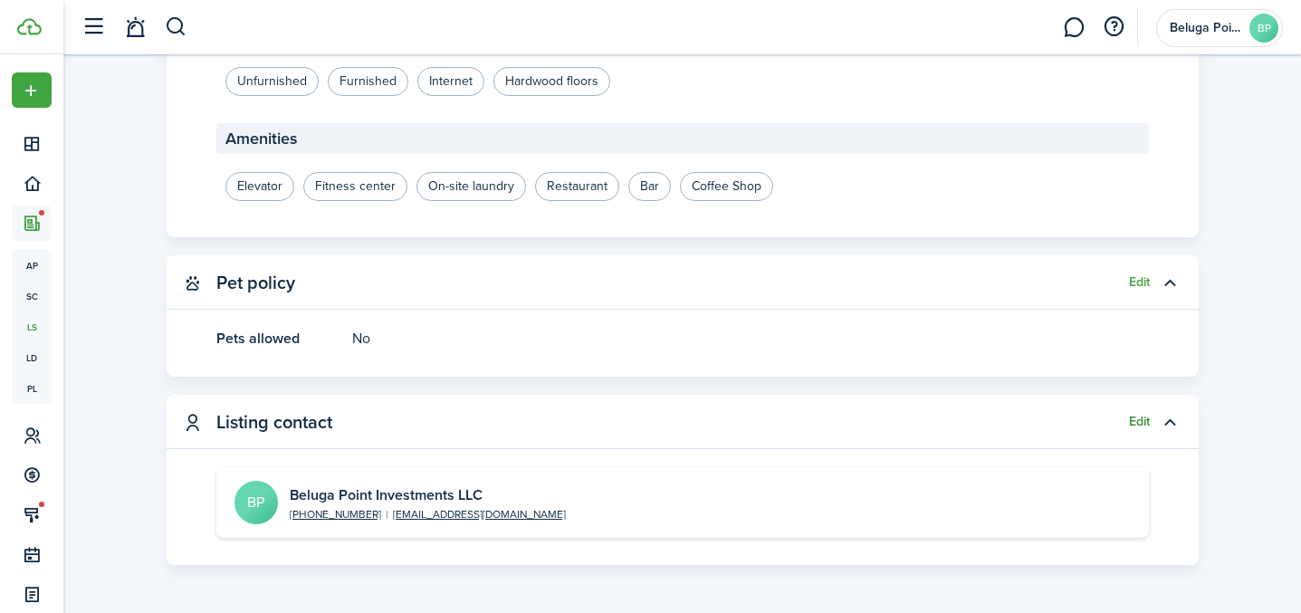
click at [1141, 415] on button "Edit" at bounding box center [1139, 422] width 21 height 14
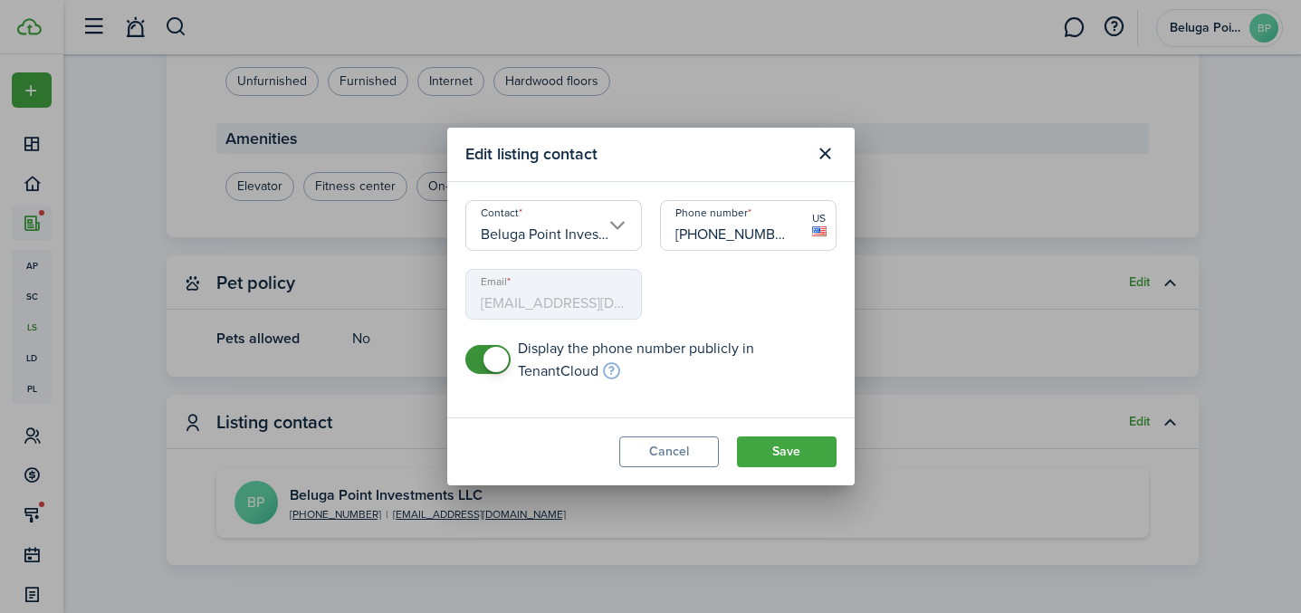
drag, startPoint x: 788, startPoint y: 235, endPoint x: 869, endPoint y: 253, distance: 82.6
click at [788, 236] on input "[PHONE_NUMBER]" at bounding box center [748, 225] width 177 height 51
type input "[PHONE_NUMBER]"
click at [803, 450] on button "Save" at bounding box center [787, 451] width 100 height 31
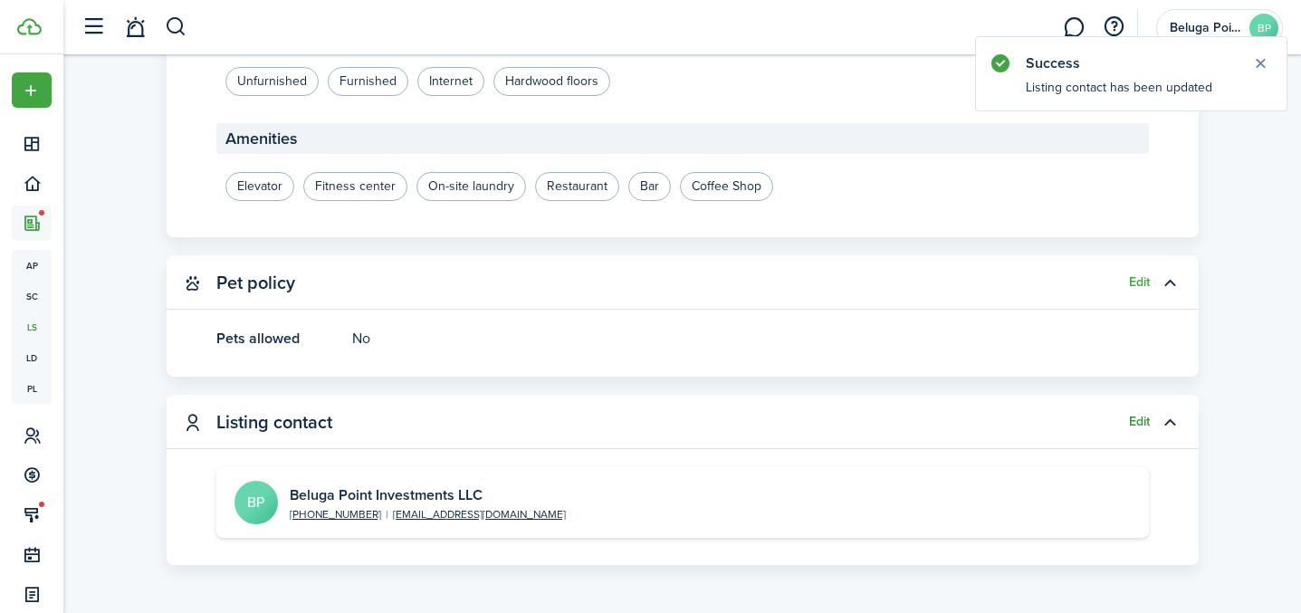
click at [1131, 415] on button "Edit" at bounding box center [1139, 422] width 21 height 14
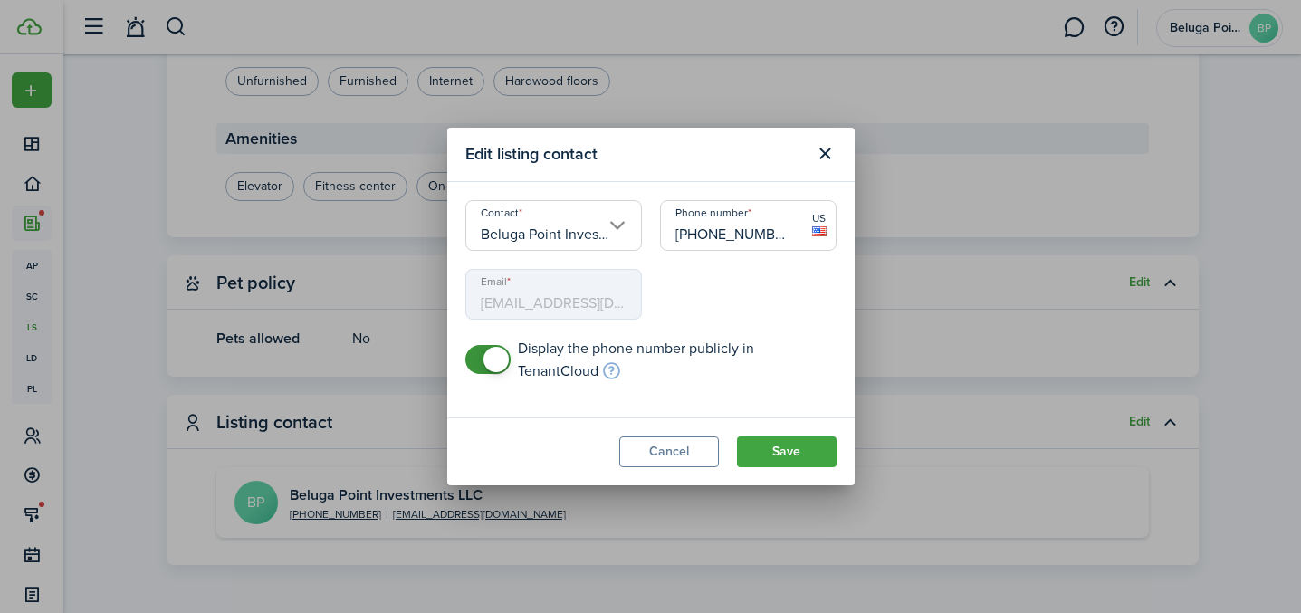
drag, startPoint x: 787, startPoint y: 231, endPoint x: 832, endPoint y: 270, distance: 59.7
click at [787, 233] on input "[PHONE_NUMBER]" at bounding box center [748, 225] width 177 height 51
type input "[PHONE_NUMBER]"
click at [774, 442] on button "Save" at bounding box center [787, 451] width 100 height 31
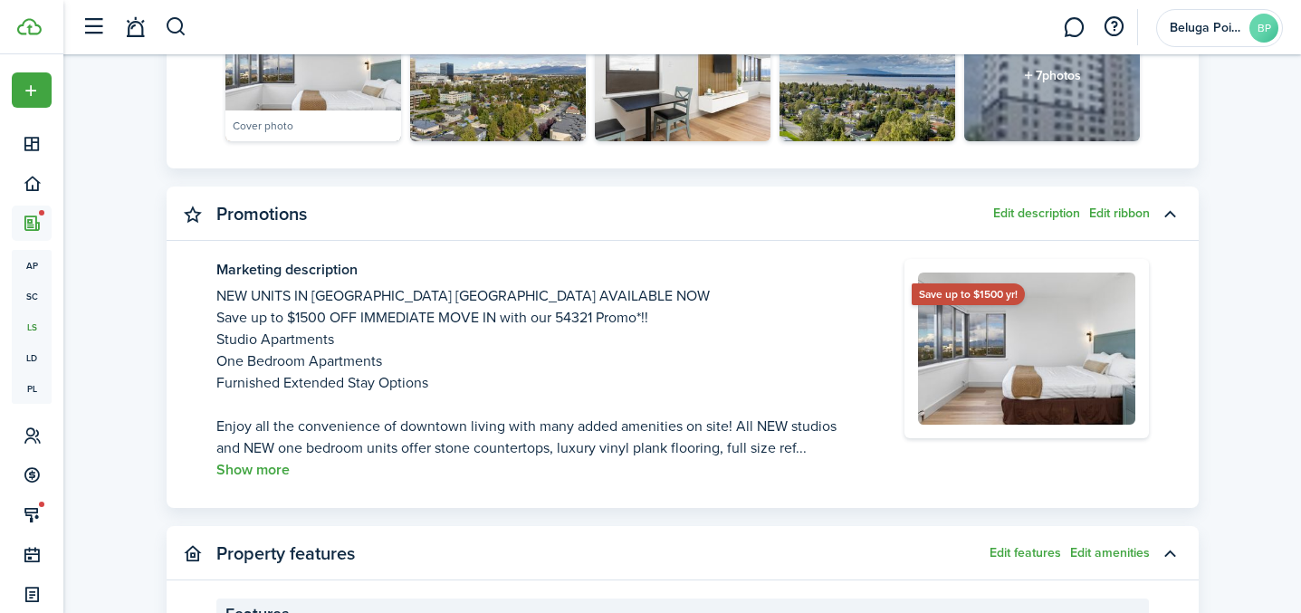
scroll to position [990, 0]
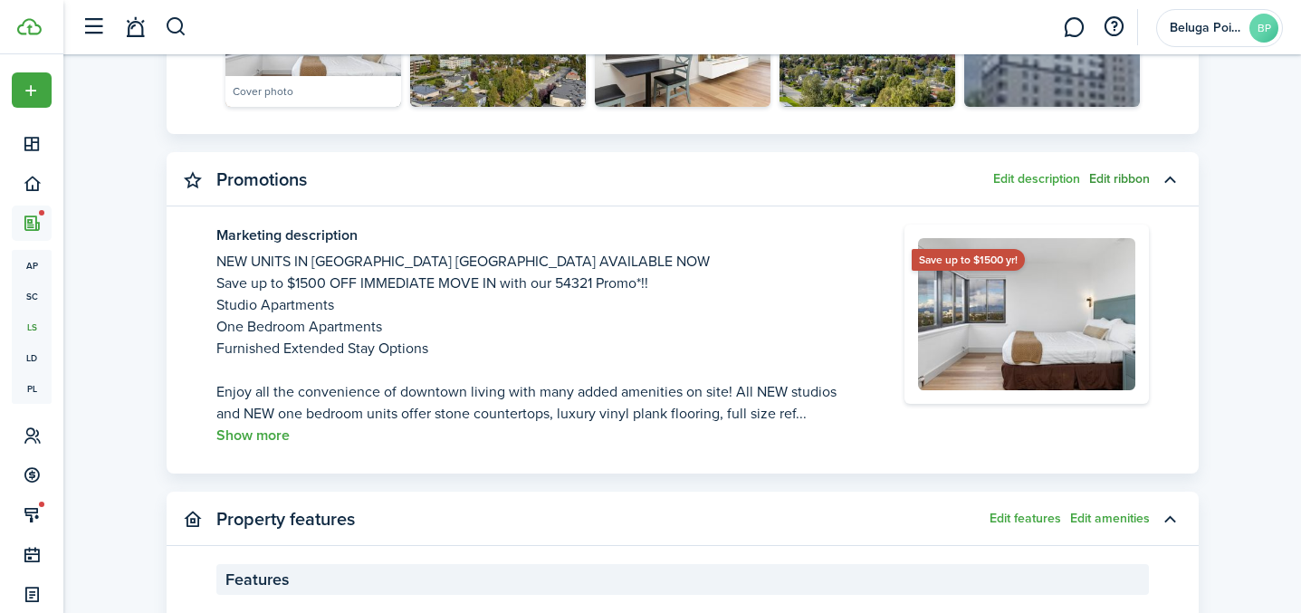
click at [1104, 172] on button "Edit ribbon" at bounding box center [1119, 179] width 61 height 14
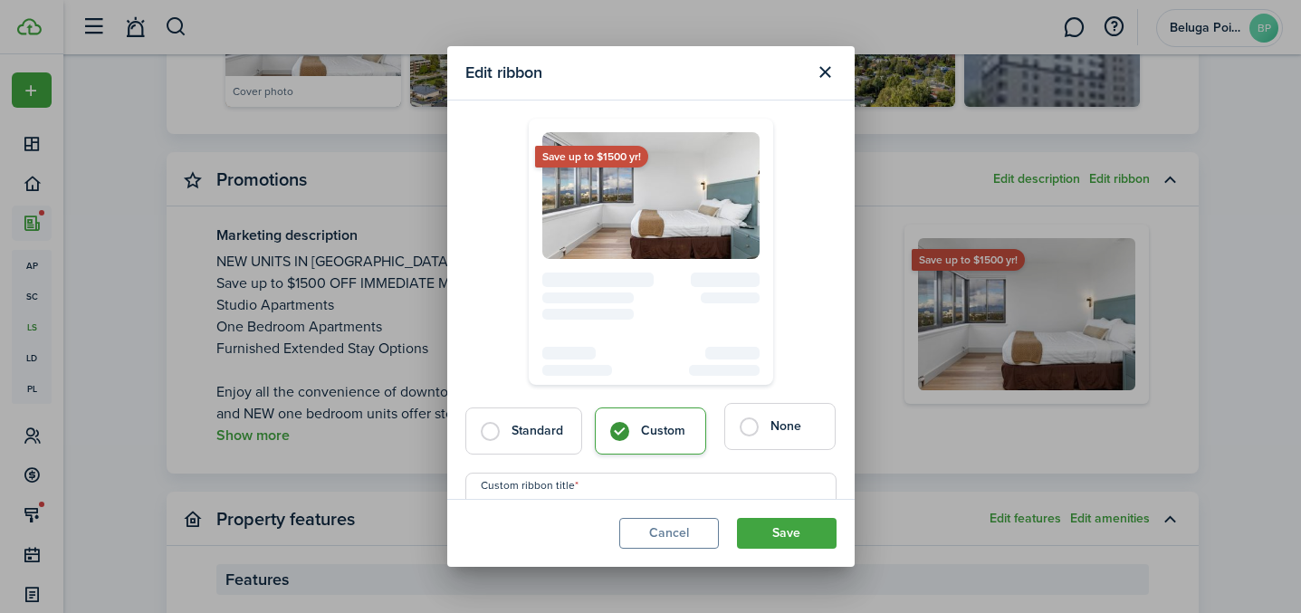
drag, startPoint x: 768, startPoint y: 425, endPoint x: 784, endPoint y: 428, distance: 15.6
click at [768, 426] on label "None" at bounding box center [779, 426] width 111 height 47
radio input "false"
radio input "true"
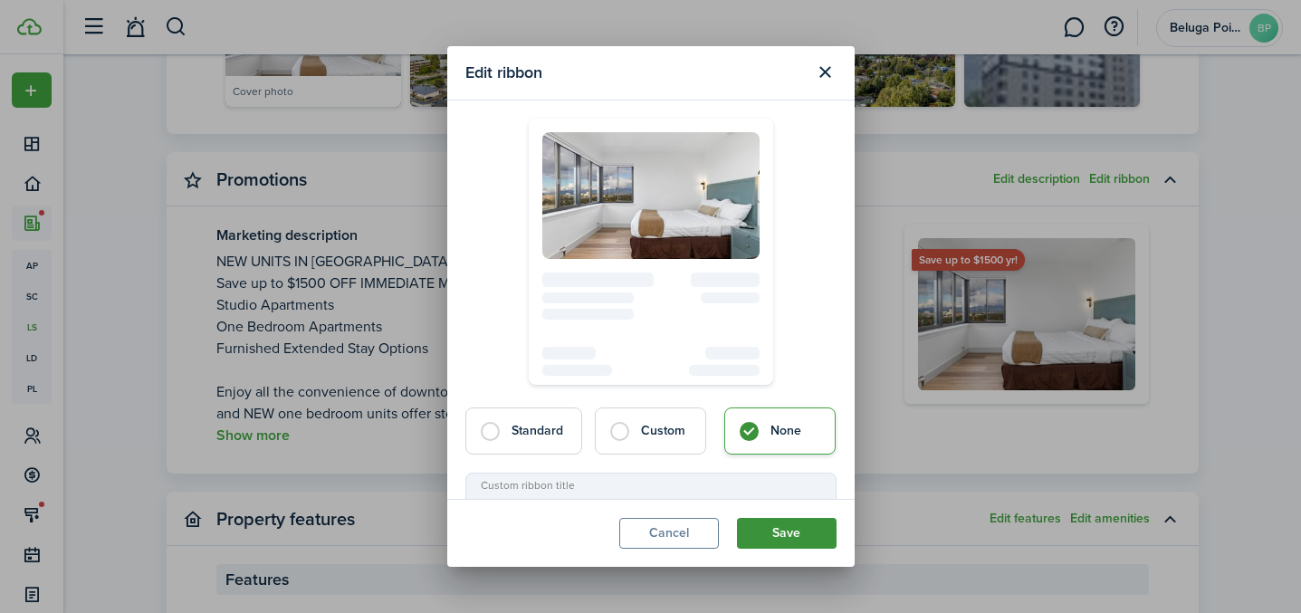
click at [797, 541] on button "Save" at bounding box center [787, 533] width 100 height 31
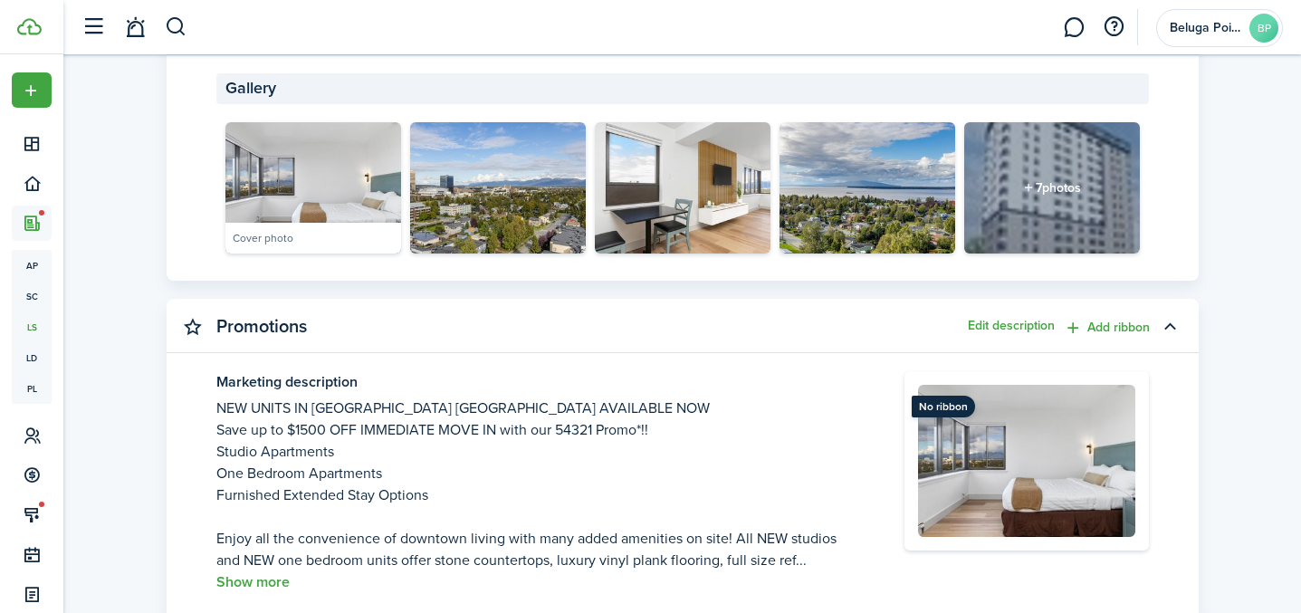
scroll to position [877, 0]
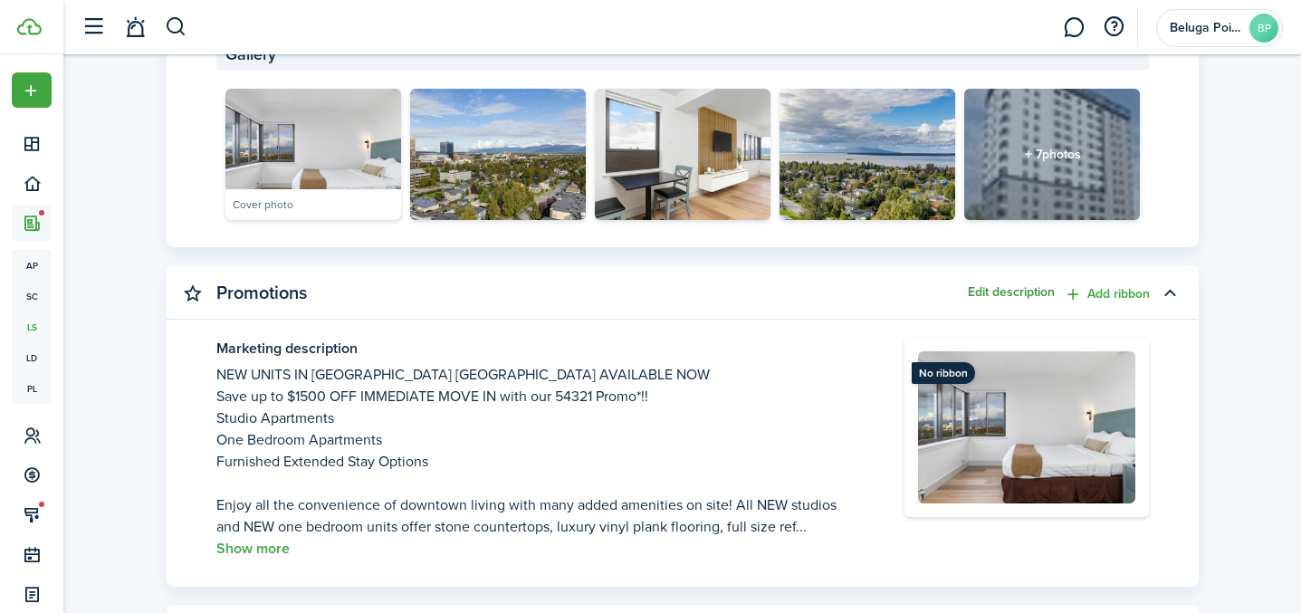
click at [1011, 285] on button "Edit description" at bounding box center [1011, 292] width 87 height 14
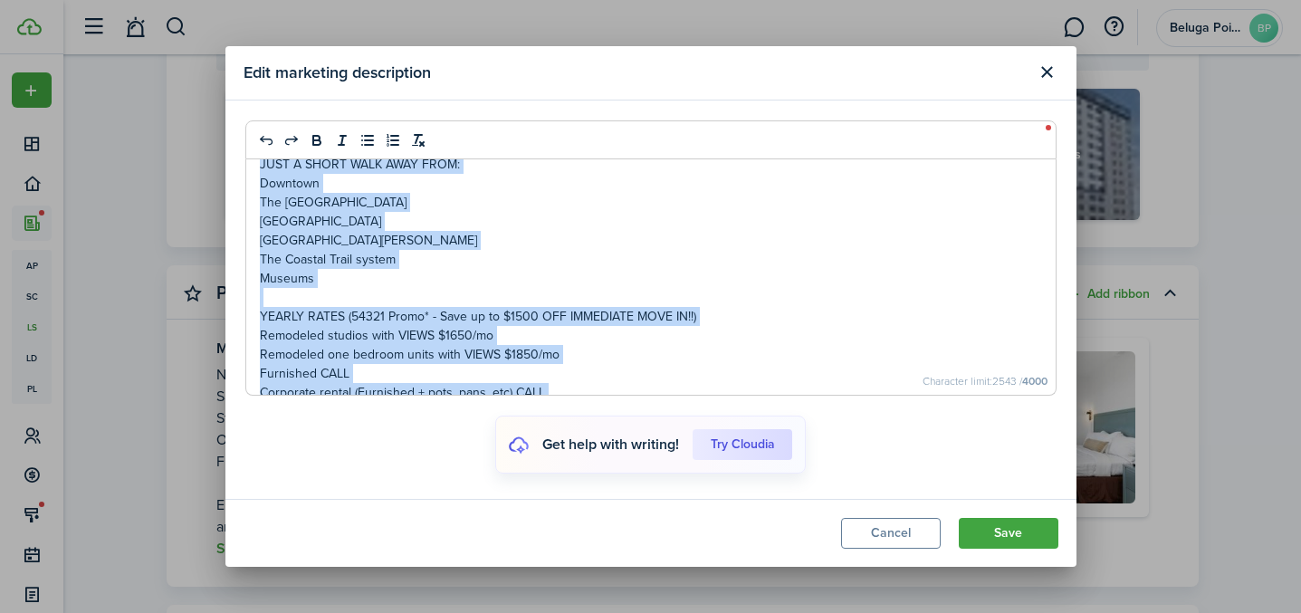
scroll to position [0, 0]
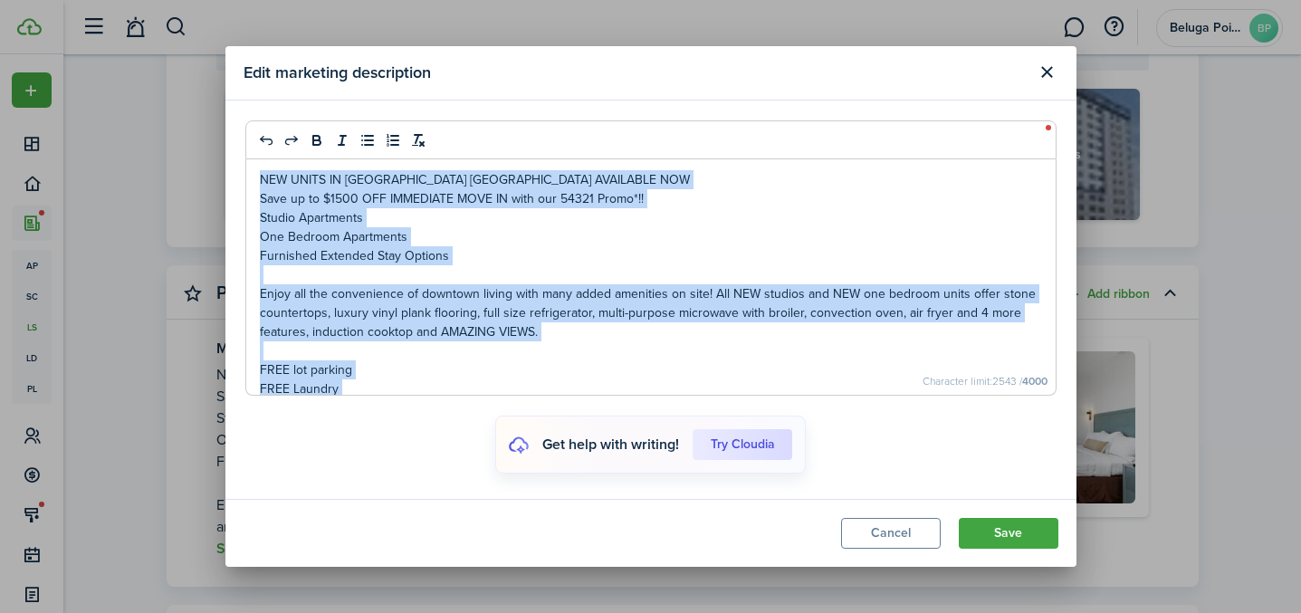
drag, startPoint x: 536, startPoint y: 373, endPoint x: 261, endPoint y: 167, distance: 344.0
click at [261, 167] on div "NEW UNITS IN [GEOGRAPHIC_DATA] [GEOGRAPHIC_DATA] AVAILABLE NOW Save up to $1500…" at bounding box center [650, 276] width 809 height 235
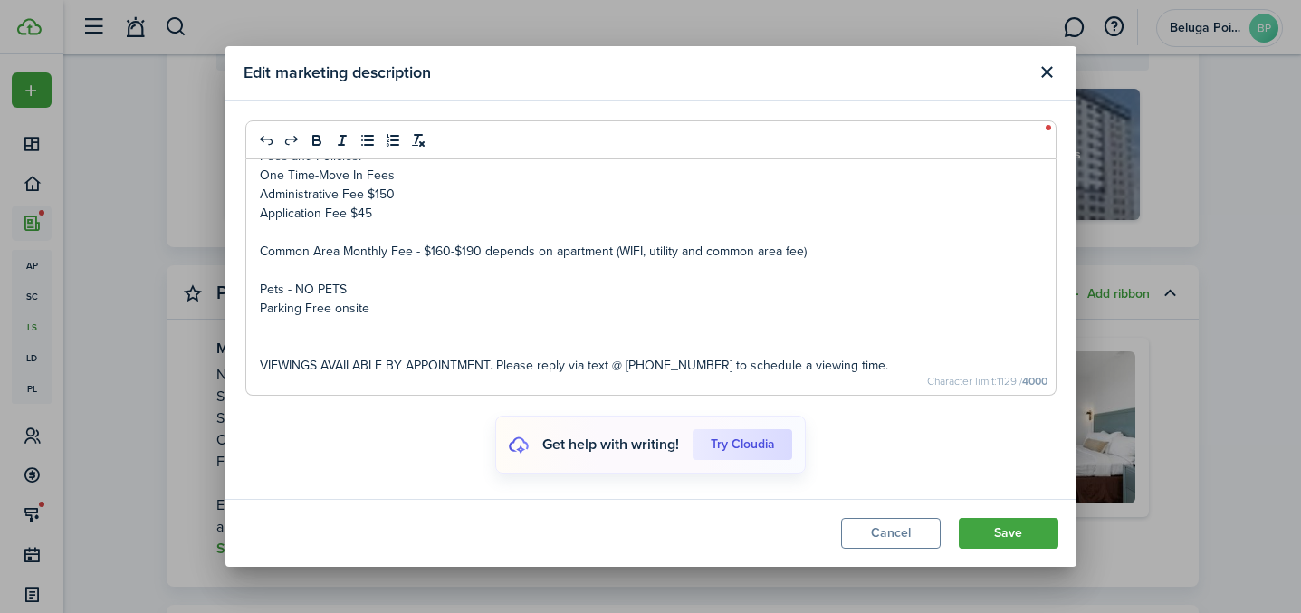
scroll to position [633, 0]
click at [996, 530] on button "Save" at bounding box center [1009, 533] width 100 height 31
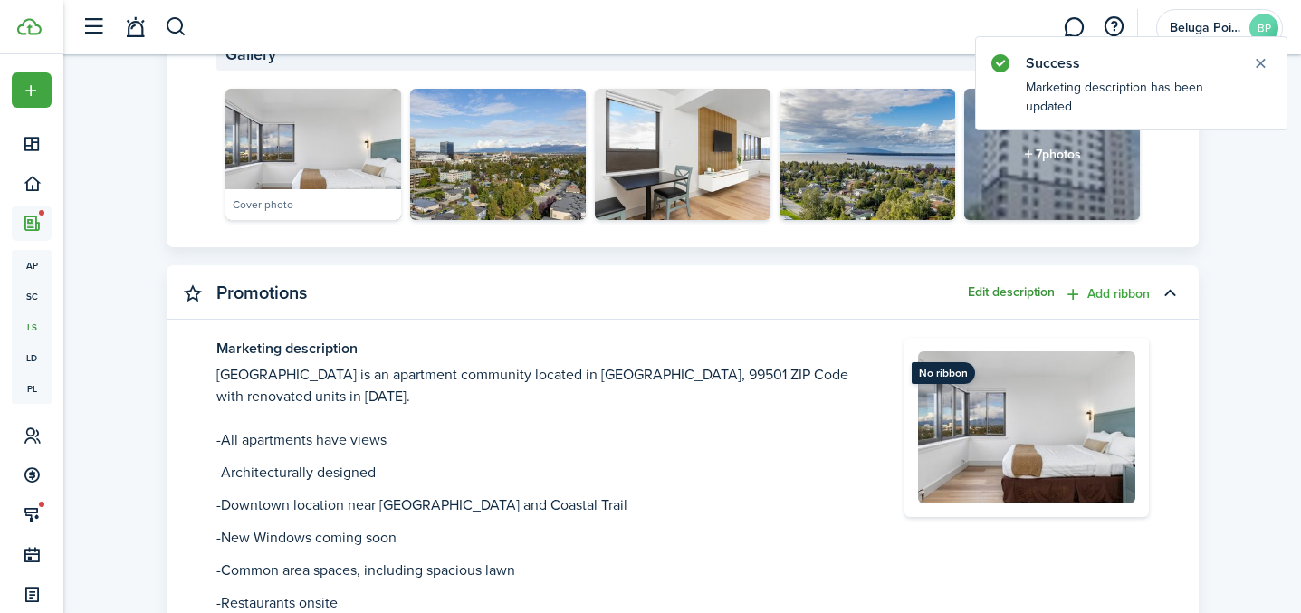
click at [1004, 285] on button "Edit description" at bounding box center [1011, 292] width 87 height 14
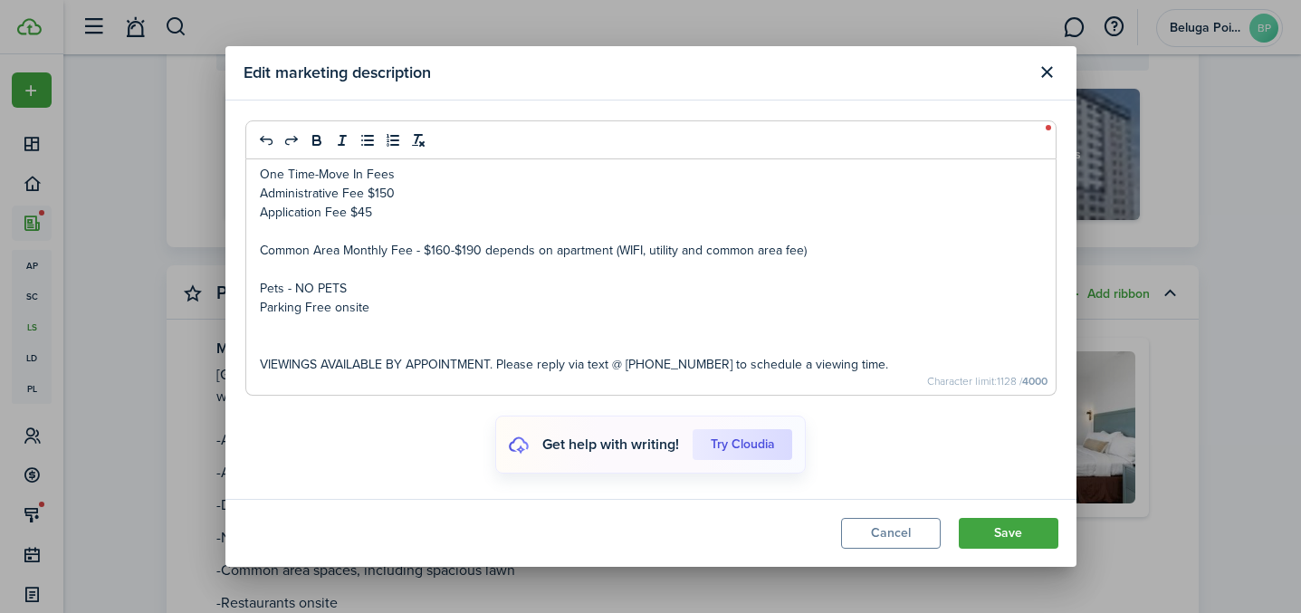
click at [694, 363] on p "VIEWINGS AVAILABLE BY APPOINTMENT. Please reply via text @ [PHONE_NUMBER] to sc…" at bounding box center [651, 364] width 782 height 19
click at [1020, 539] on button "Save" at bounding box center [1009, 533] width 100 height 31
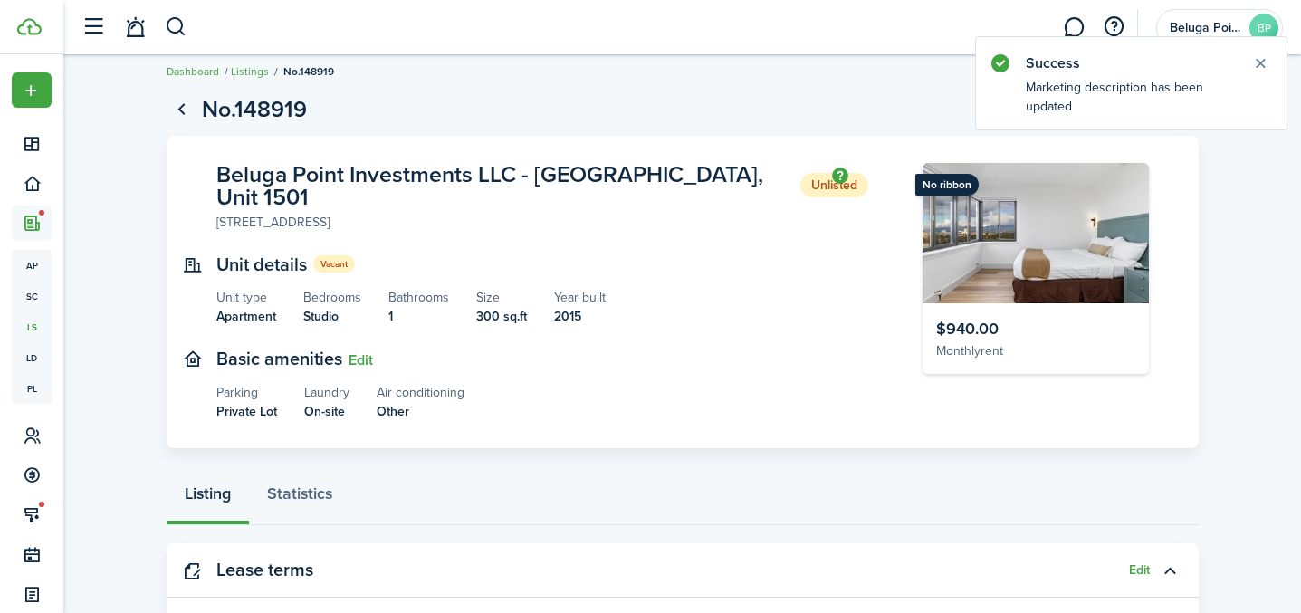
scroll to position [0, 0]
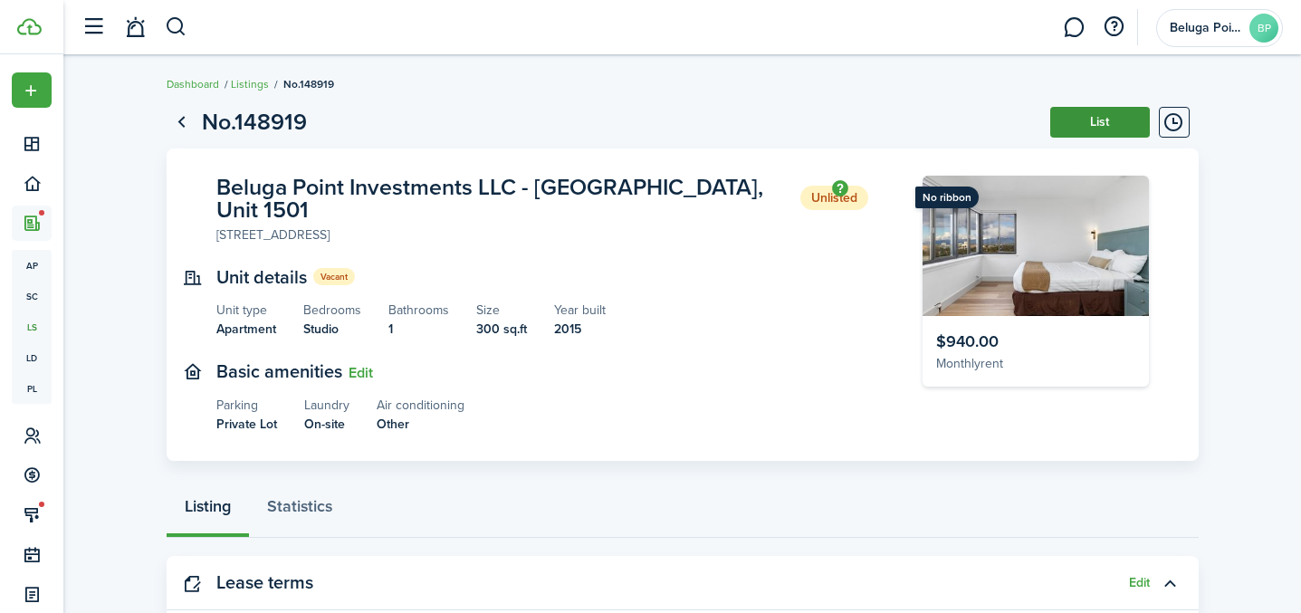
click at [1097, 122] on button "List" at bounding box center [1100, 122] width 100 height 31
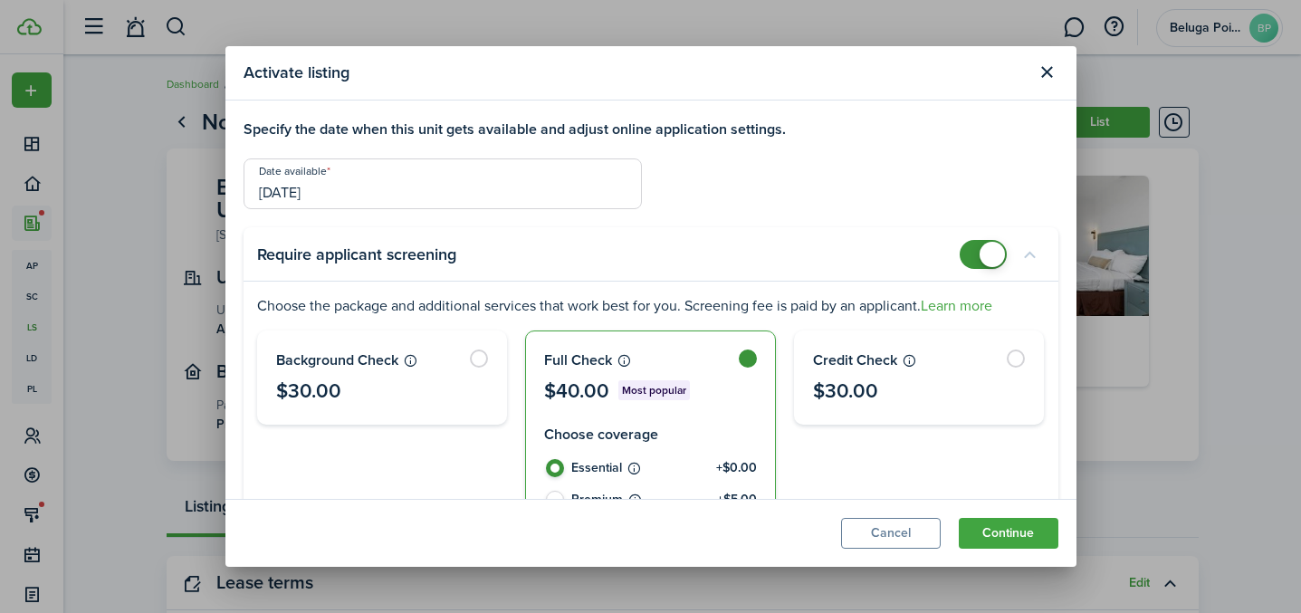
click at [766, 353] on label at bounding box center [650, 377] width 249 height 92
click at [753, 355] on label at bounding box center [650, 377] width 249 height 92
click at [949, 256] on panel-main-header "Require applicant screening" at bounding box center [650, 254] width 815 height 54
checkbox input "false"
click at [977, 258] on span at bounding box center [983, 254] width 18 height 29
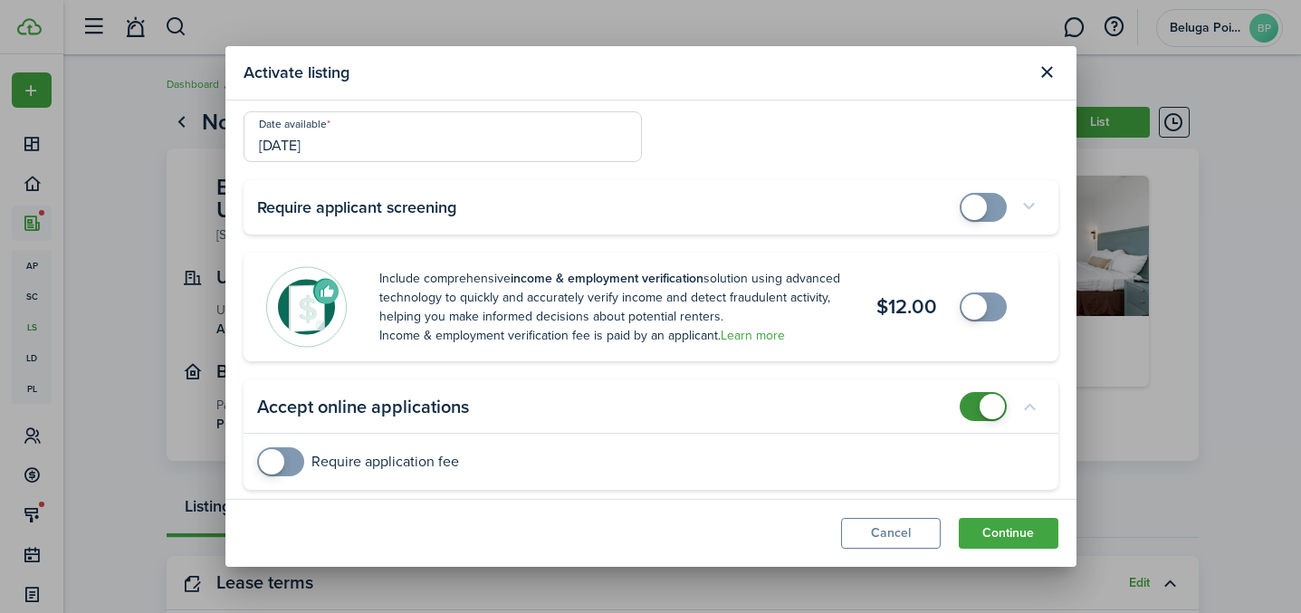
scroll to position [55, 0]
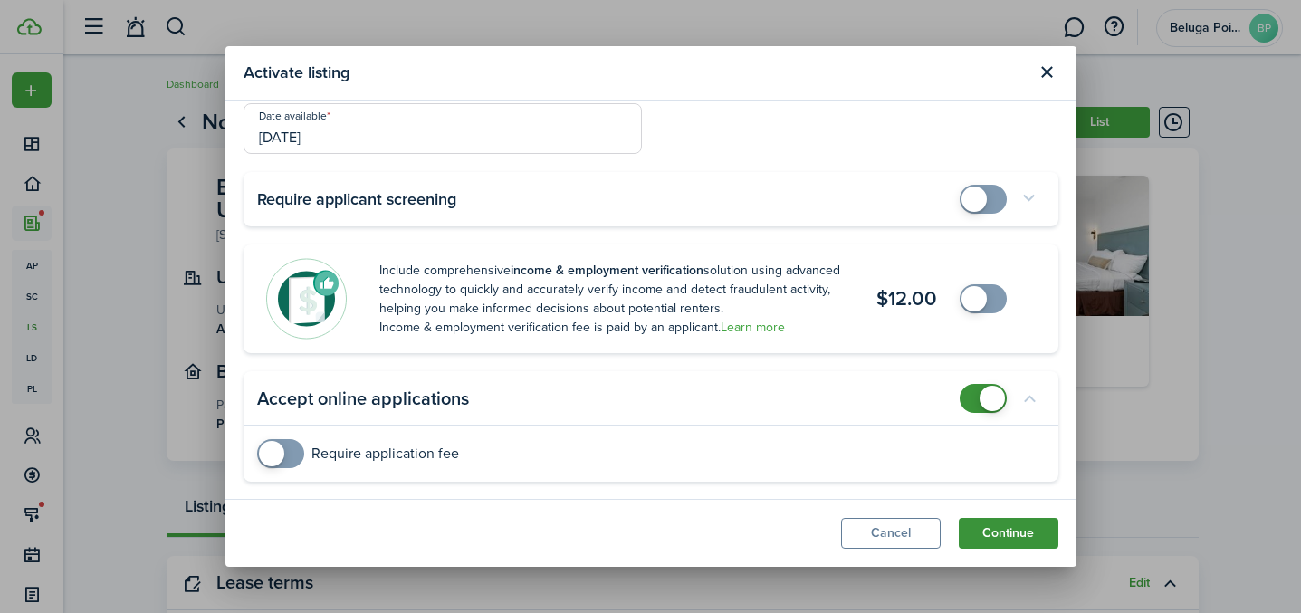
click at [1003, 527] on button "Continue" at bounding box center [1009, 533] width 100 height 31
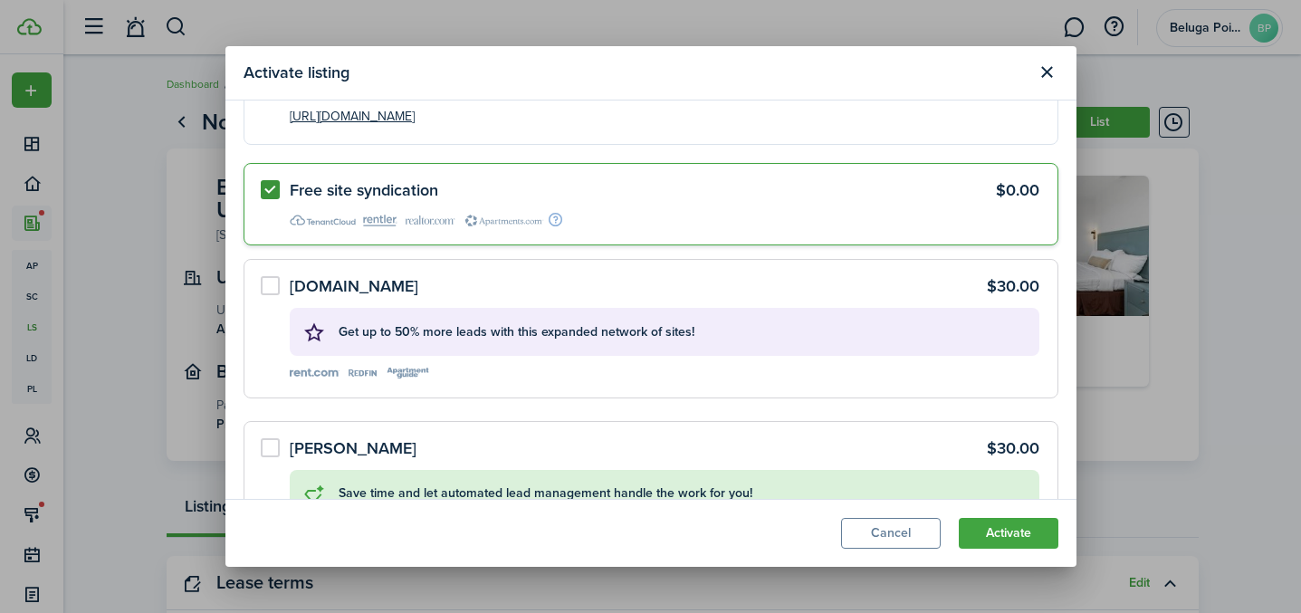
click at [282, 282] on label "[DOMAIN_NAME] $30.00 Get up to 50% more leads with this expanded network of sit…" at bounding box center [650, 328] width 815 height 138
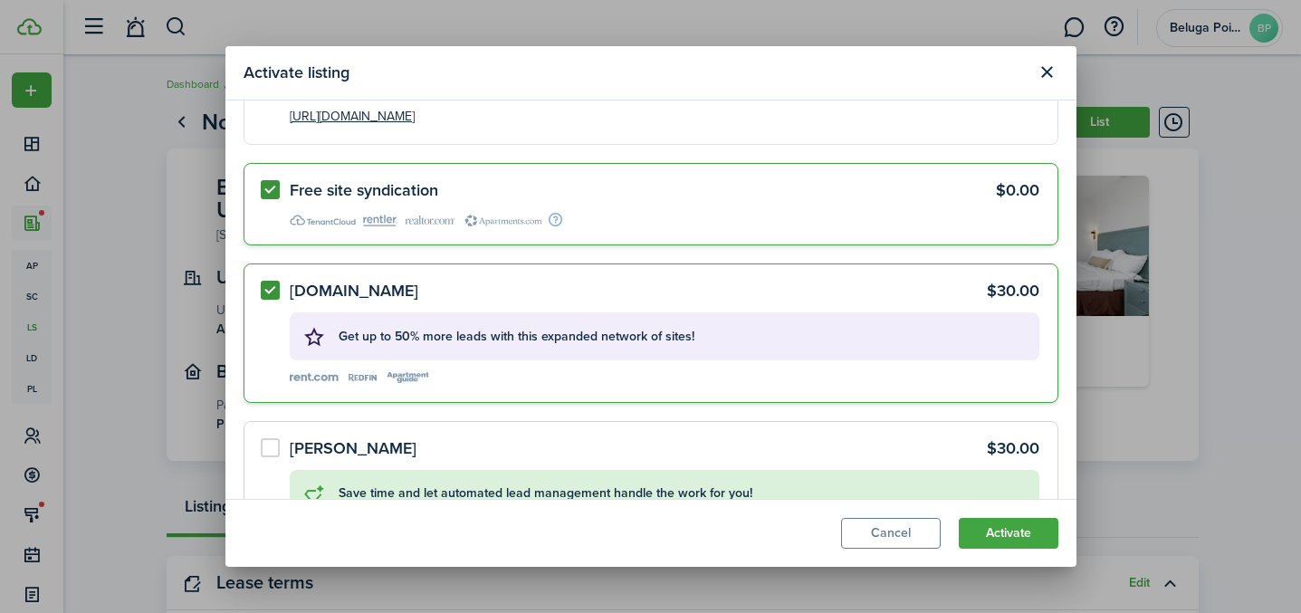
radio input "true"
click at [1019, 534] on button "Activate" at bounding box center [1009, 533] width 100 height 31
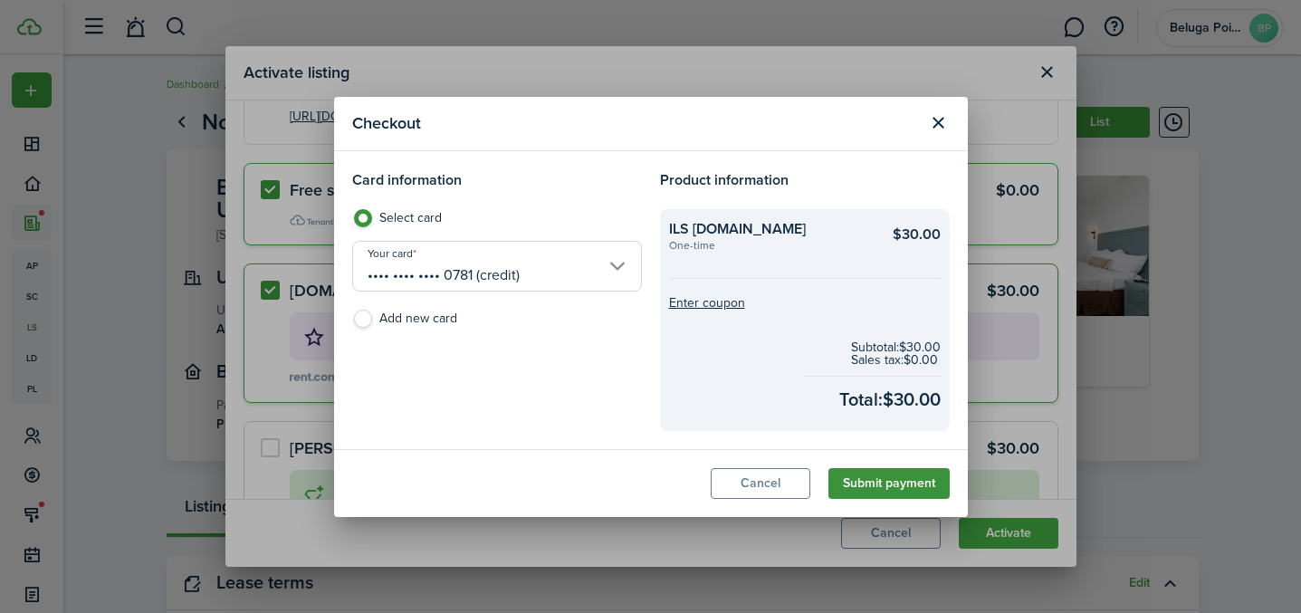
click at [898, 482] on button "Submit payment" at bounding box center [888, 483] width 121 height 31
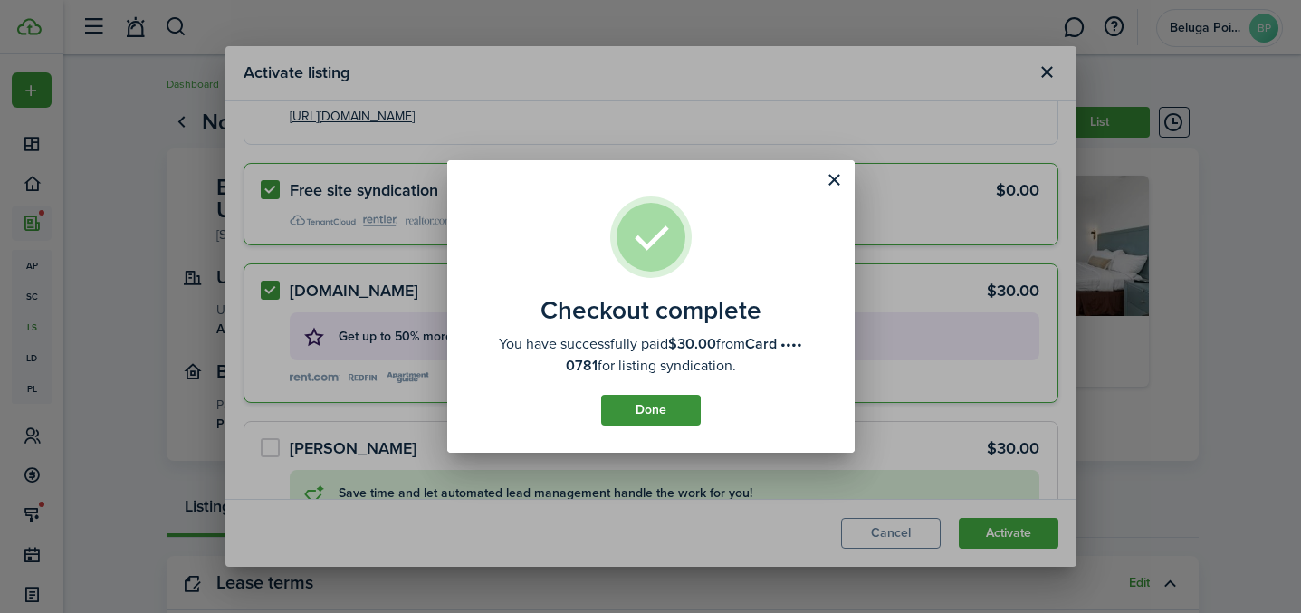
click at [654, 413] on button "Done" at bounding box center [651, 410] width 100 height 31
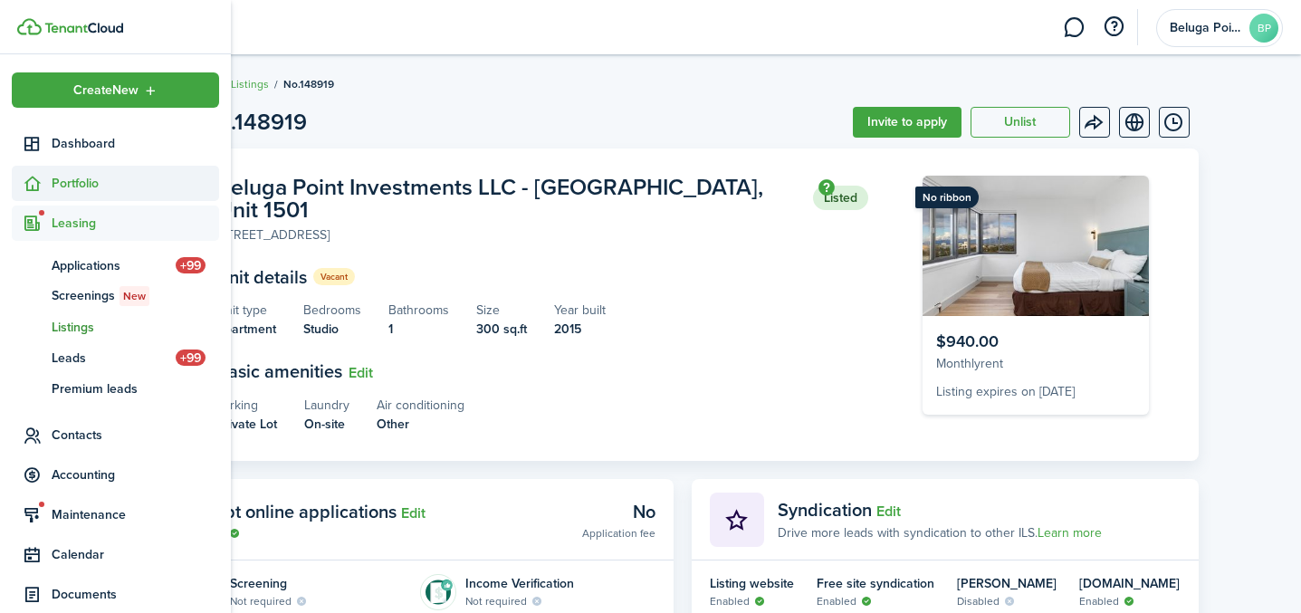
click at [72, 183] on span "Portfolio" at bounding box center [135, 183] width 167 height 19
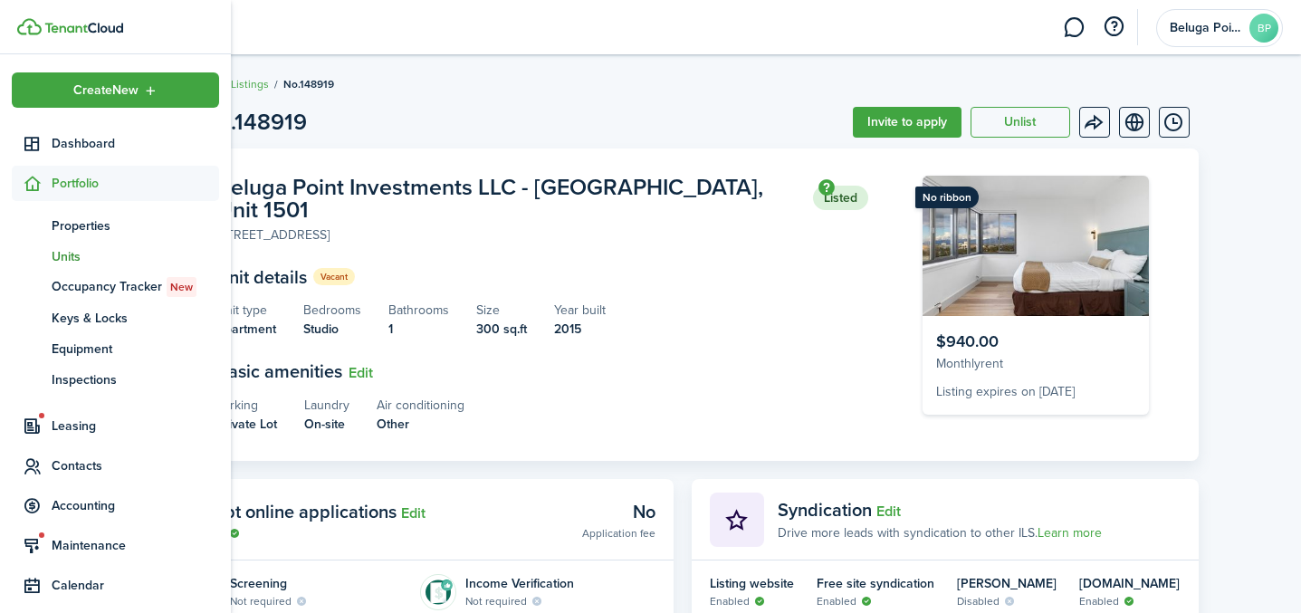
click at [65, 253] on span "Units" at bounding box center [135, 256] width 167 height 19
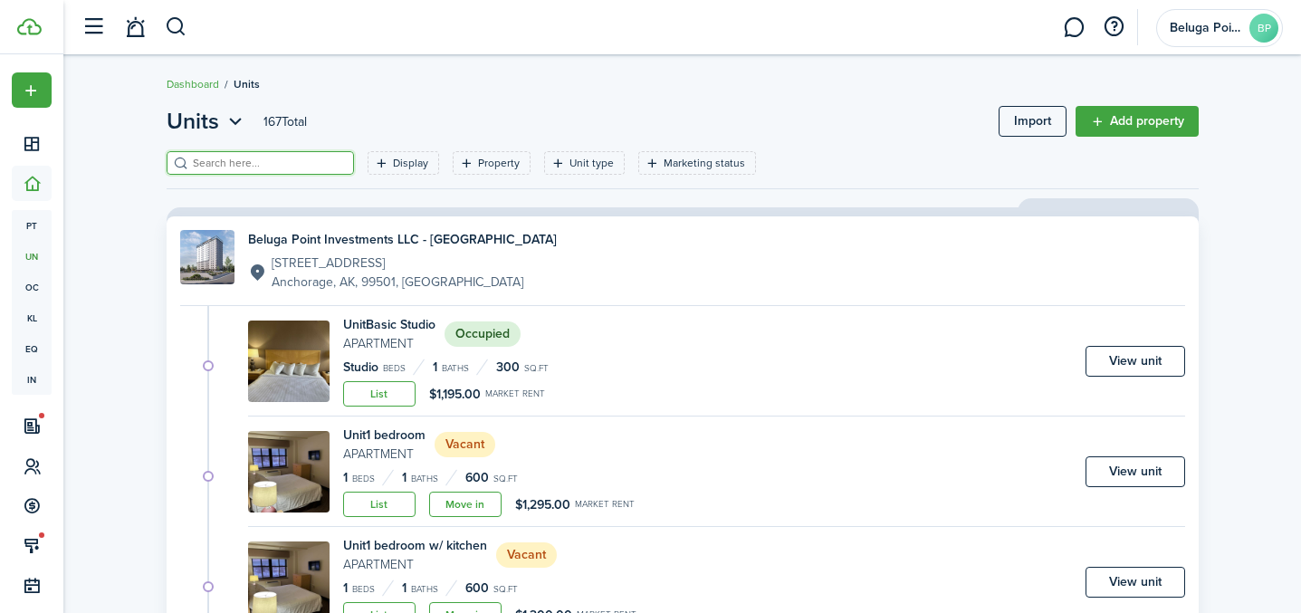
click at [227, 158] on input "search" at bounding box center [267, 163] width 159 height 17
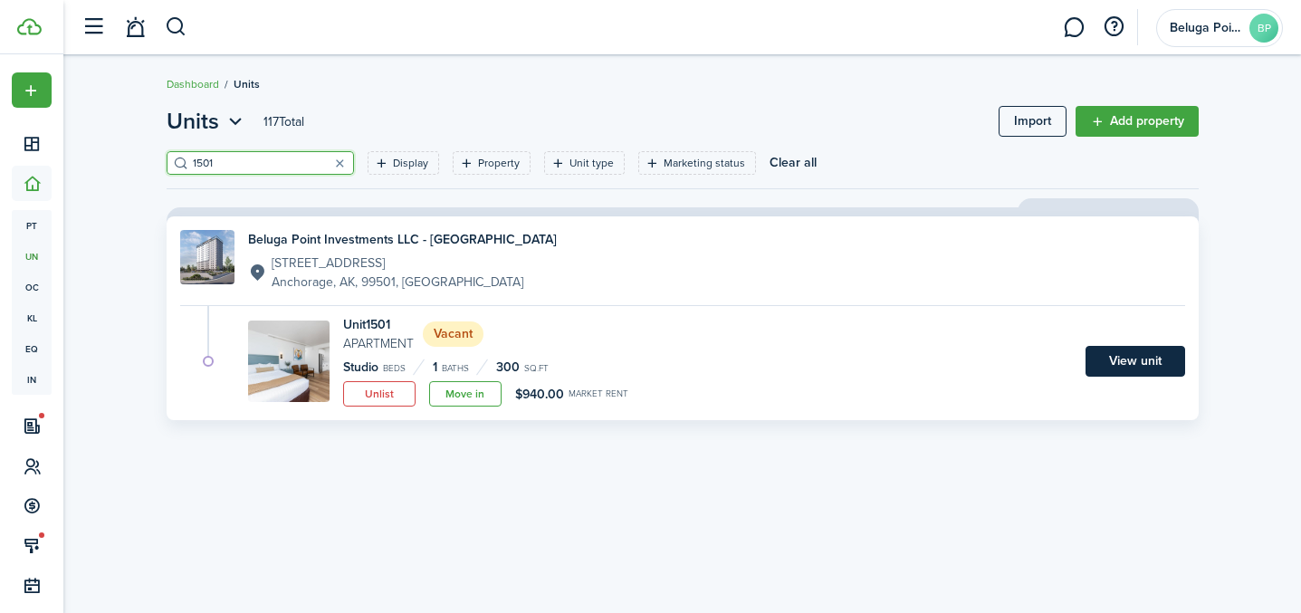
type input "1501"
click at [1124, 368] on link "View unit" at bounding box center [1135, 361] width 100 height 31
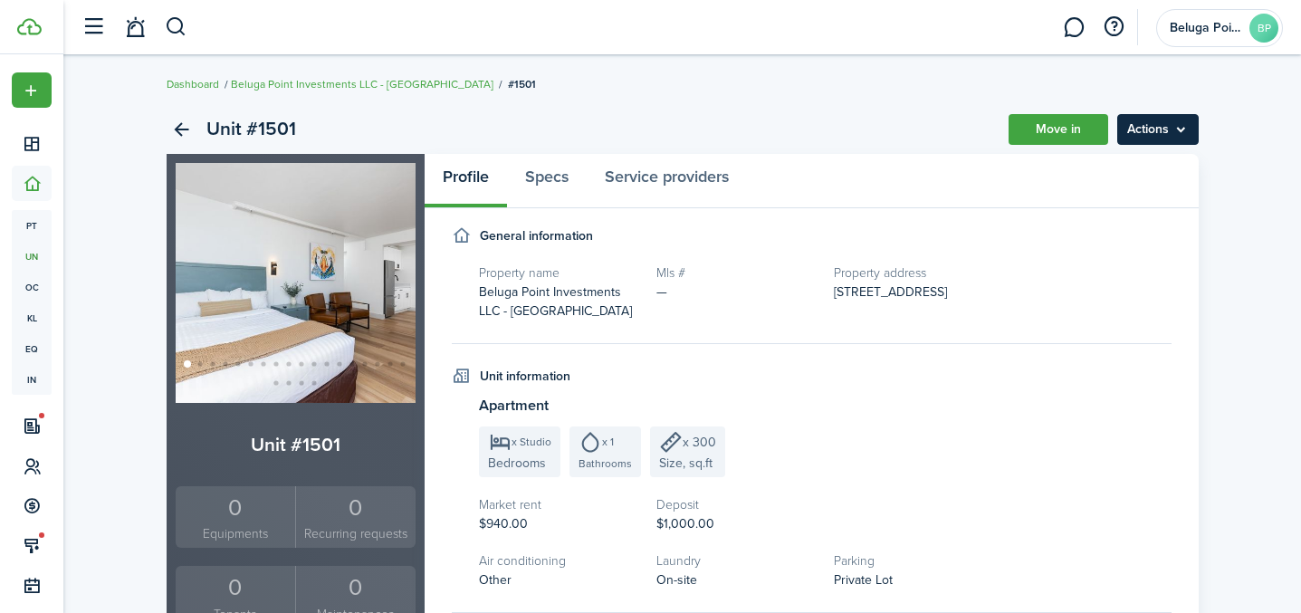
click at [1143, 141] on menu-btn "Actions" at bounding box center [1157, 129] width 81 height 31
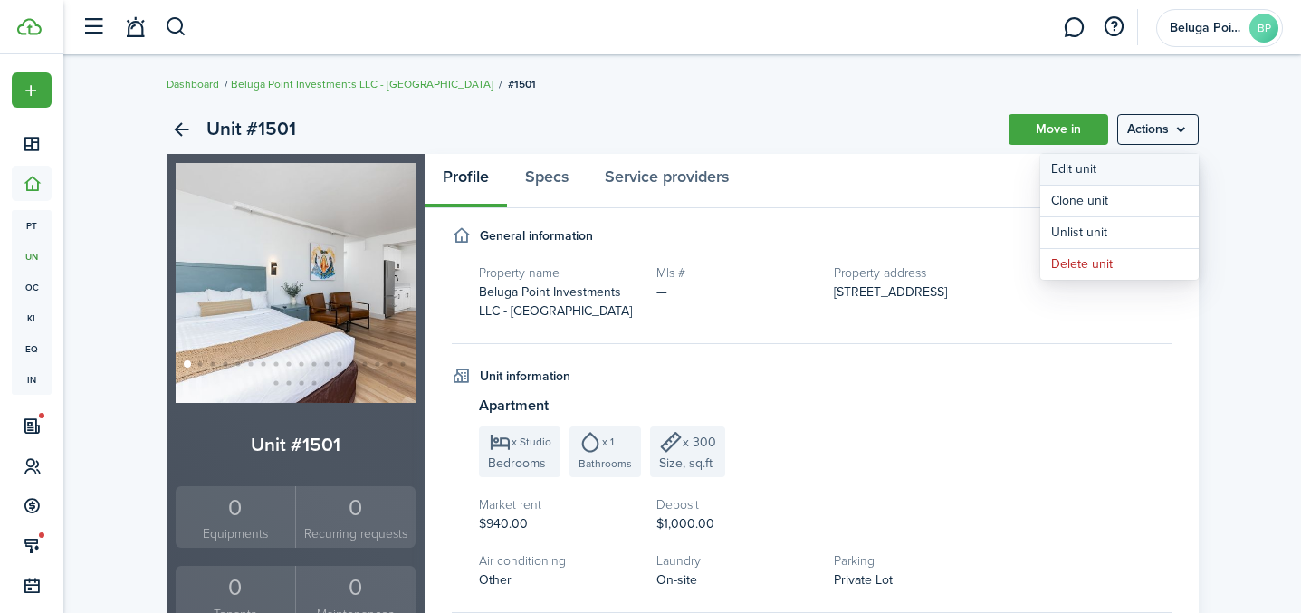
click at [1111, 172] on link "Edit unit" at bounding box center [1119, 169] width 158 height 31
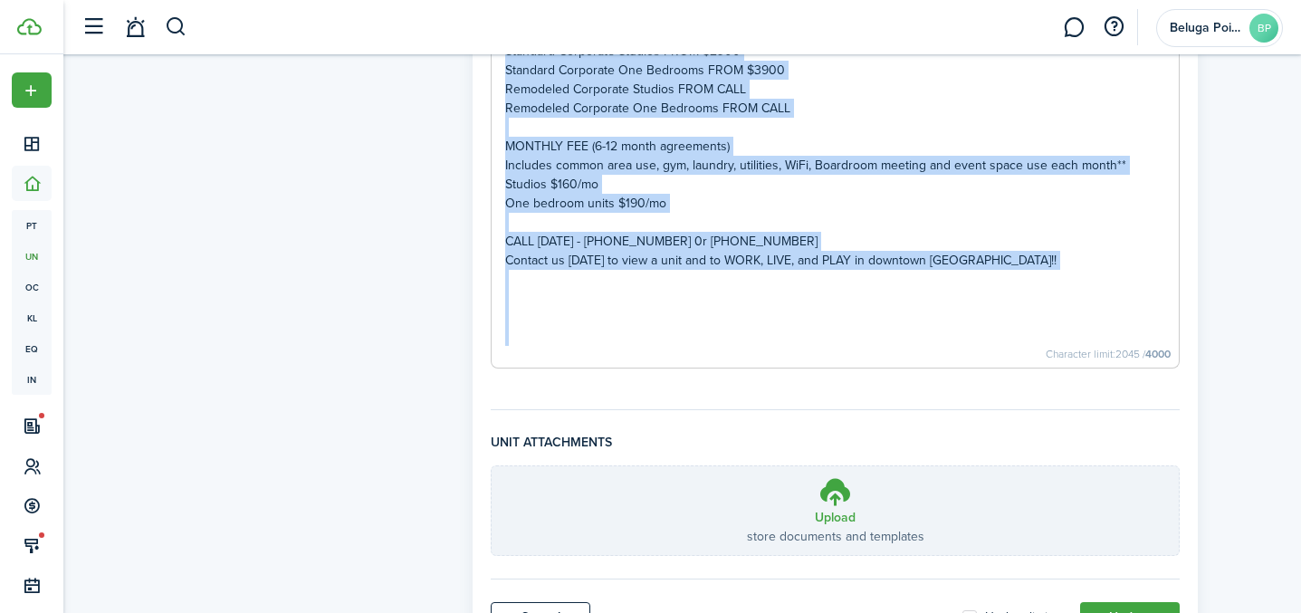
scroll to position [1894, 0]
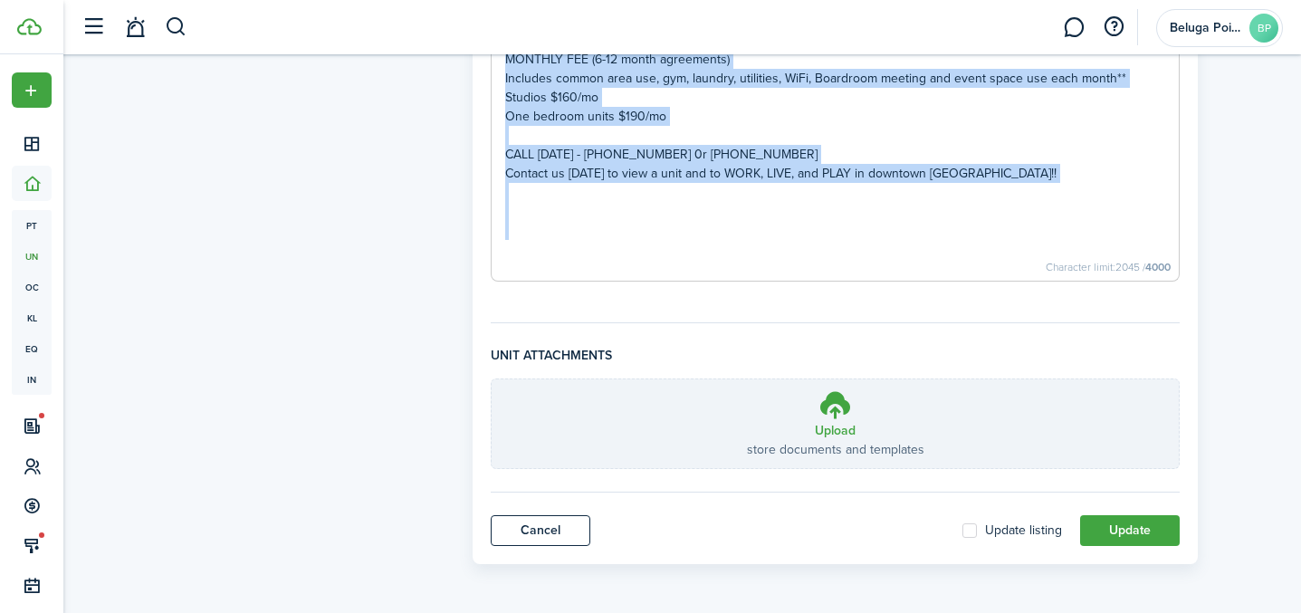
drag, startPoint x: 498, startPoint y: 267, endPoint x: 896, endPoint y: 228, distance: 400.2
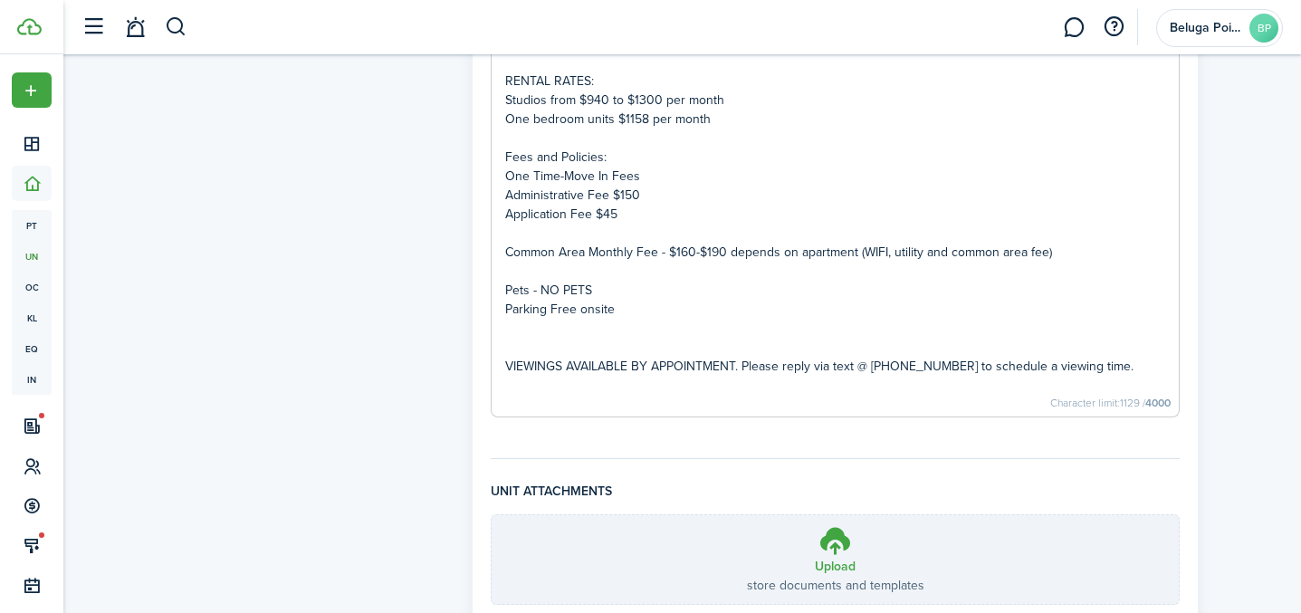
scroll to position [1479, 0]
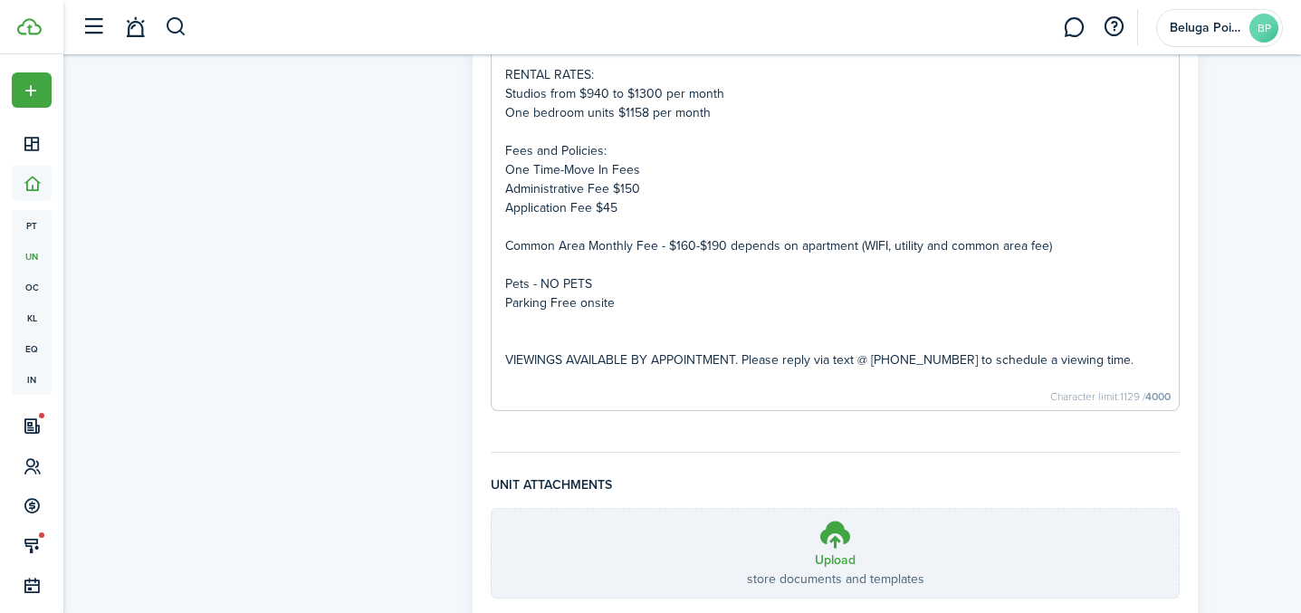
drag, startPoint x: 870, startPoint y: 341, endPoint x: 952, endPoint y: 374, distance: 88.6
click at [870, 350] on p "VIEWINGS AVAILABLE BY APPOINTMENT. Please reply via text @ [PHONE_NUMBER] to sc…" at bounding box center [835, 359] width 661 height 19
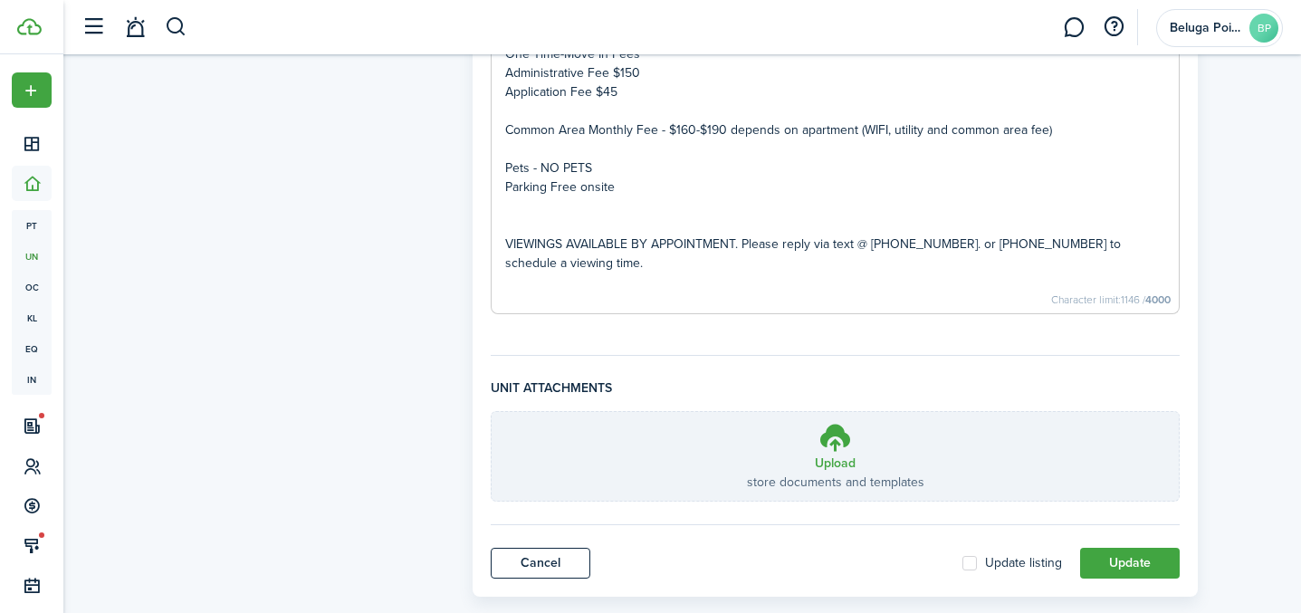
scroll to position [1609, 0]
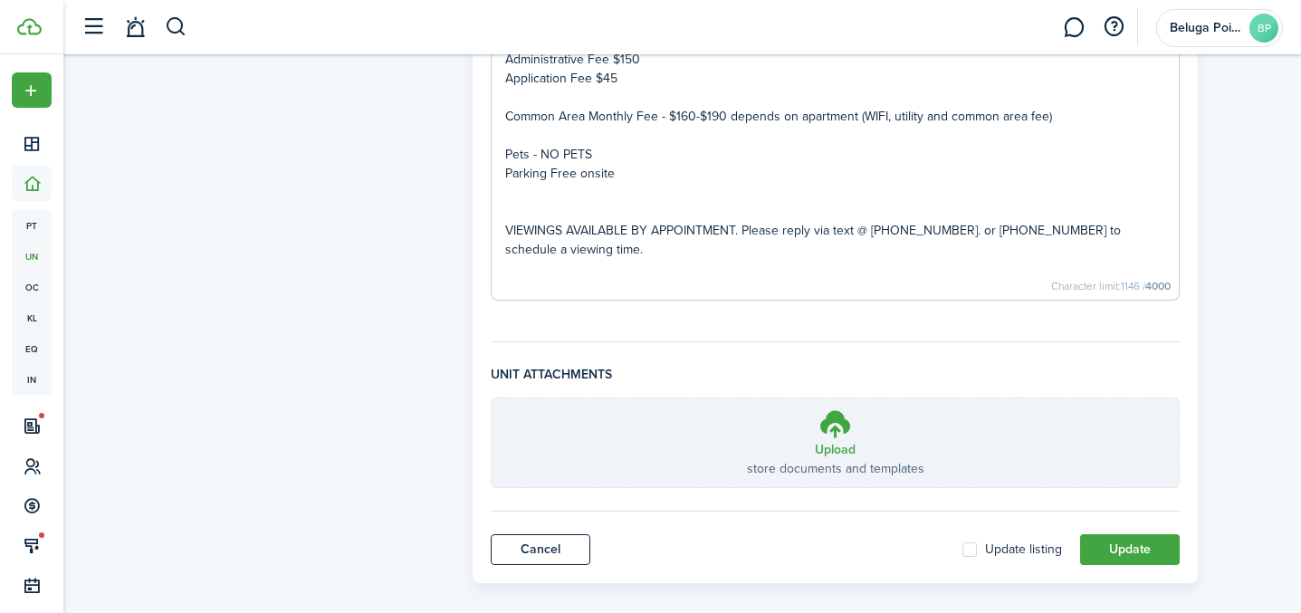
click at [977, 542] on label "Update listing" at bounding box center [1012, 549] width 100 height 14
click at [962, 549] on input "Update listing" at bounding box center [961, 549] width 1 height 1
checkbox input "true"
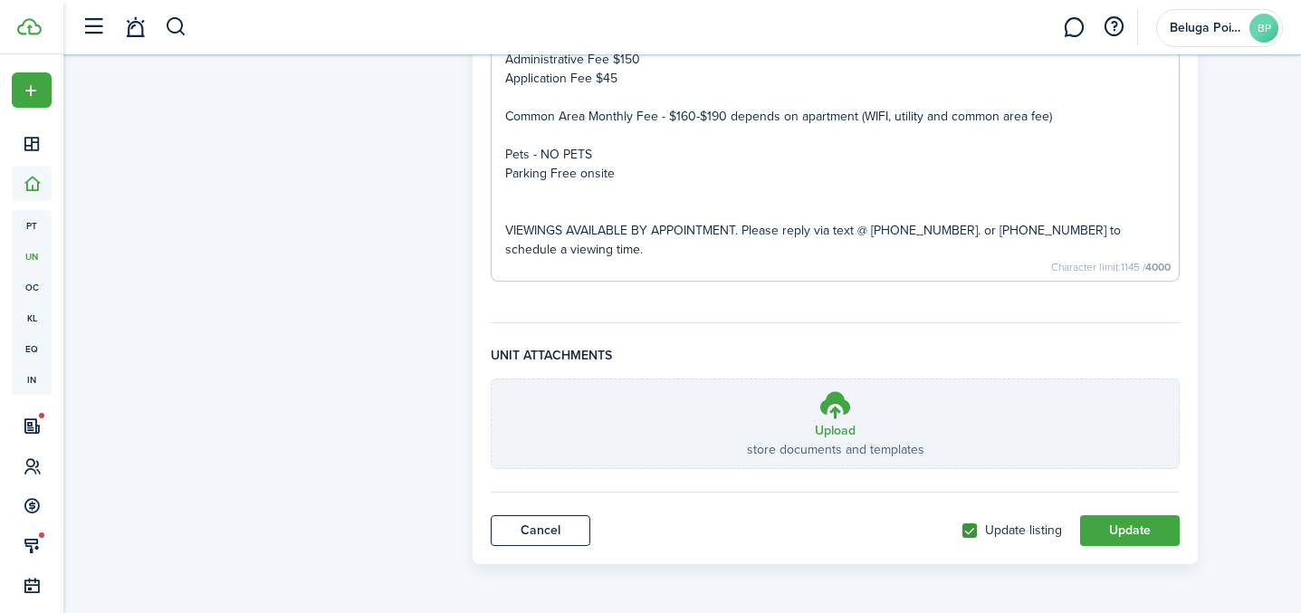
scroll to position [1589, 0]
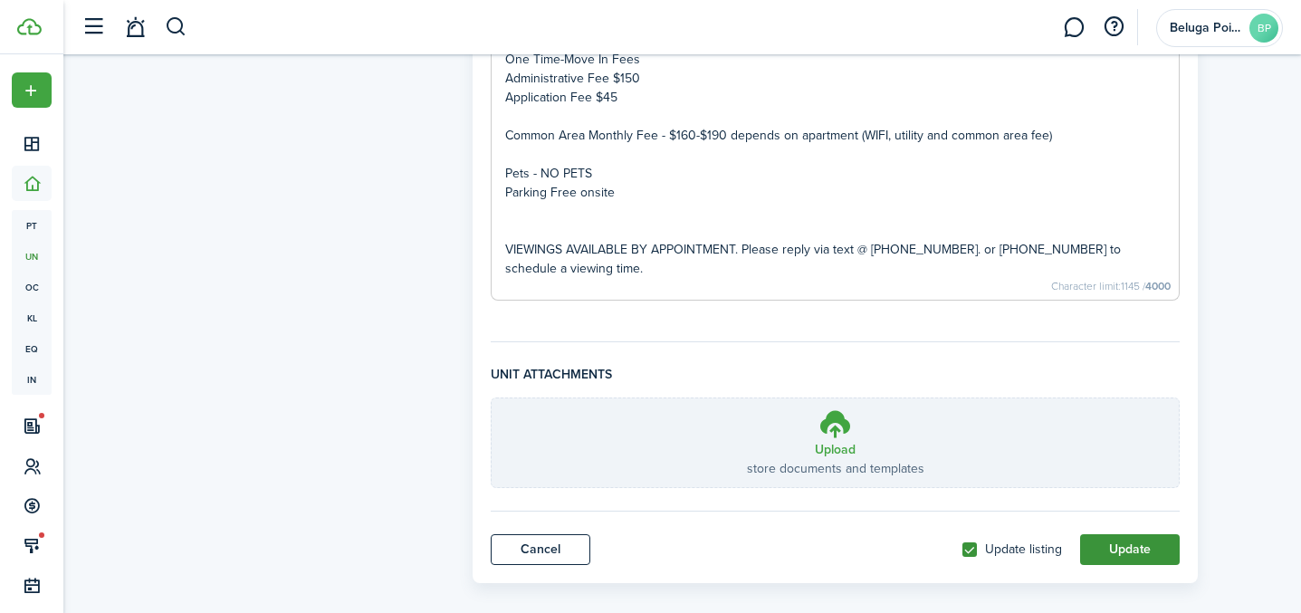
click at [1129, 534] on button "Update" at bounding box center [1130, 549] width 100 height 31
